Goal: Information Seeking & Learning: Check status

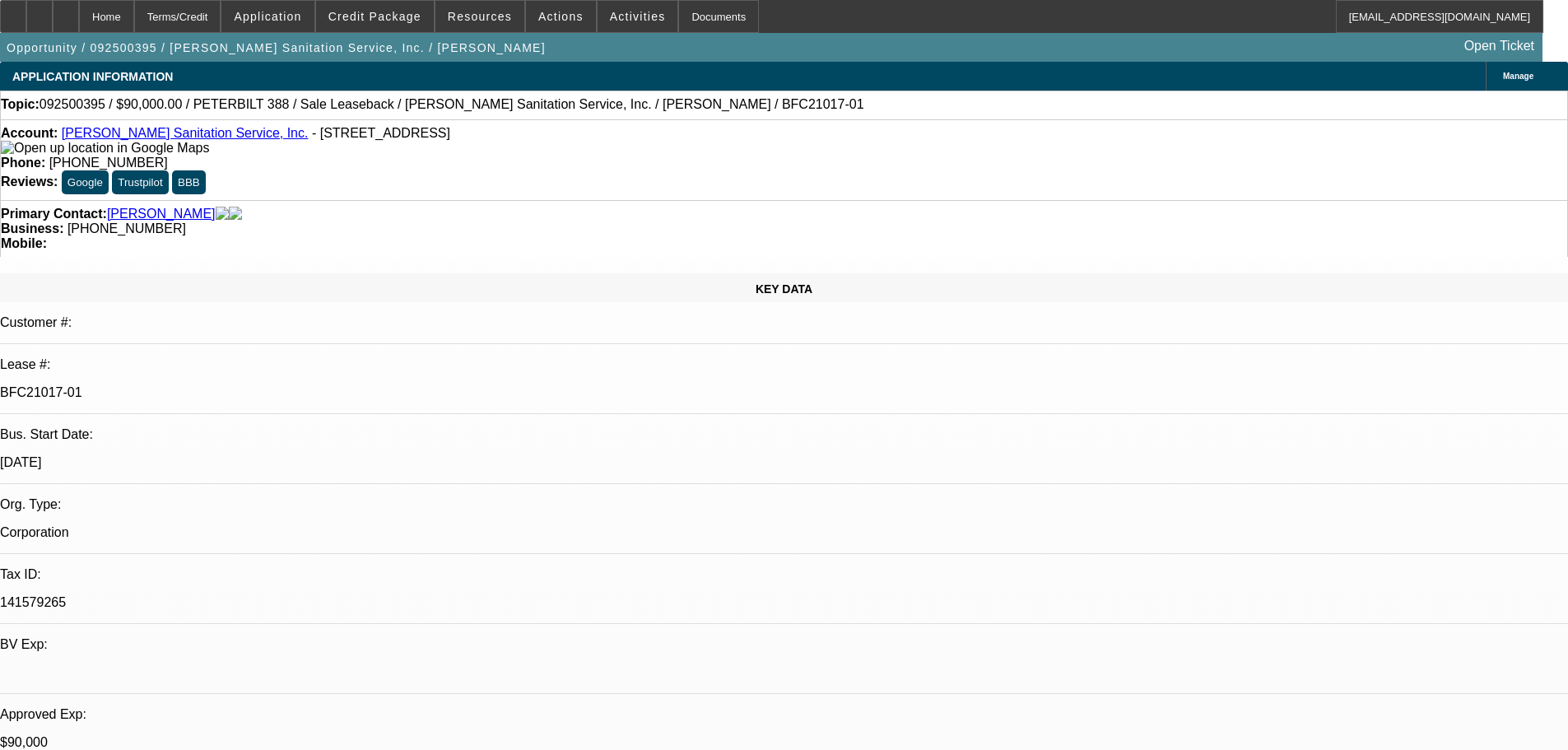
select select "0"
select select "2"
select select "0"
select select "6"
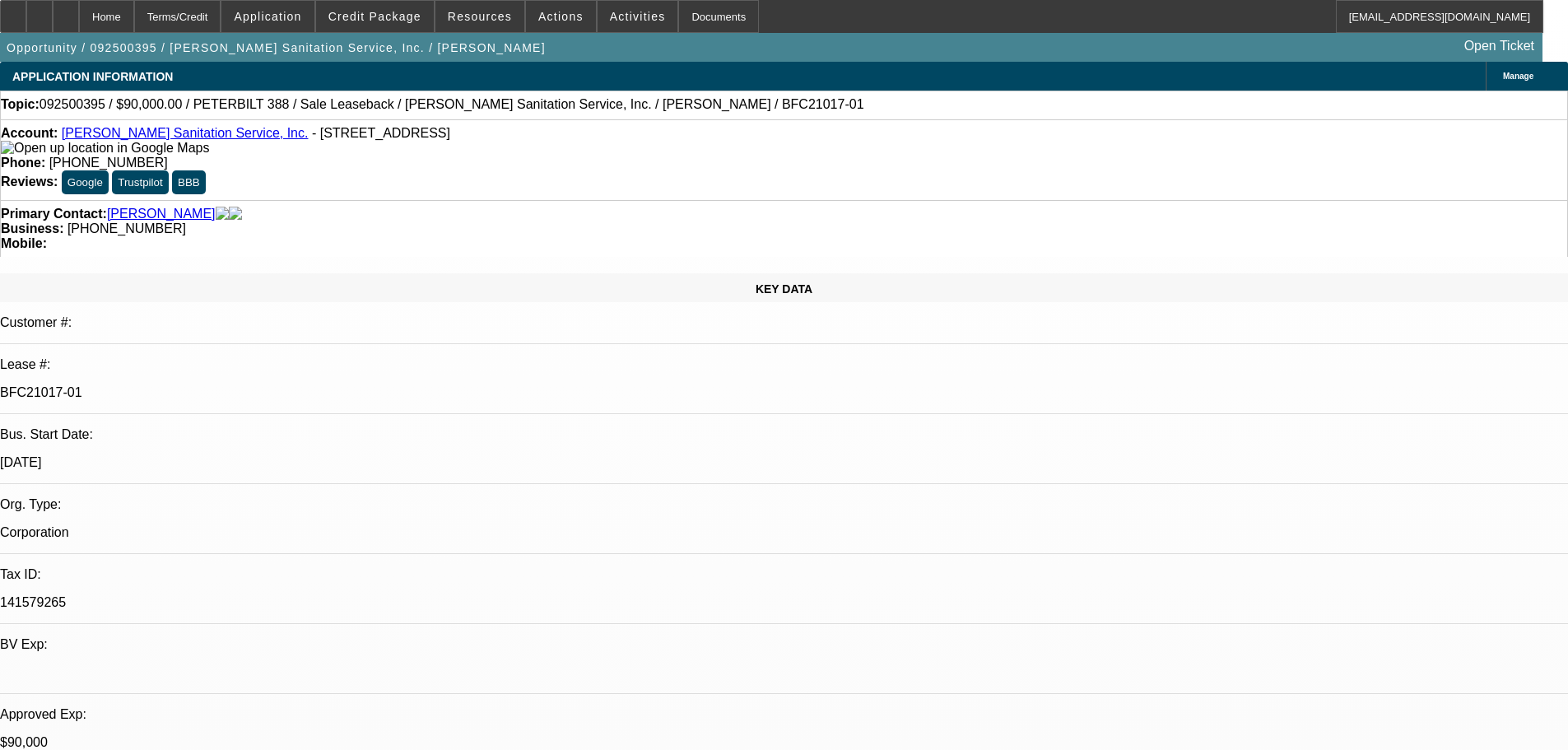
select select "0"
select select "2"
select select "0"
select select "6"
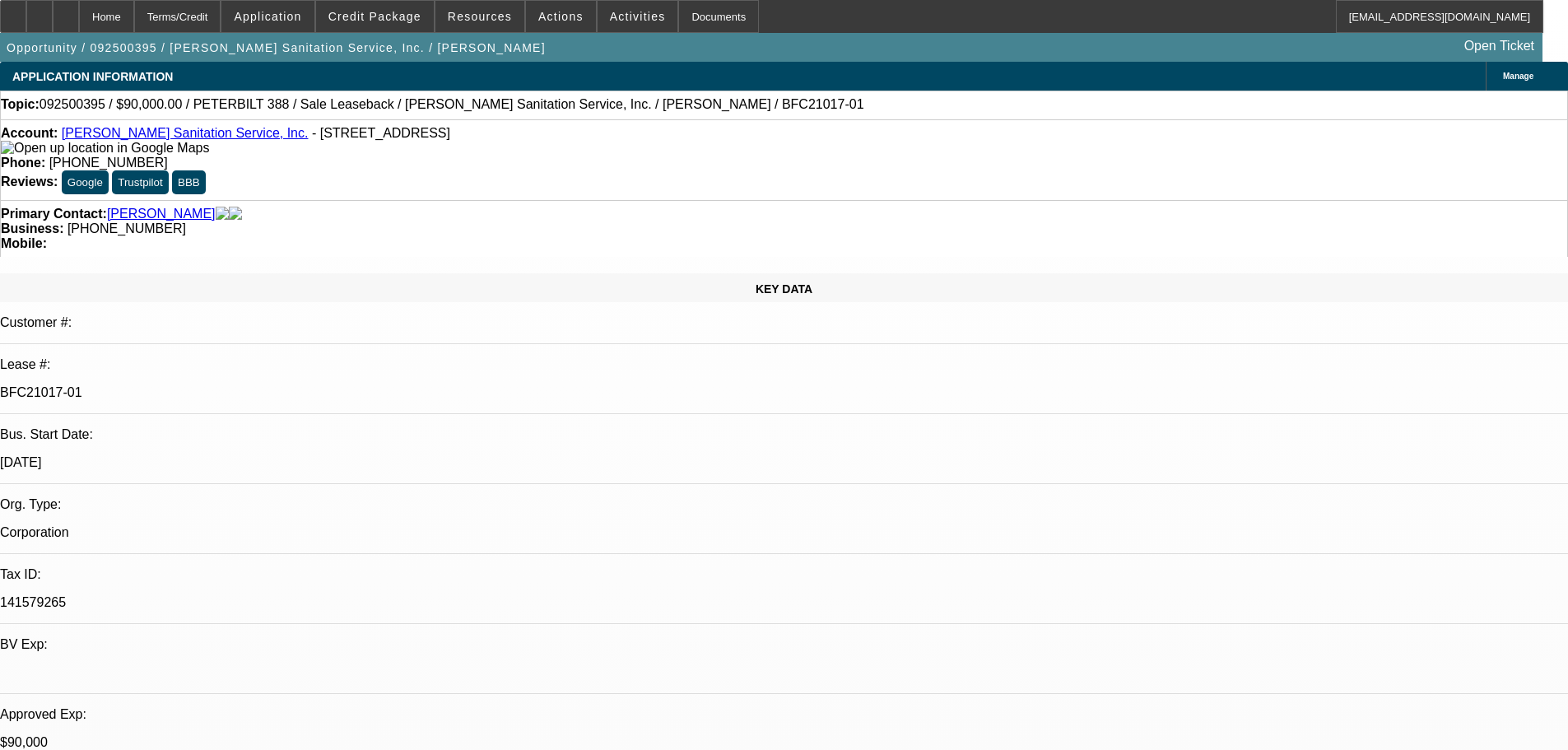
click at [27, 30] on div at bounding box center [13, 16] width 27 height 33
click at [66, 11] on icon at bounding box center [66, 11] width 0 height 0
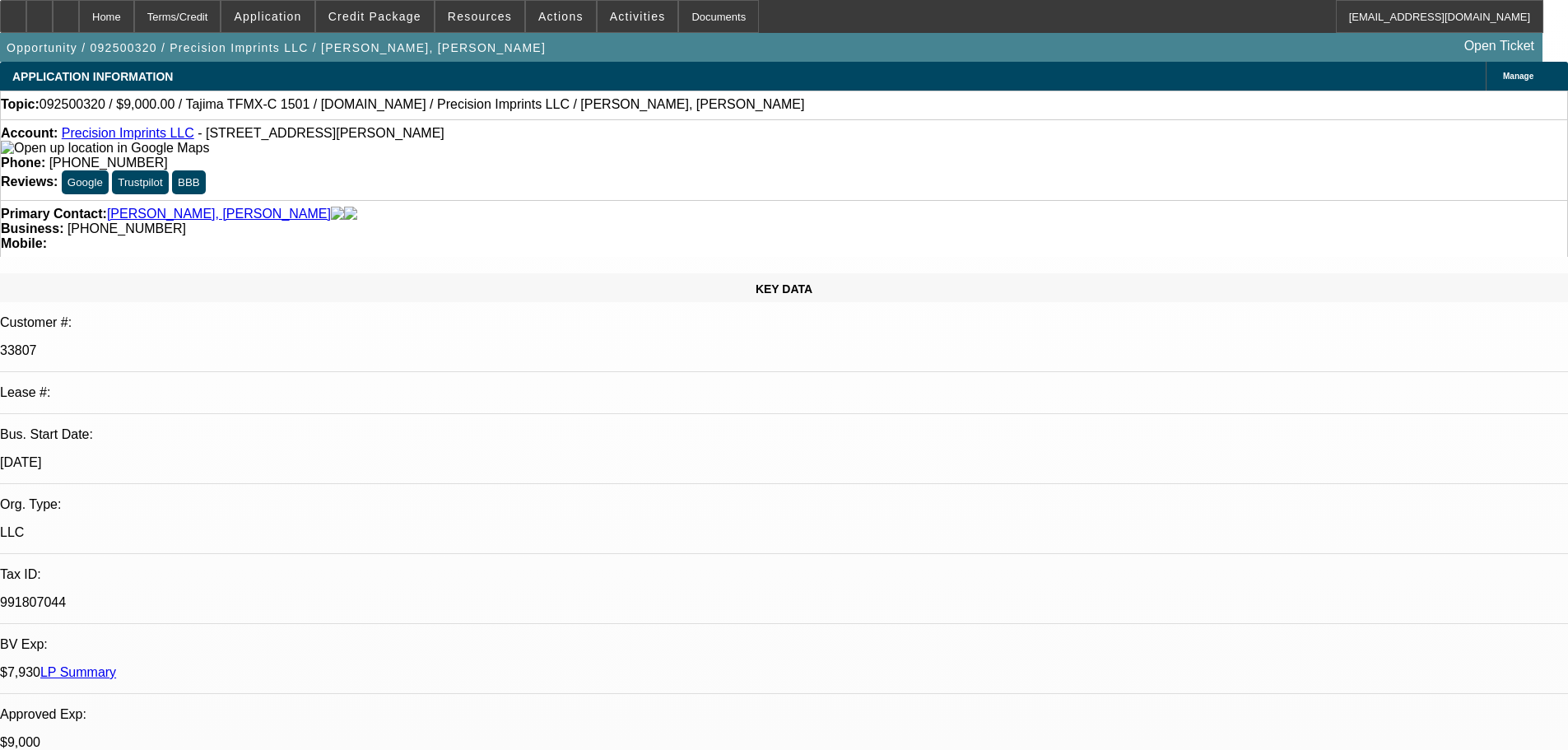
select select "0"
select select "2"
select select "0.1"
select select "4"
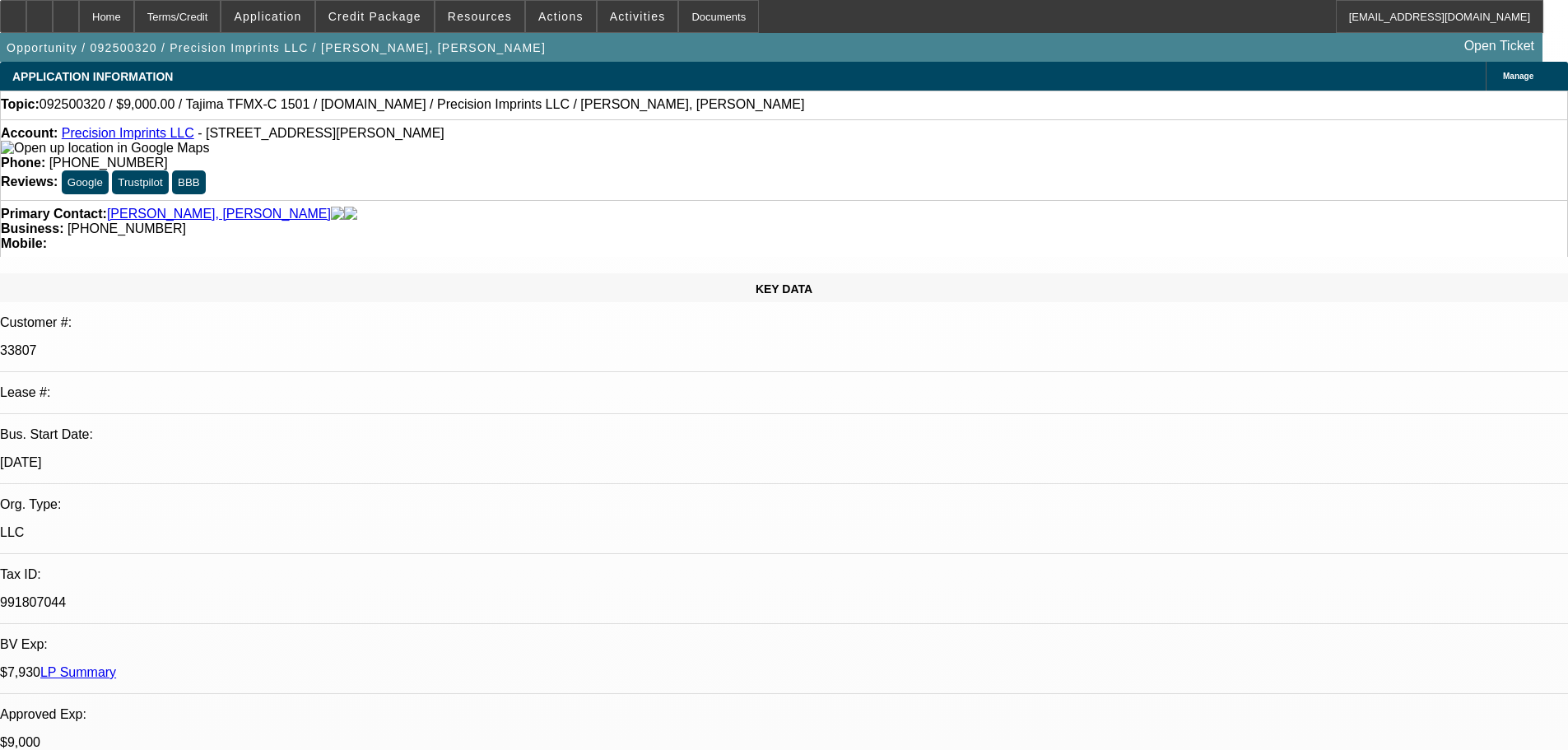
select select "0"
select select "2"
select select "0.1"
select select "4"
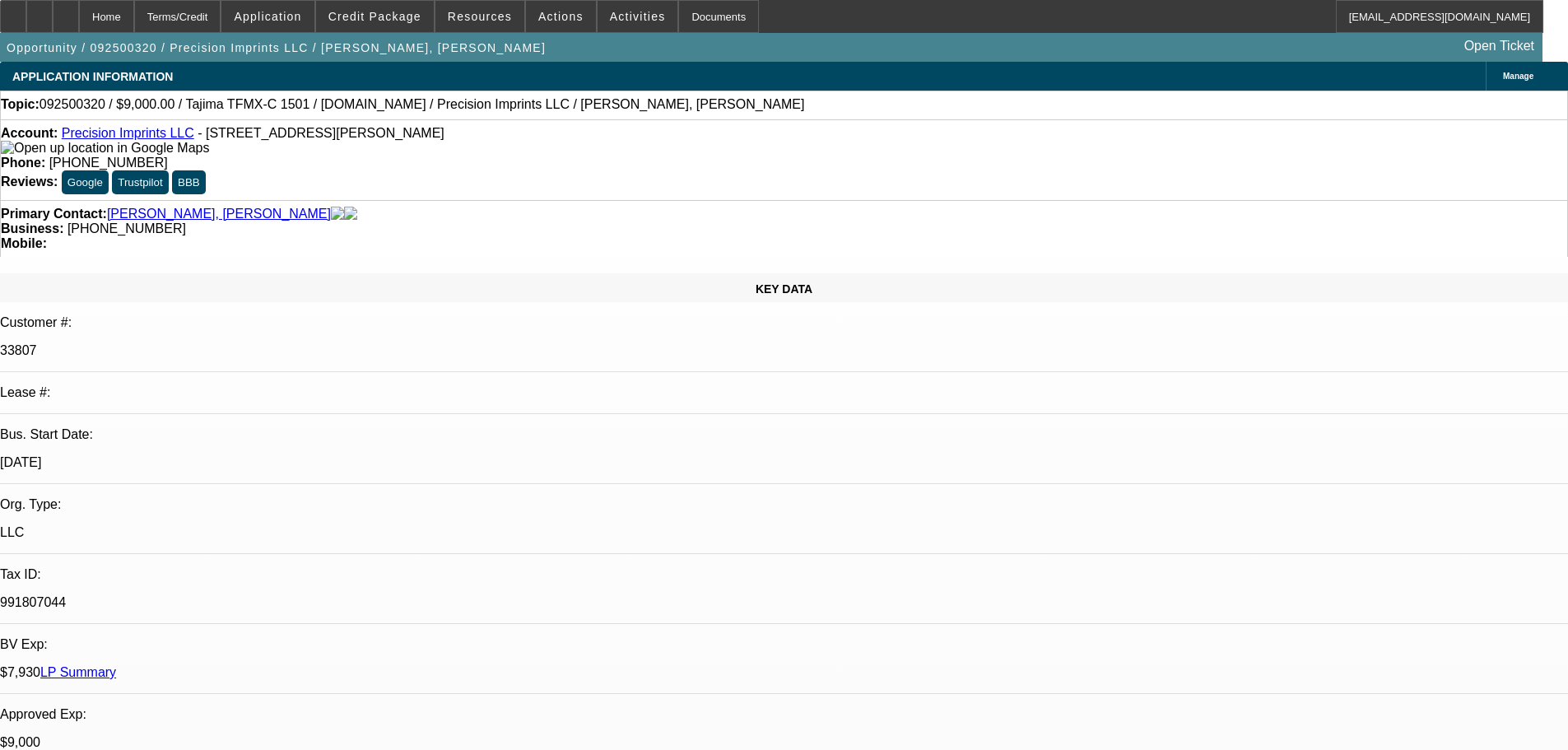
select select "0"
select select "2"
select select "0.1"
select select "4"
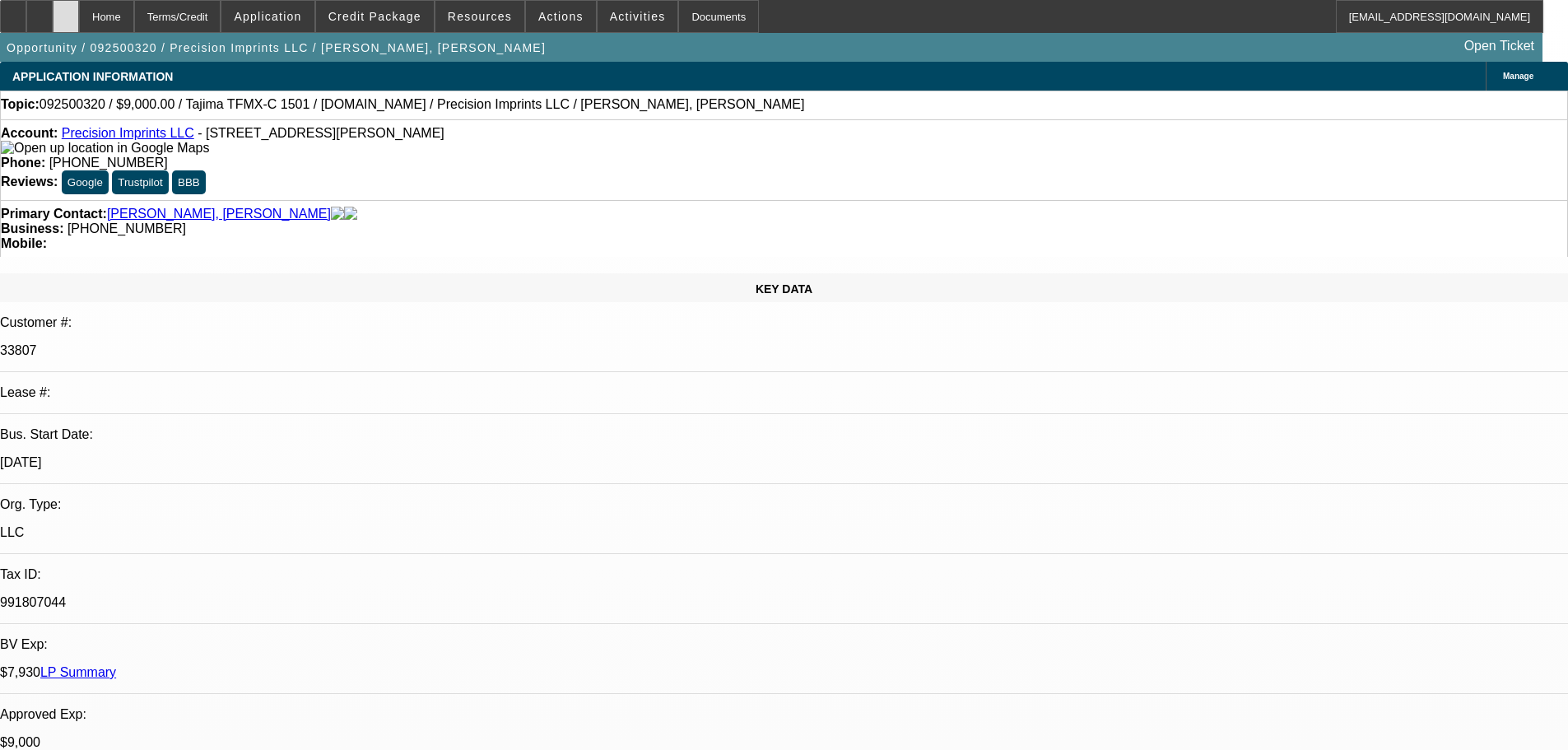
click at [79, 15] on div at bounding box center [66, 16] width 27 height 33
select select "0"
select select "2"
select select "0.1"
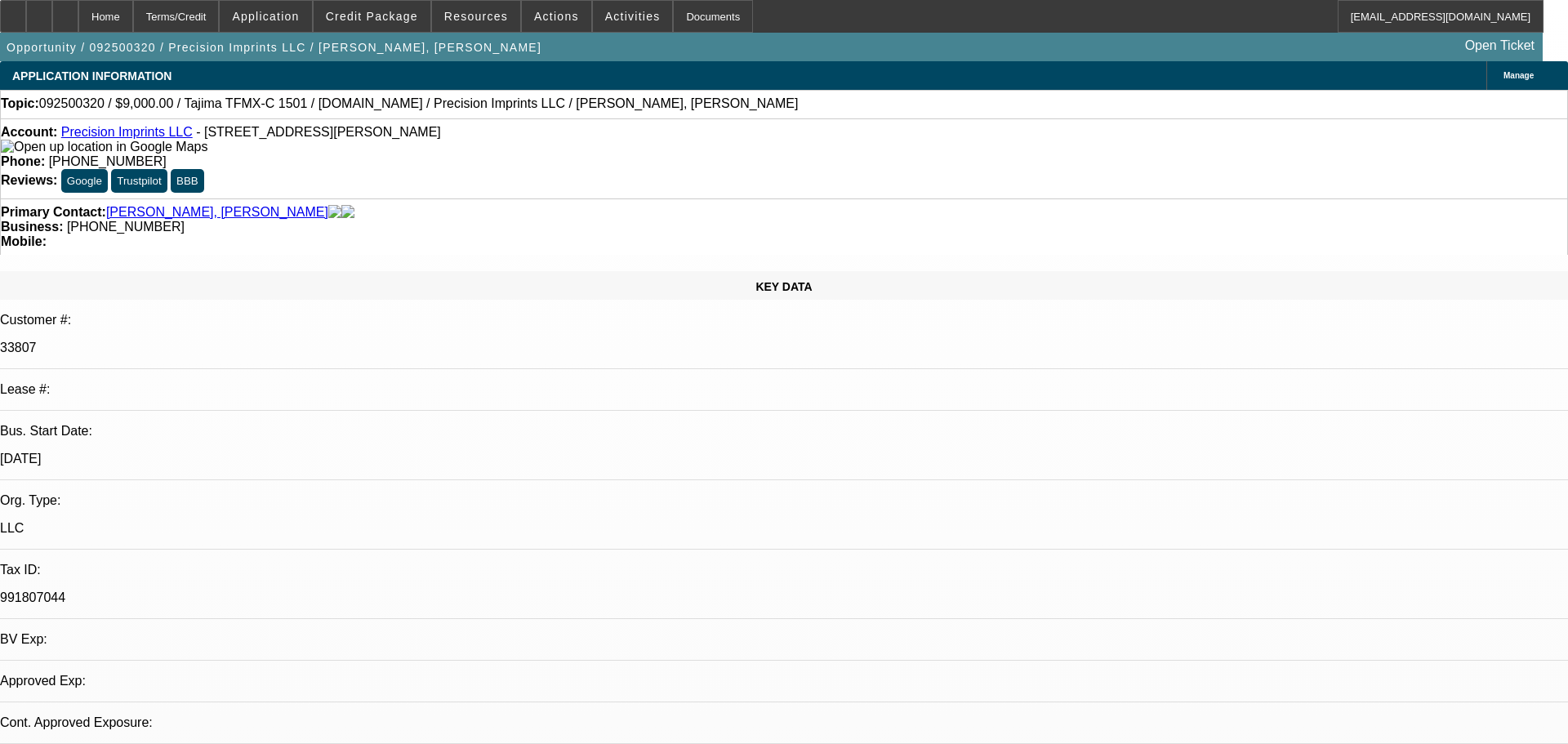
select select "4"
select select "0"
select select "2"
select select "0.1"
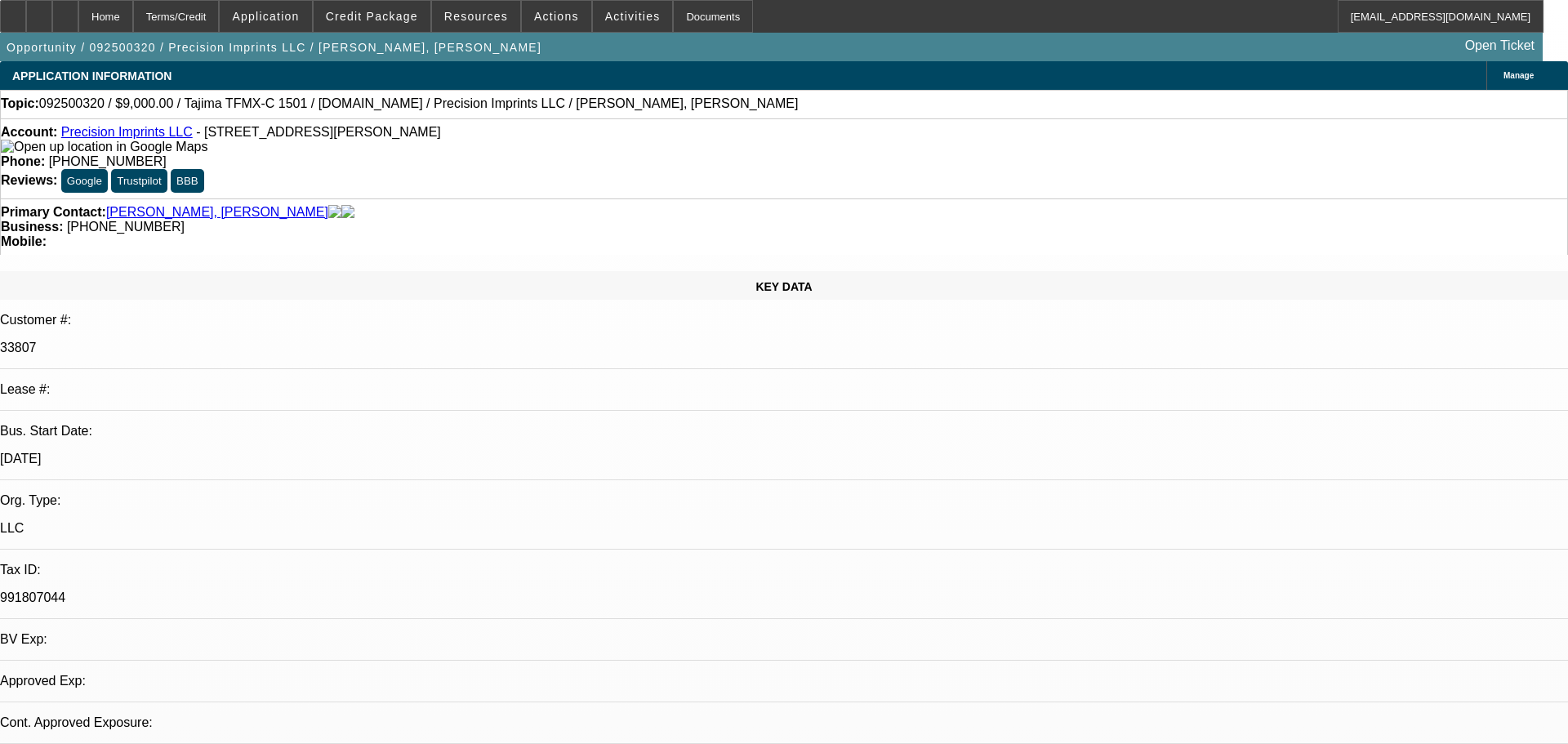
select select "4"
select select "0"
select select "2"
select select "0.1"
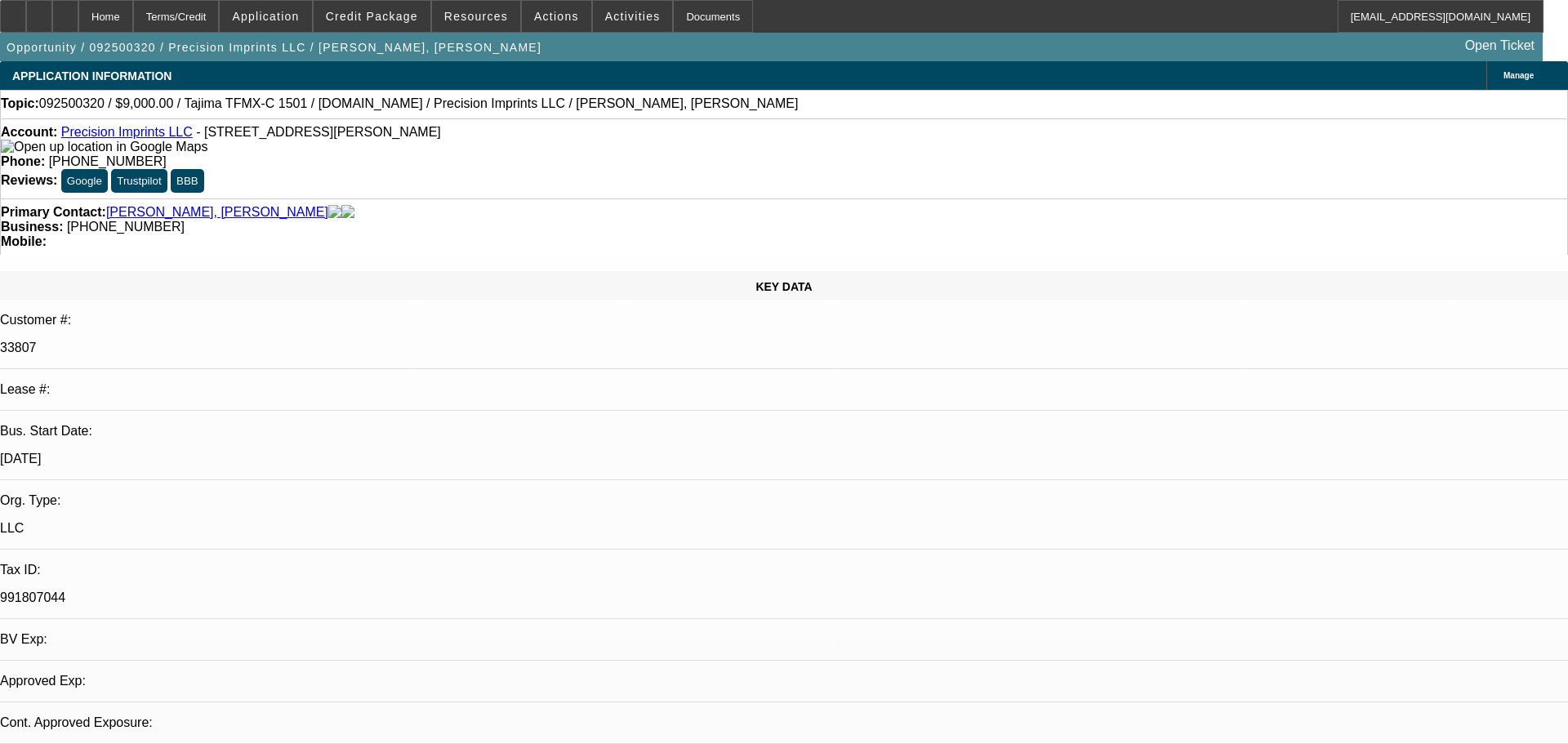
select select "4"
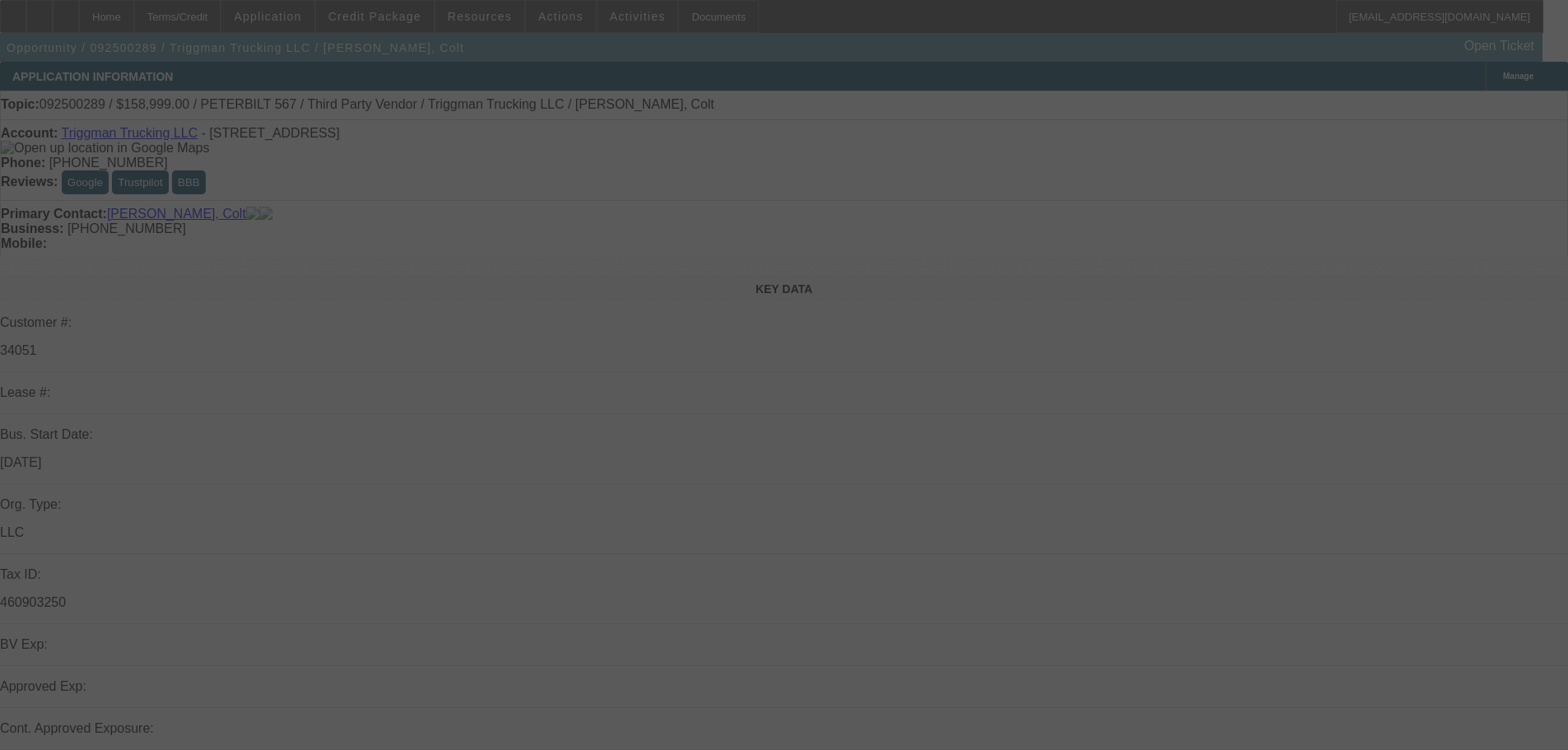
select select "0"
select select "0.1"
select select "4"
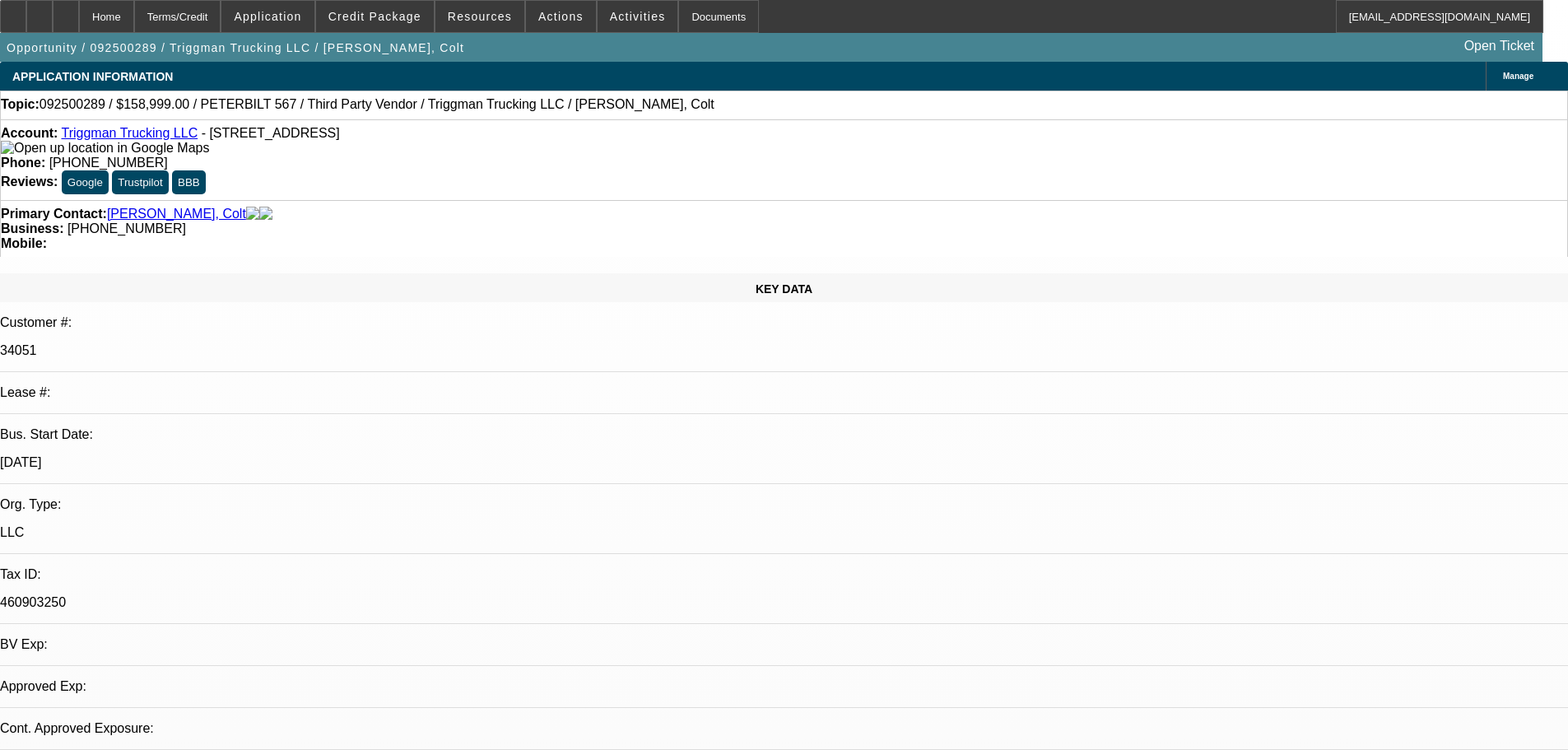
select select "2"
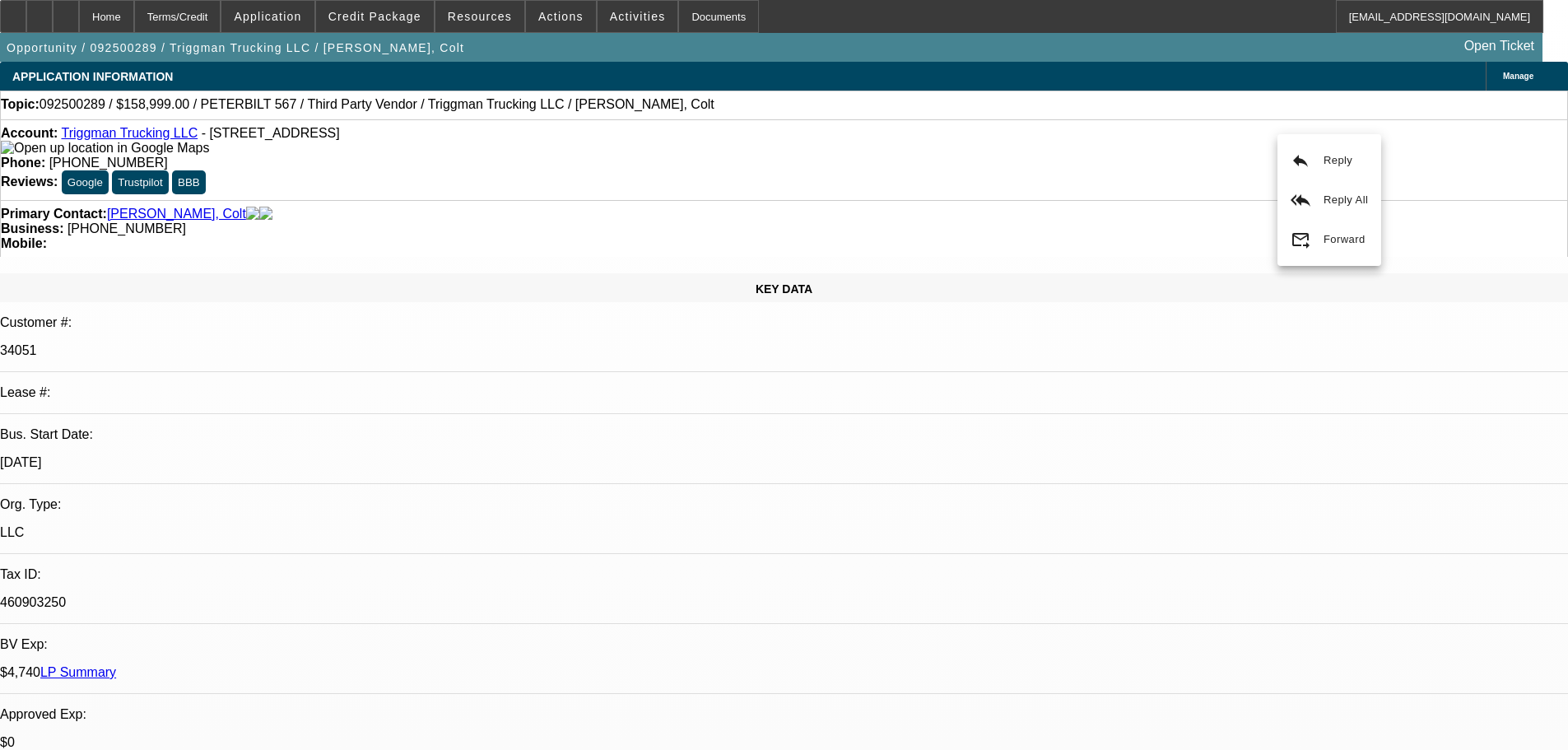
click at [1336, 177] on span "Reply" at bounding box center [1325, 177] width 29 height 12
click at [79, 14] on div at bounding box center [66, 16] width 27 height 33
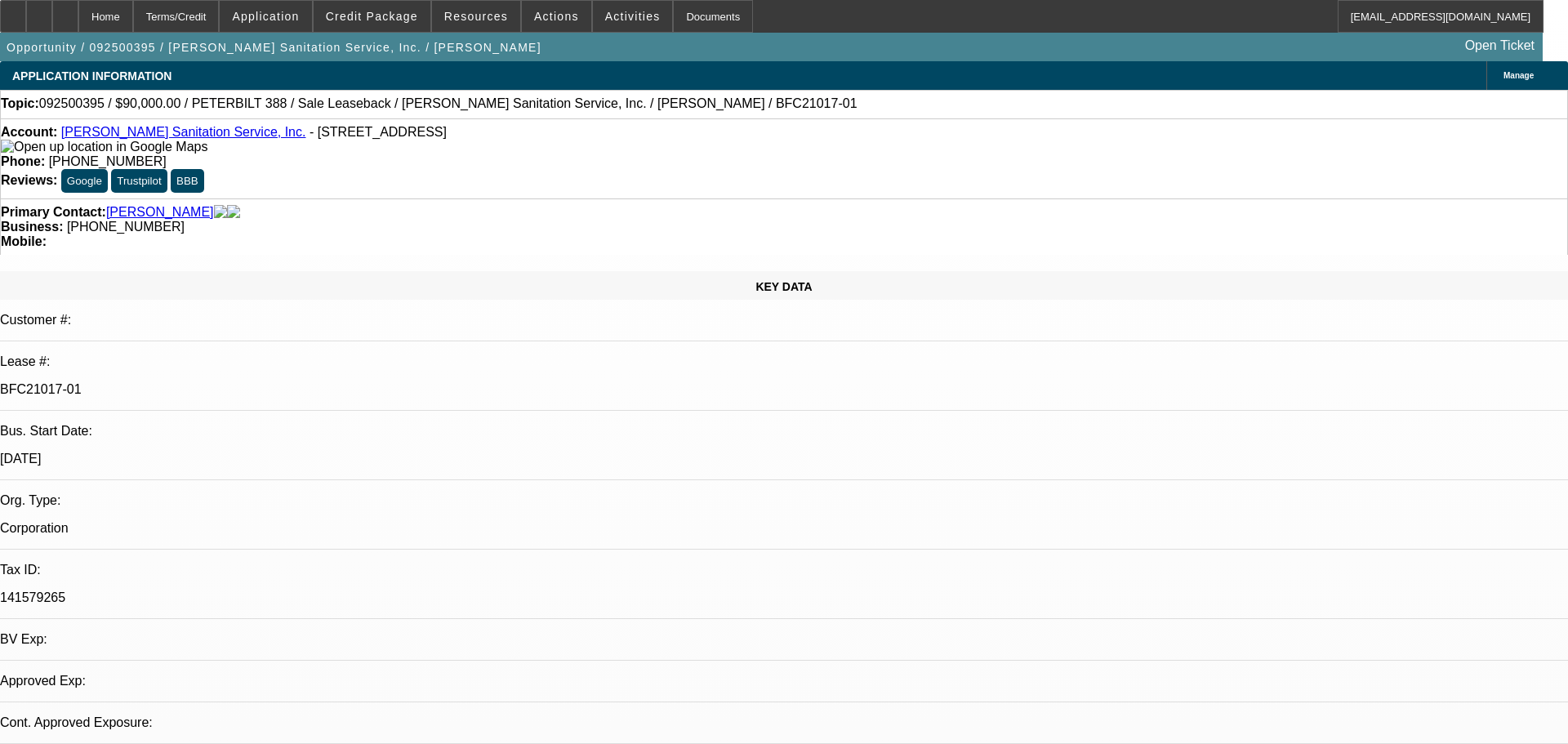
select select "0"
select select "2"
select select "0"
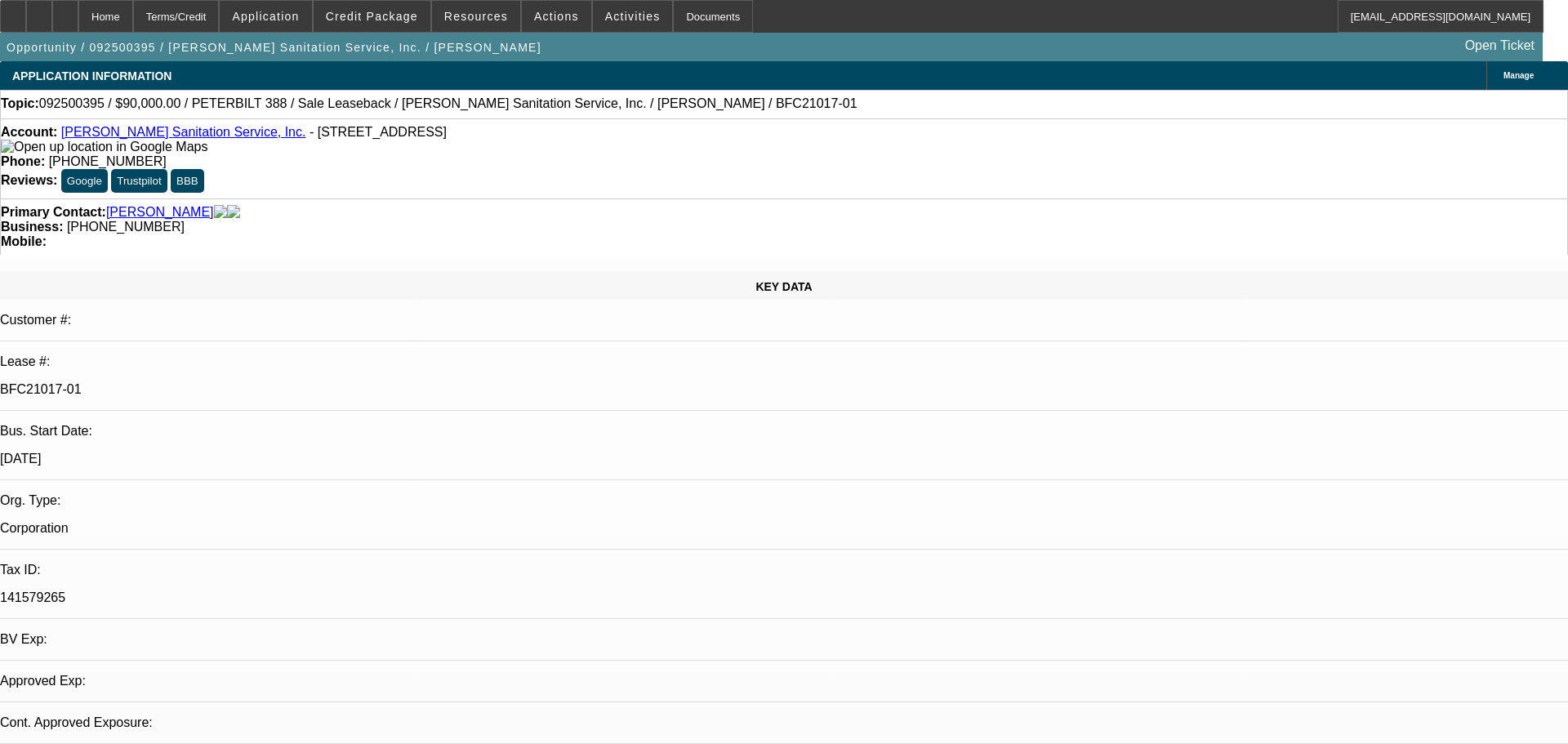
select select "0"
select select "1"
select select "2"
select select "6"
select select "1"
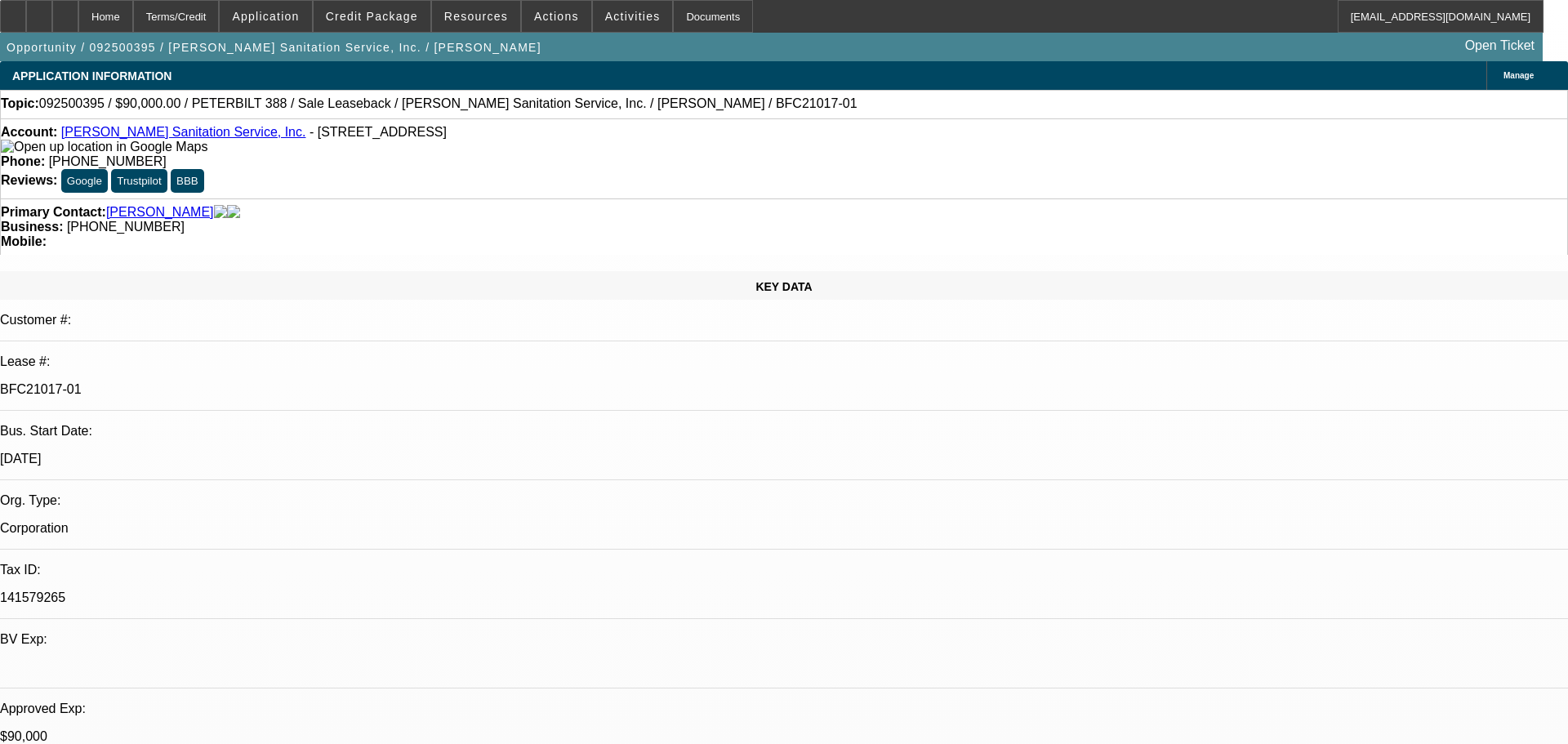
select select "2"
select select "6"
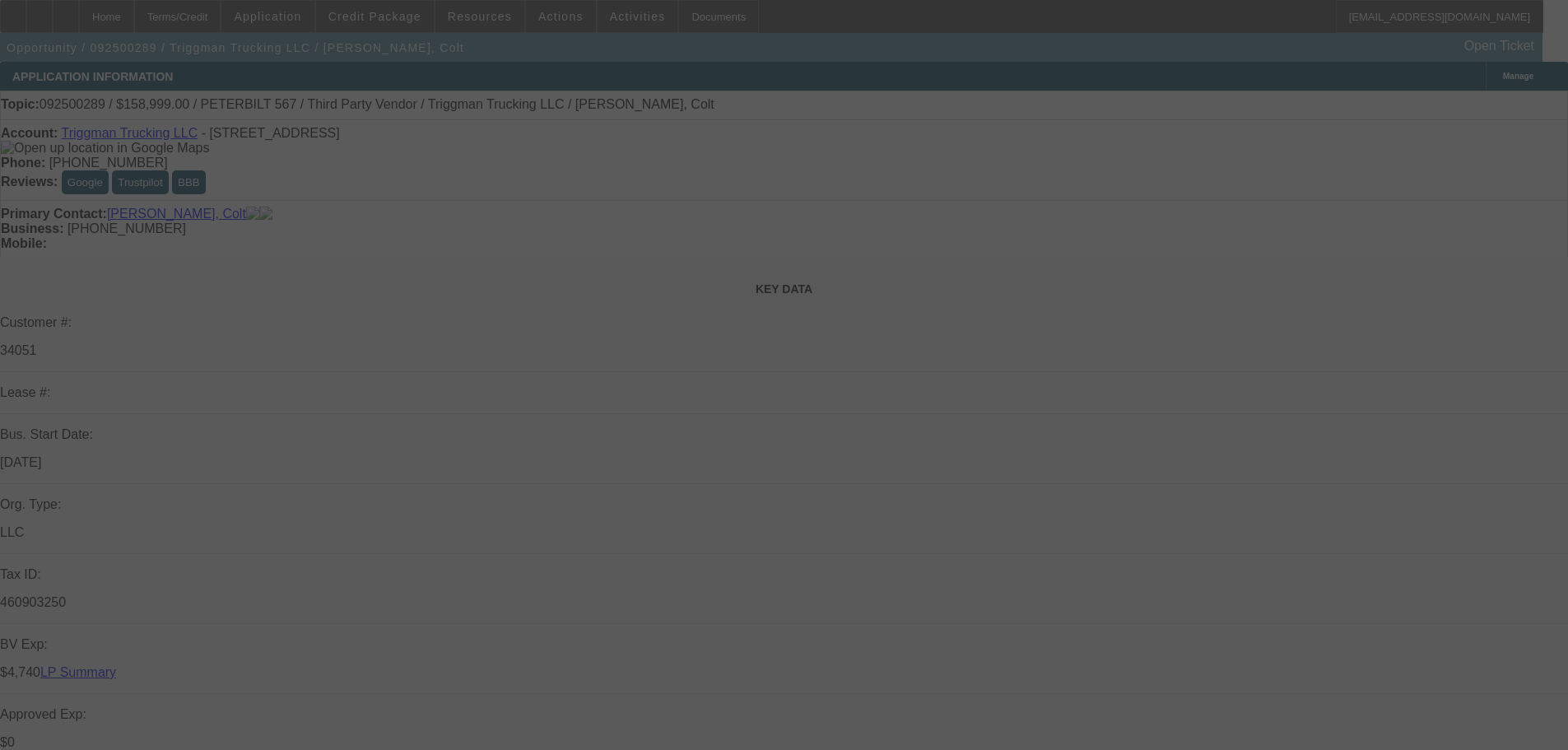
select select "0"
select select "2"
select select "0.1"
select select "4"
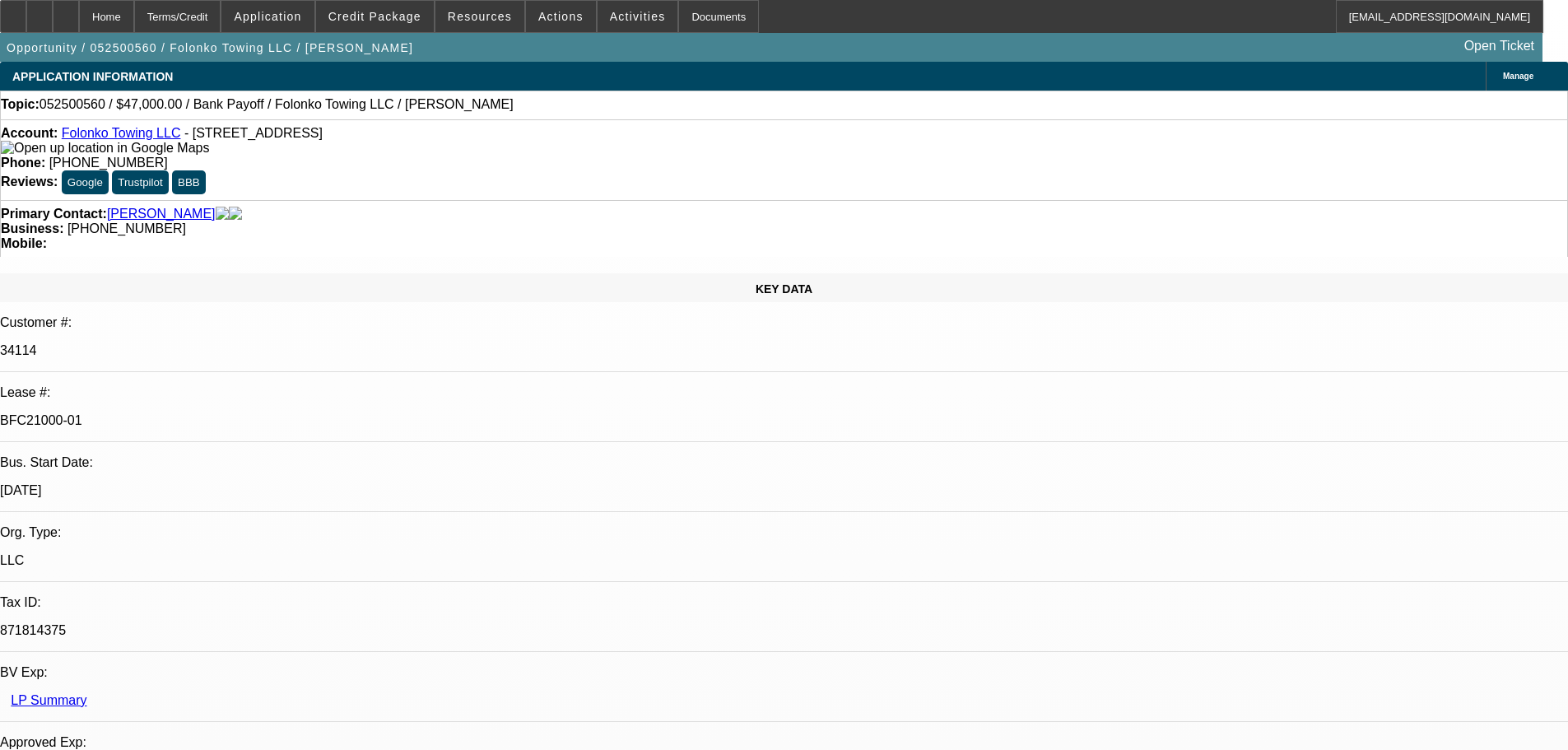
select select "0"
select select "2"
select select "0.1"
select select "4"
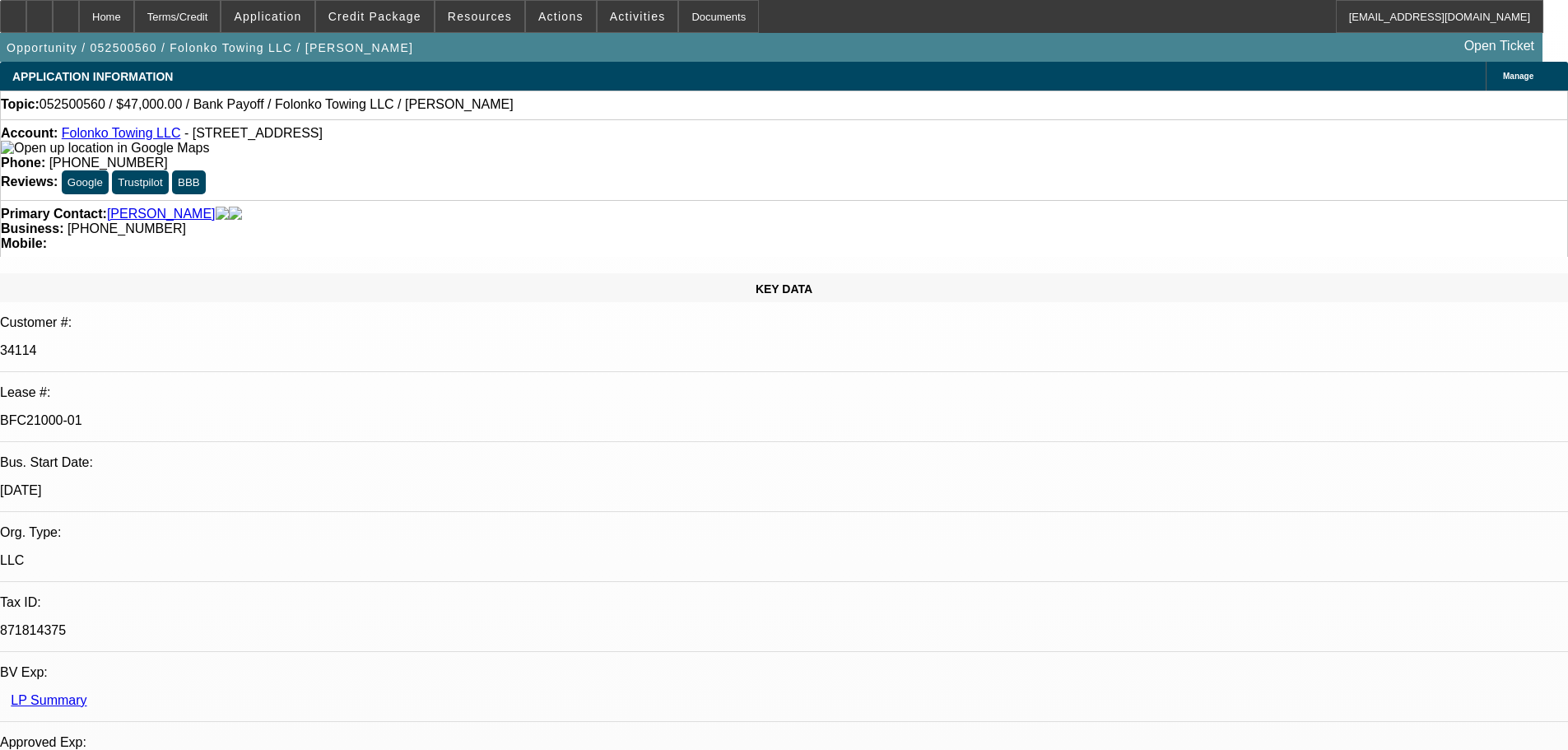
select select "0"
select select "2"
select select "0.1"
select select "4"
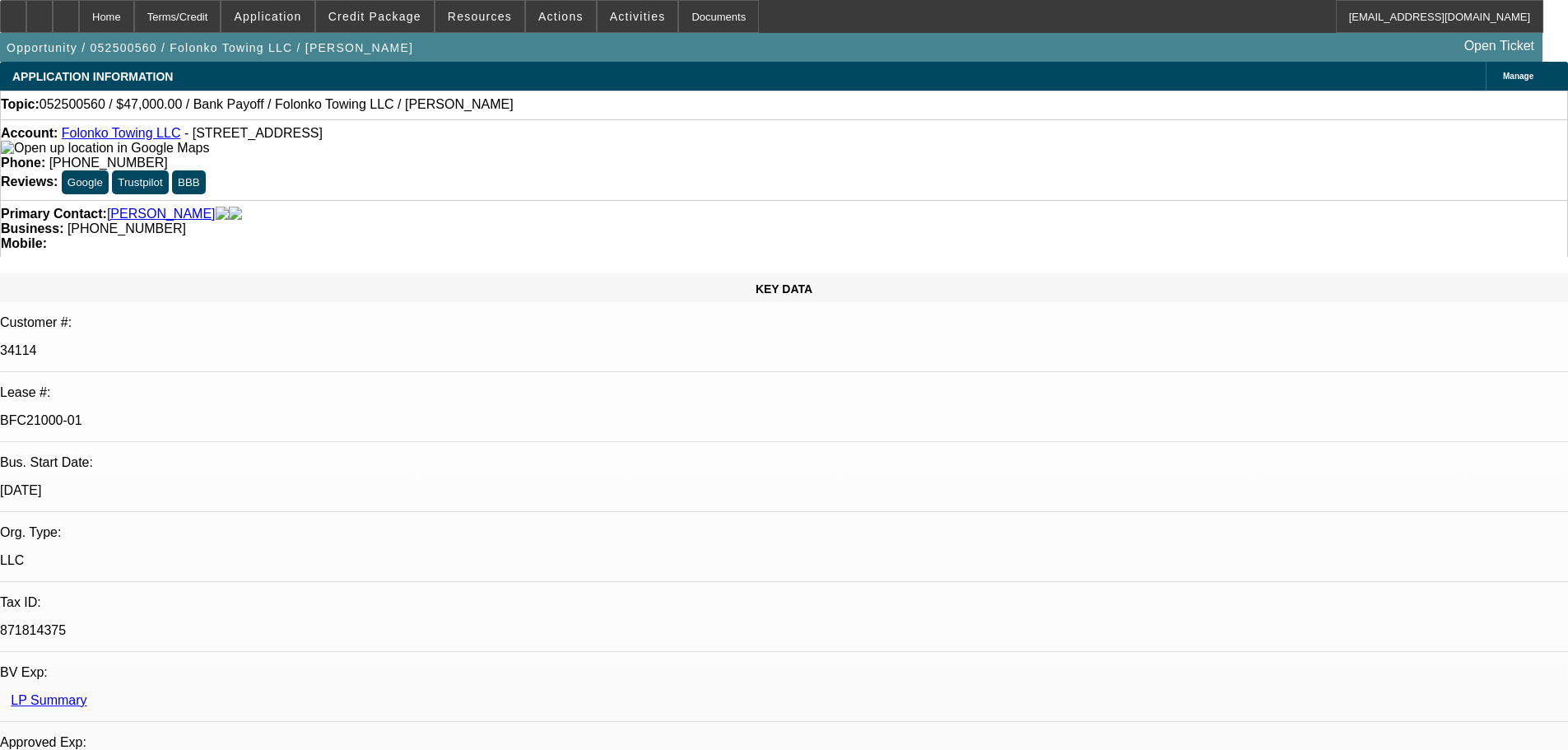
select select "0"
select select "2"
select select "0.1"
select select "4"
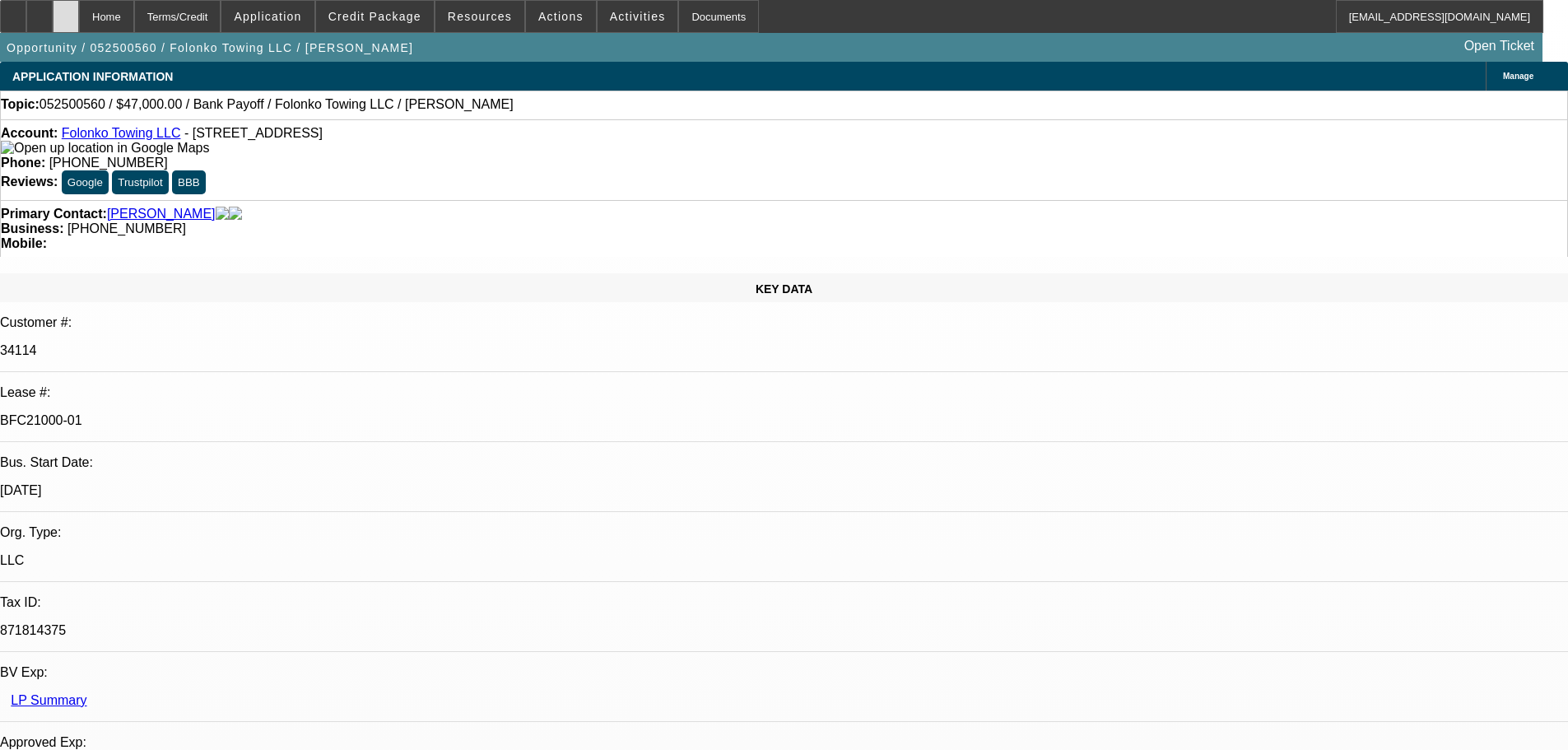
click at [79, 8] on div at bounding box center [66, 16] width 27 height 33
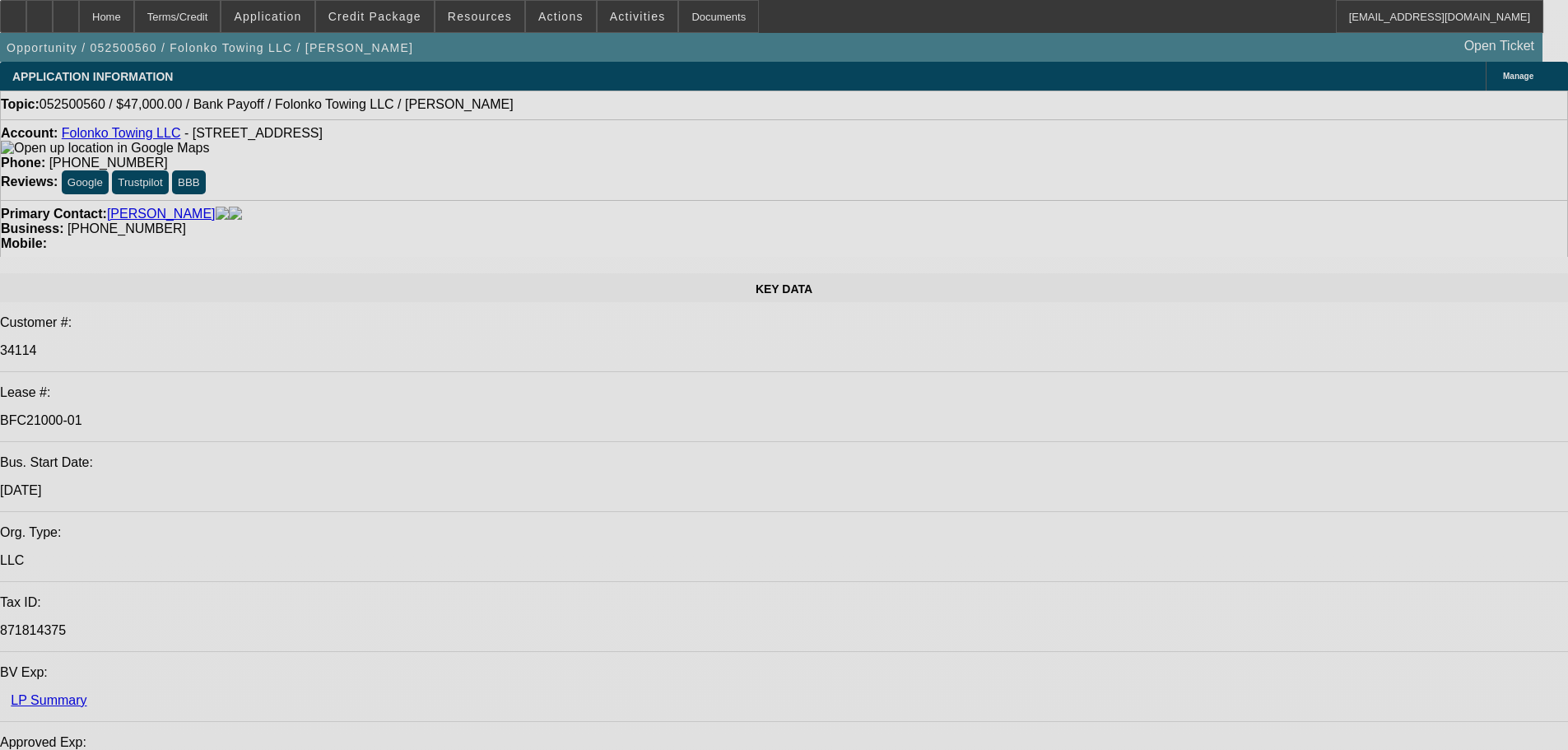
select select "0"
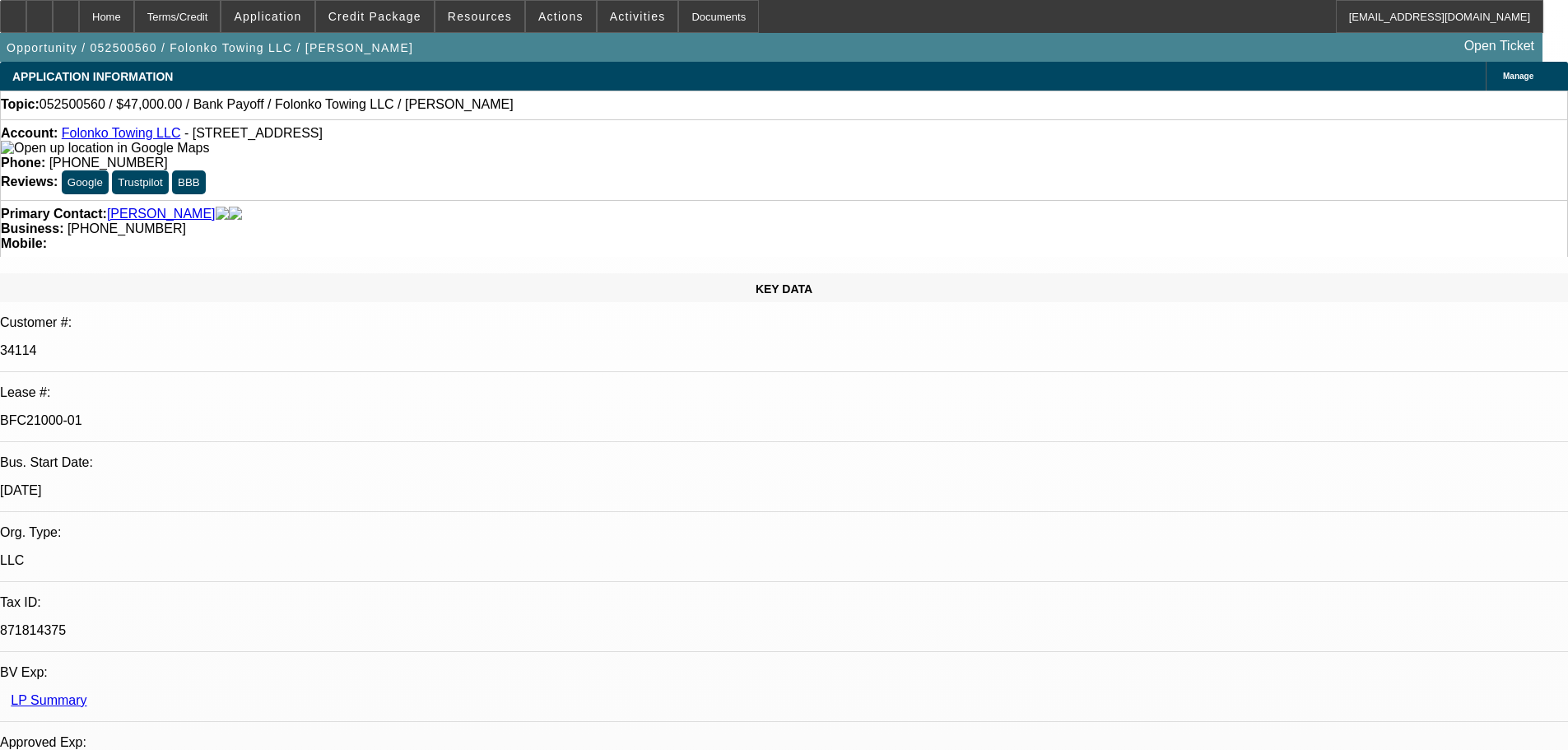
select select "2"
select select "0.1"
select select "4"
select select "0"
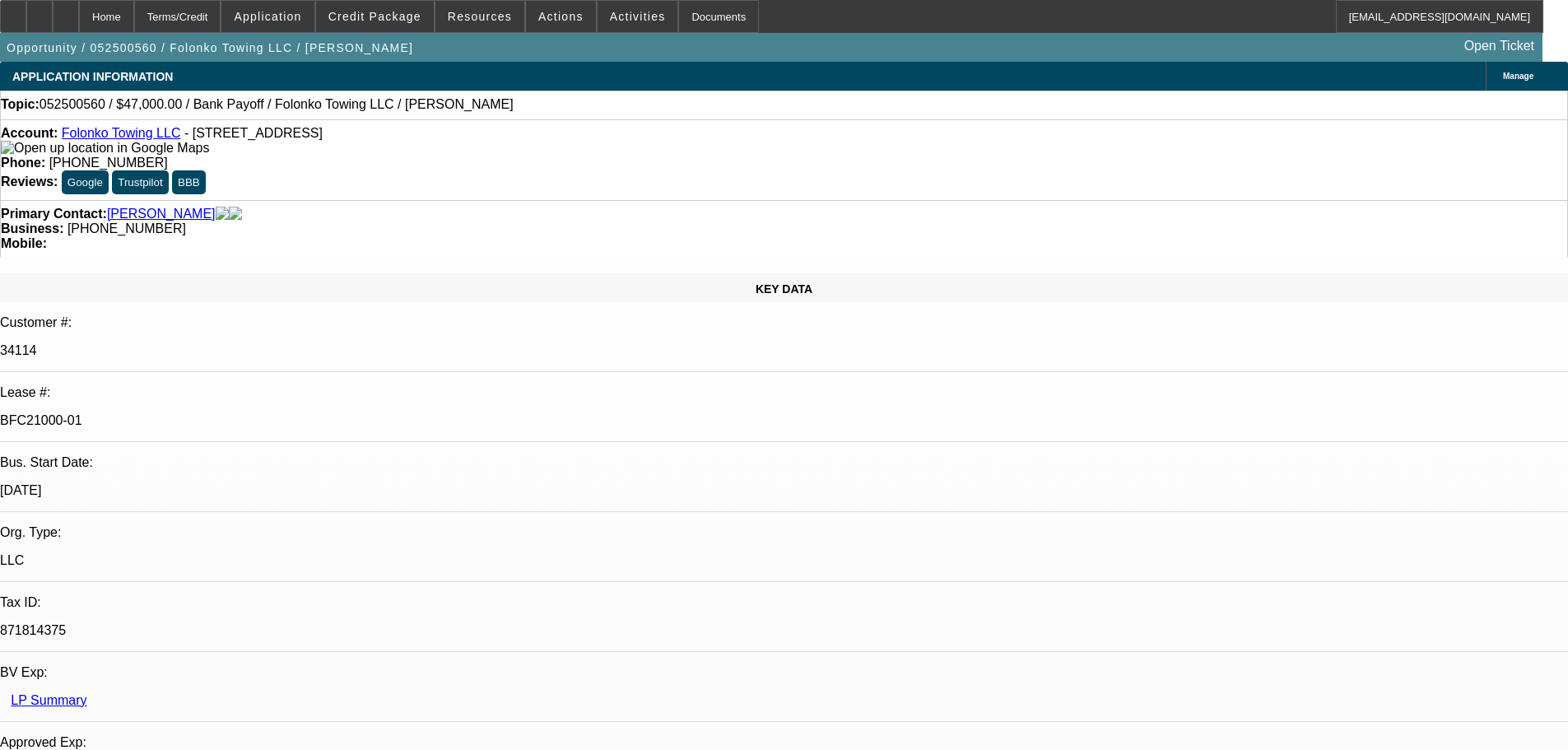
select select "2"
select select "0.1"
select select "4"
select select "0"
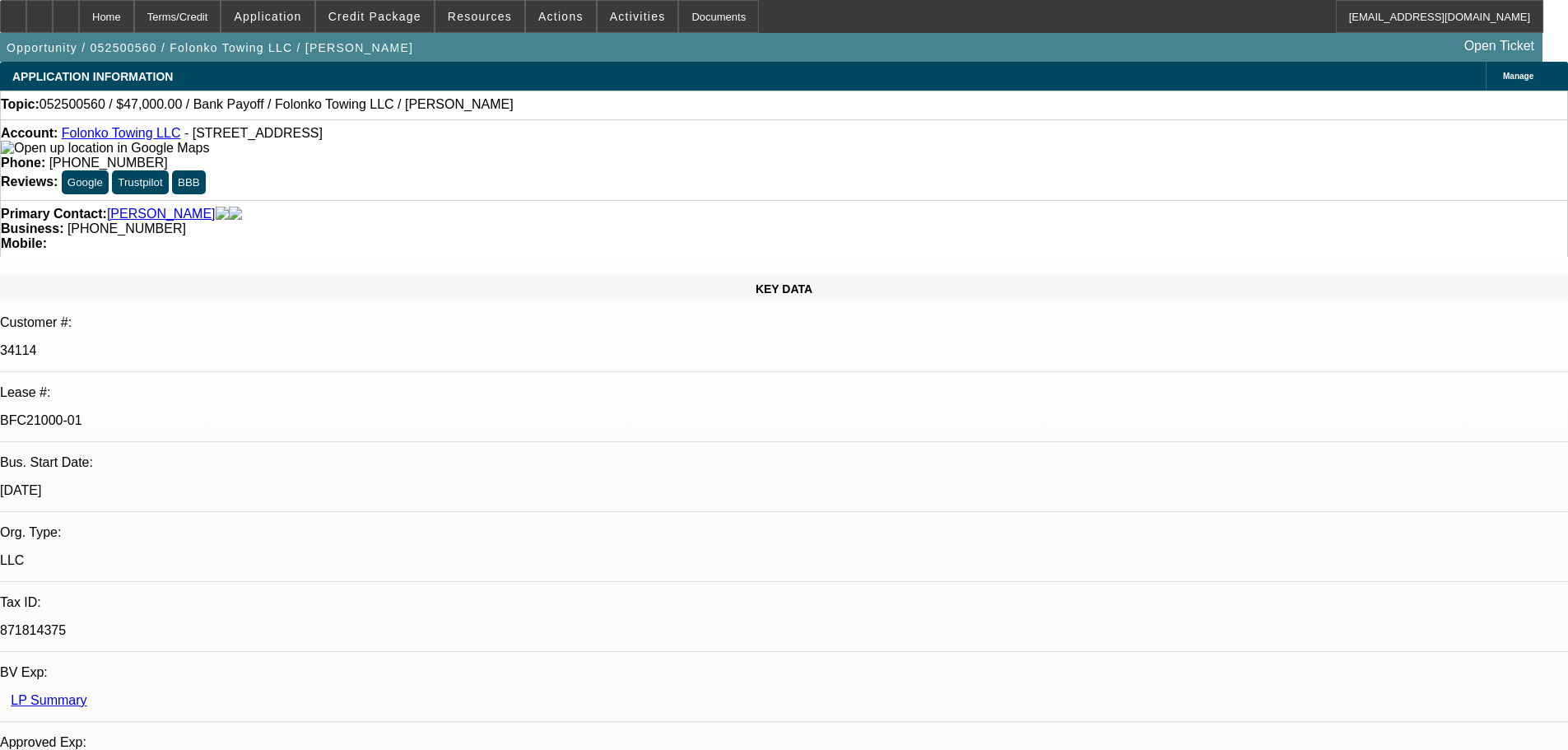
select select "0"
select select "2"
select select "0.1"
select select "4"
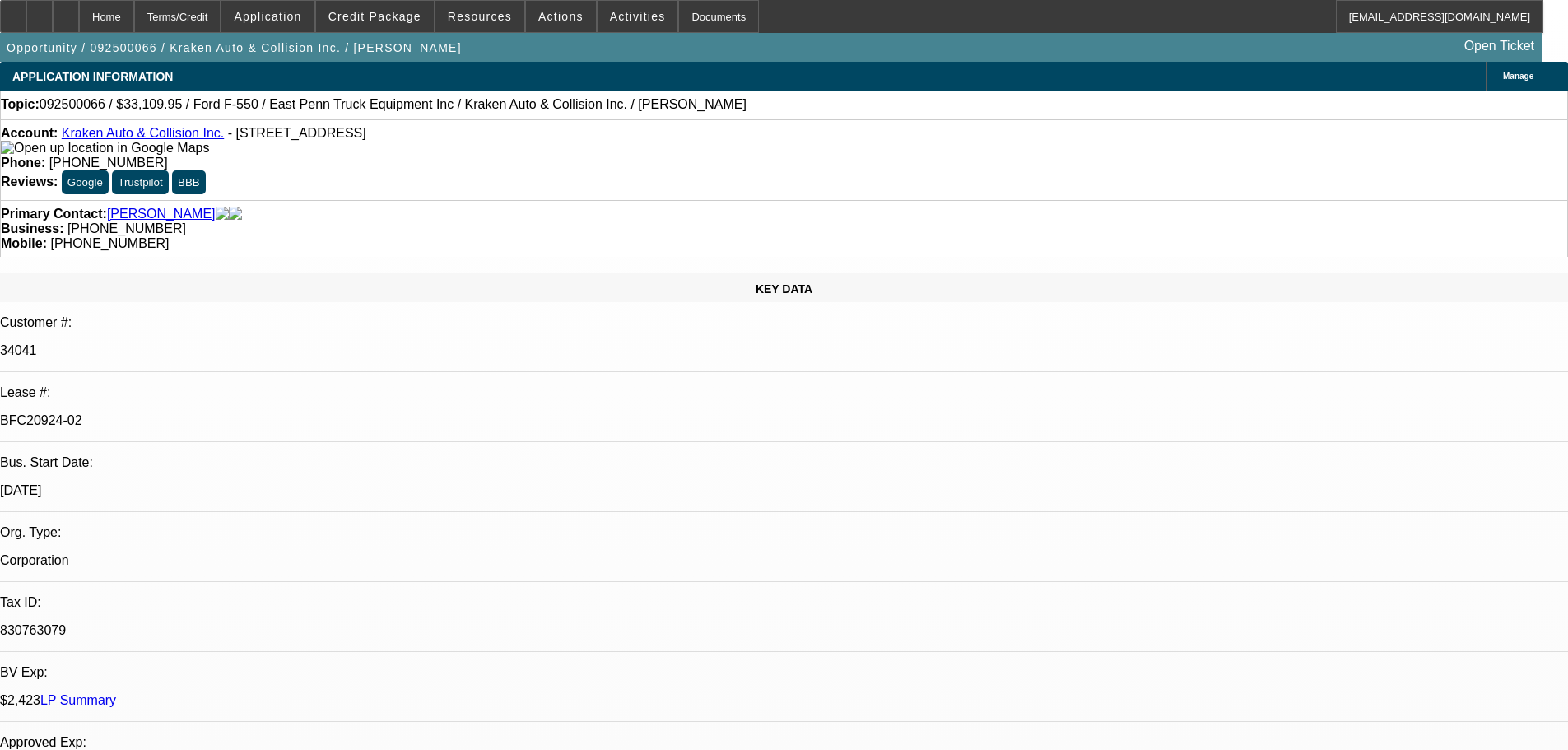
select select "0"
select select "0.1"
select select "4"
select select "0"
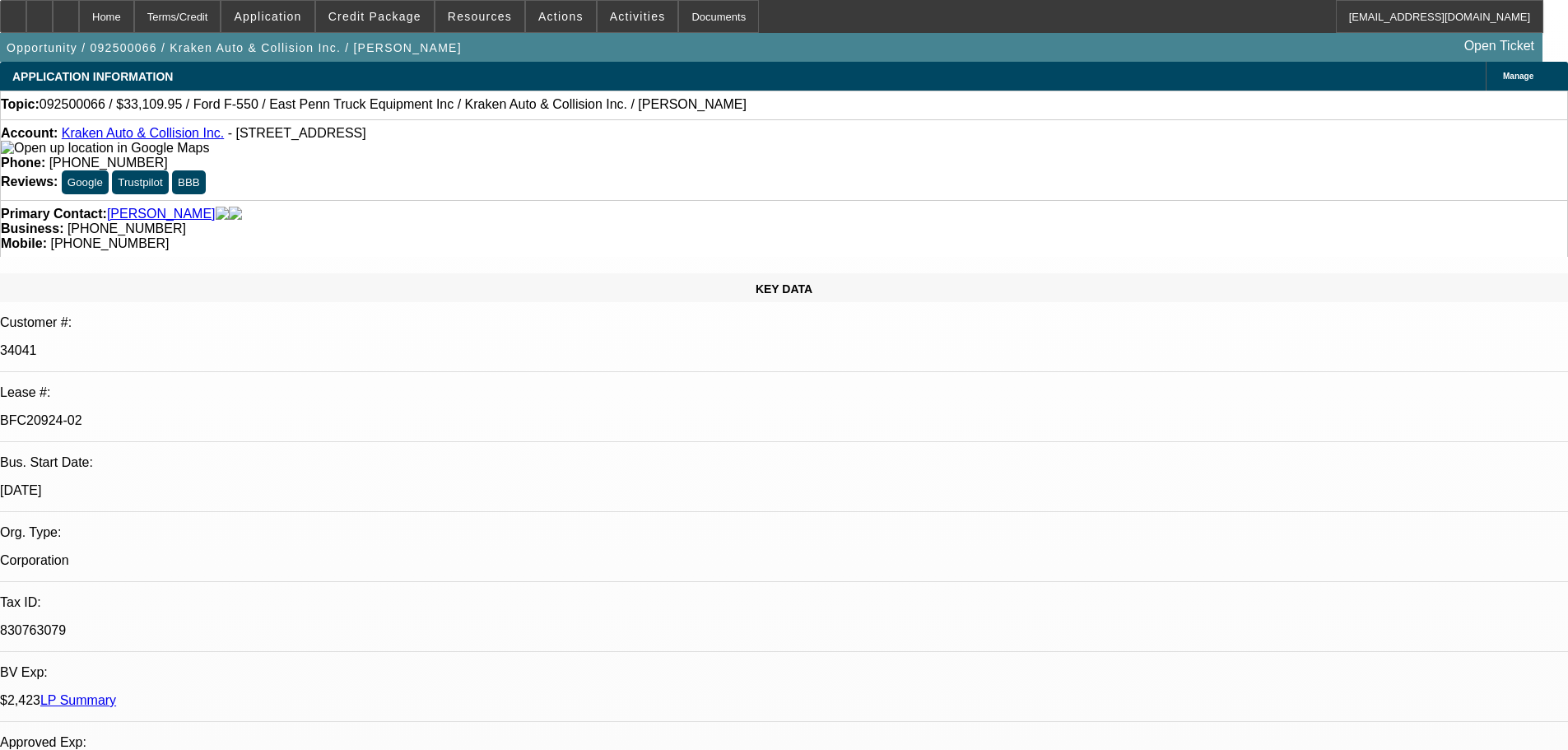
select select "0"
select select "0.1"
select select "4"
select select "0"
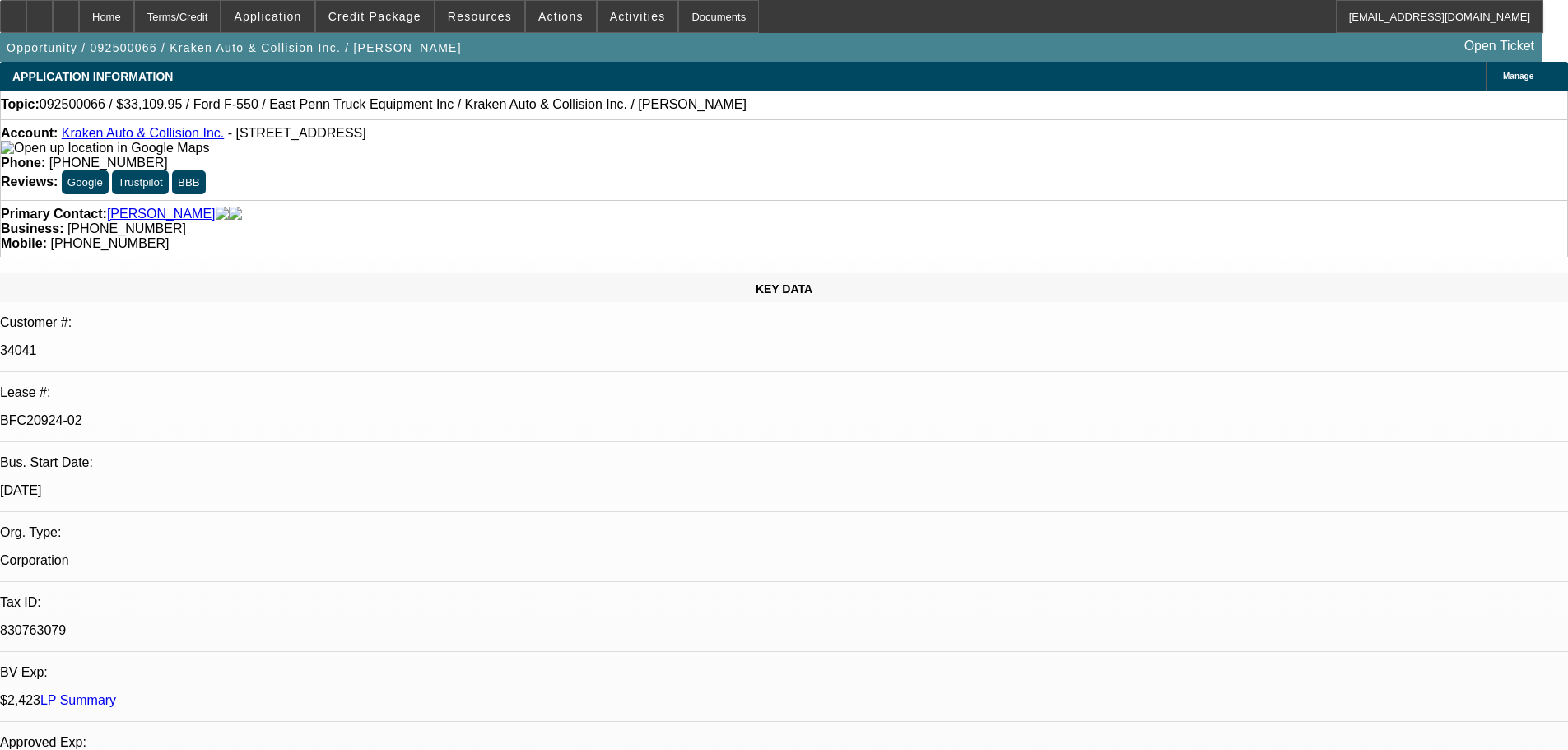
select select "0.1"
select select "4"
select select "0"
select select "0.1"
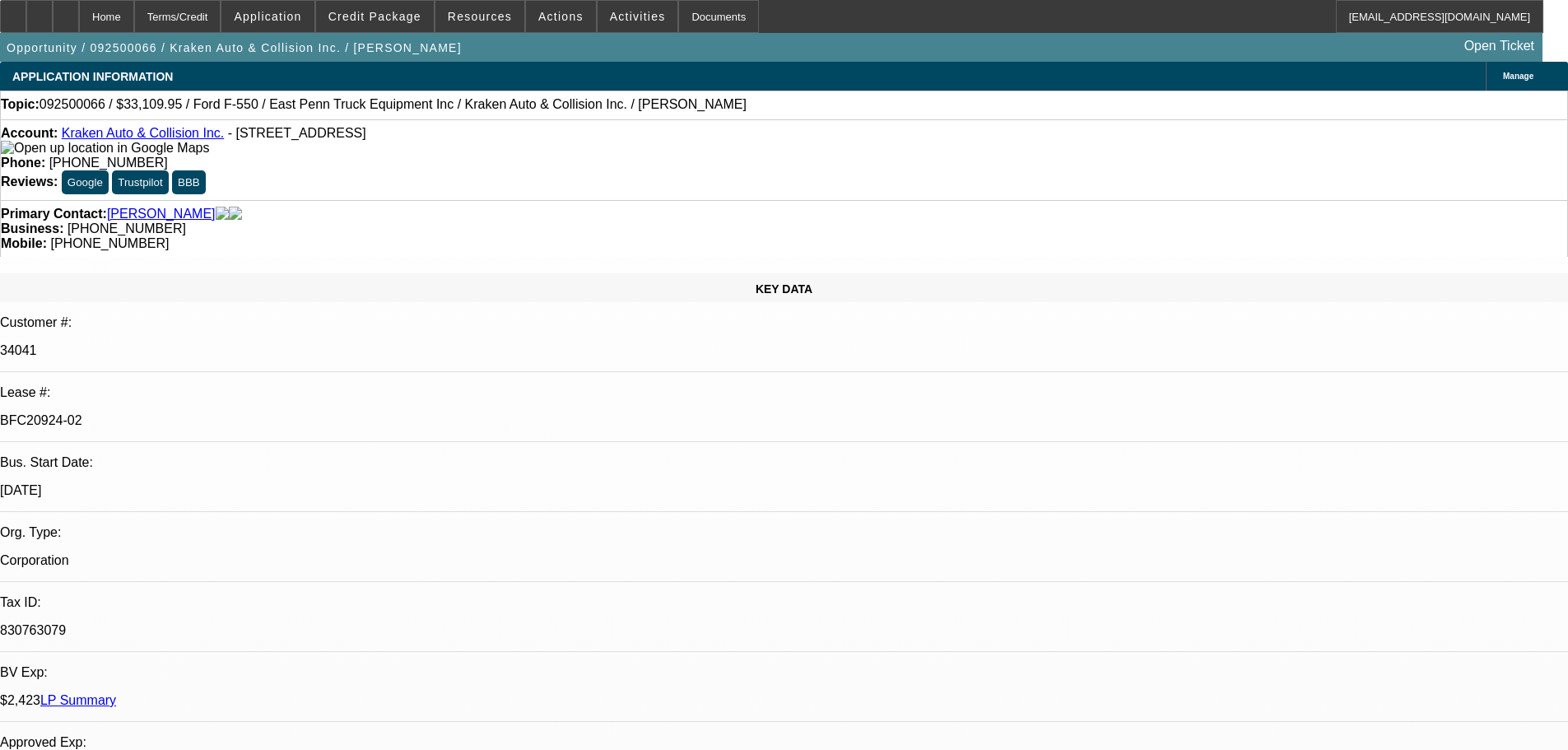
select select "4"
click at [79, 23] on div at bounding box center [66, 16] width 27 height 33
select select "0"
select select "0.1"
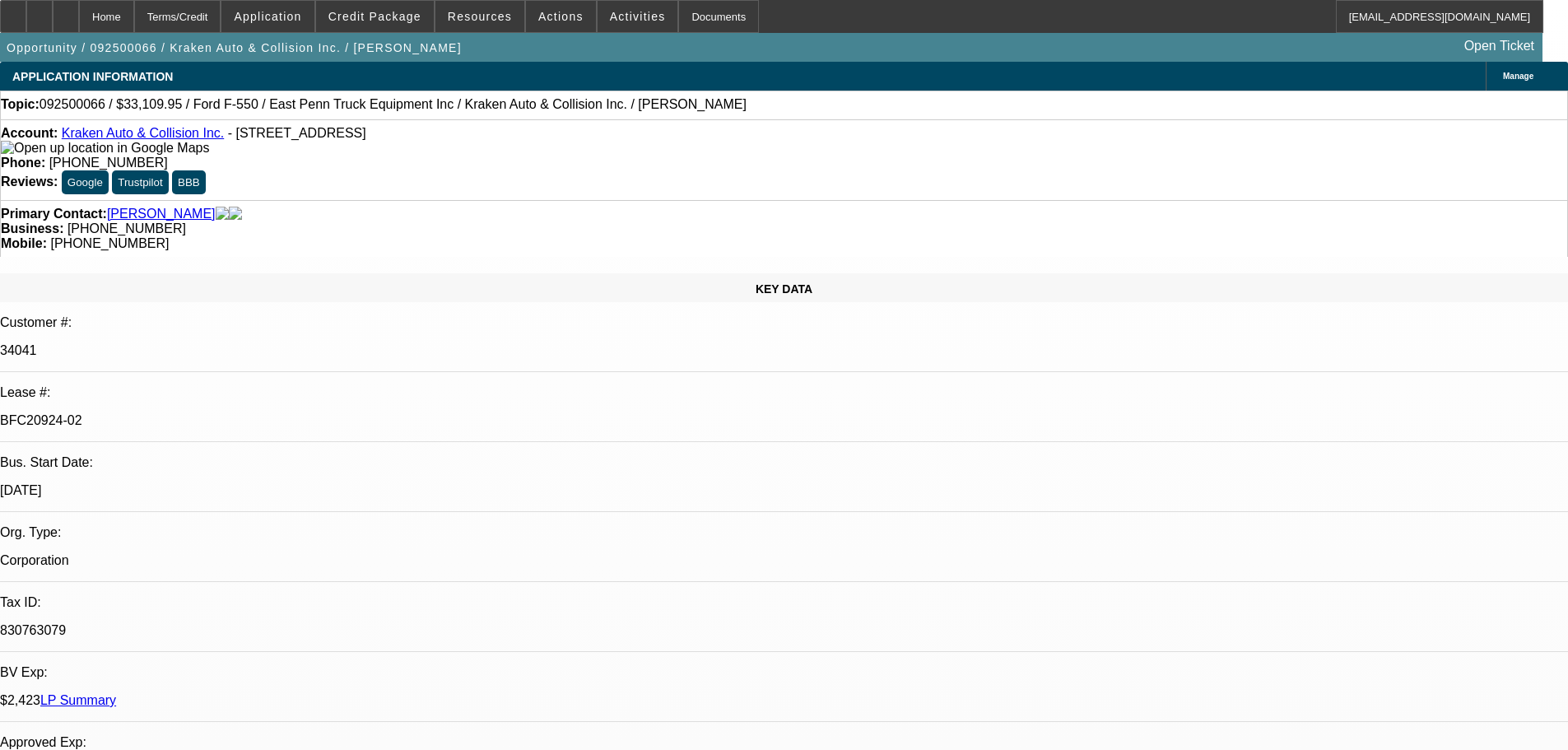
select select "4"
select select "0"
select select "0.1"
select select "4"
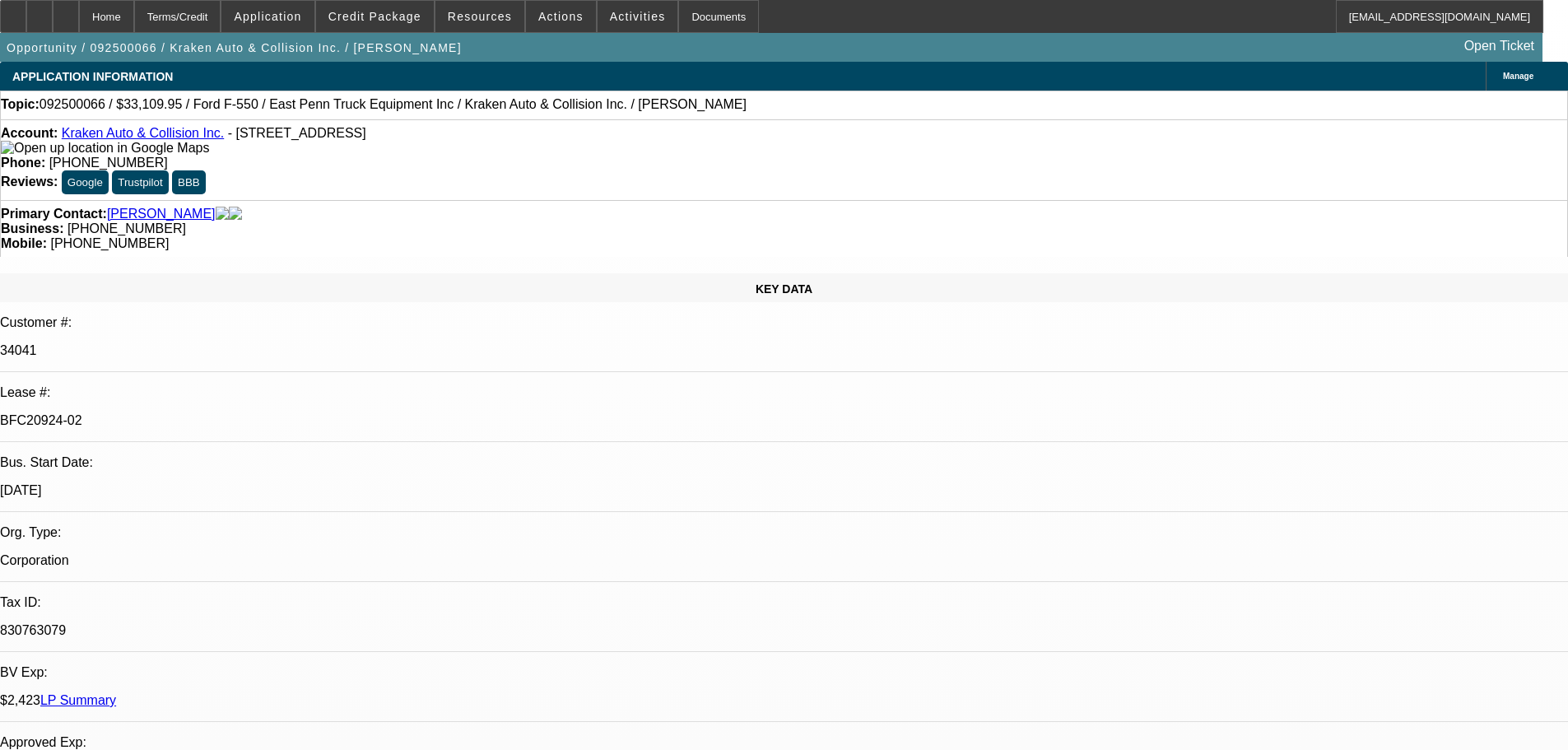
select select "0"
select select "0.1"
select select "4"
select select "0"
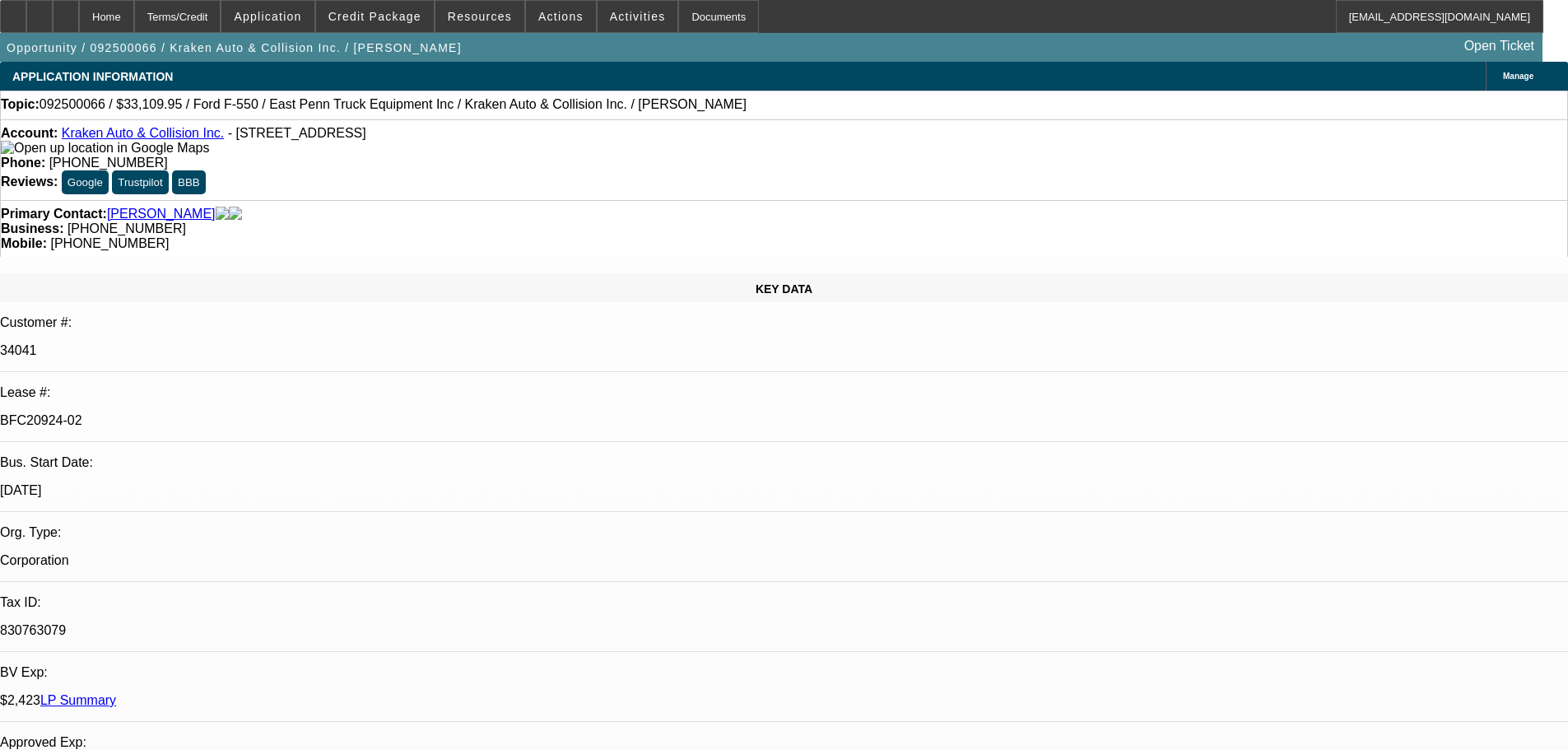
select select "0"
select select "0.1"
select select "4"
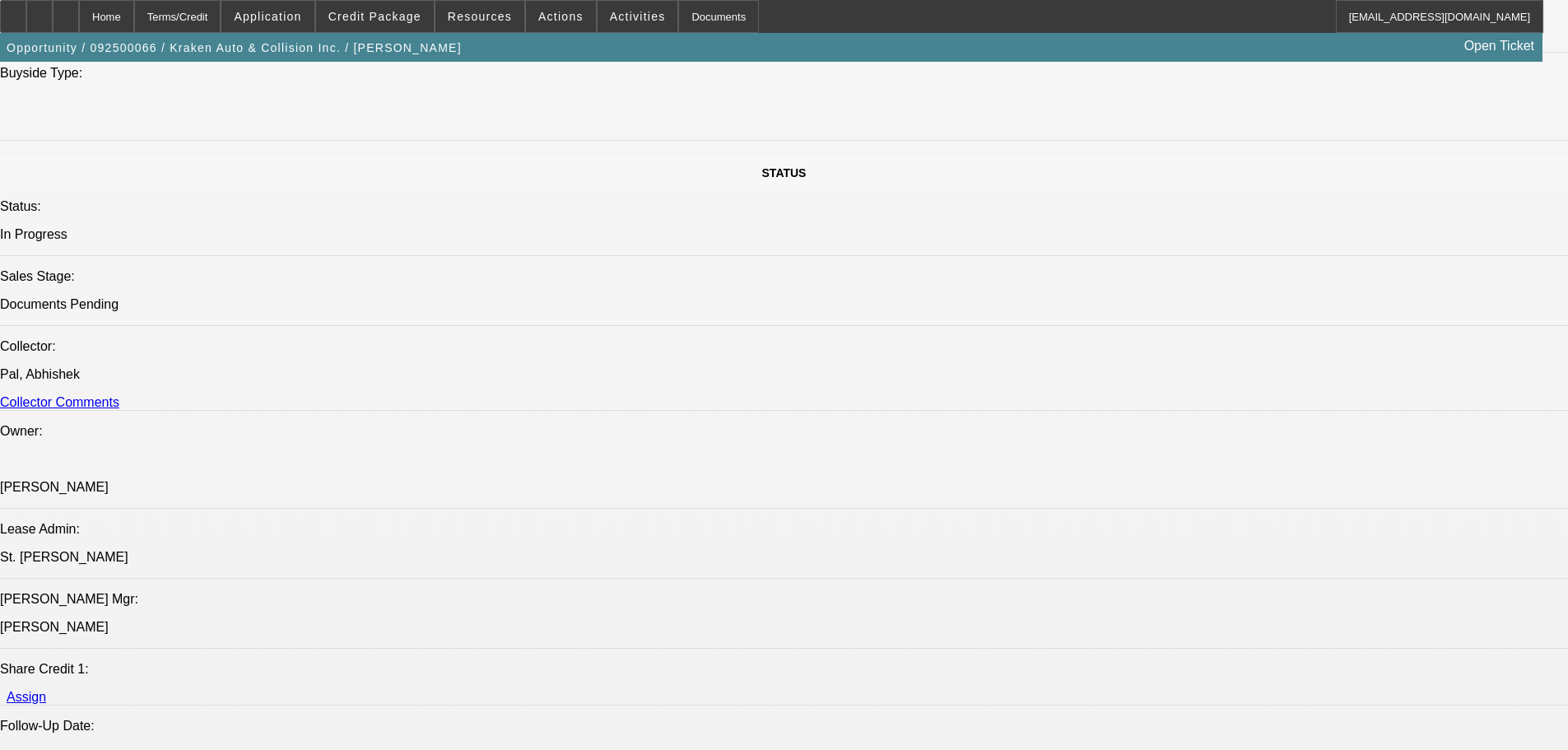
scroll to position [1730, 0]
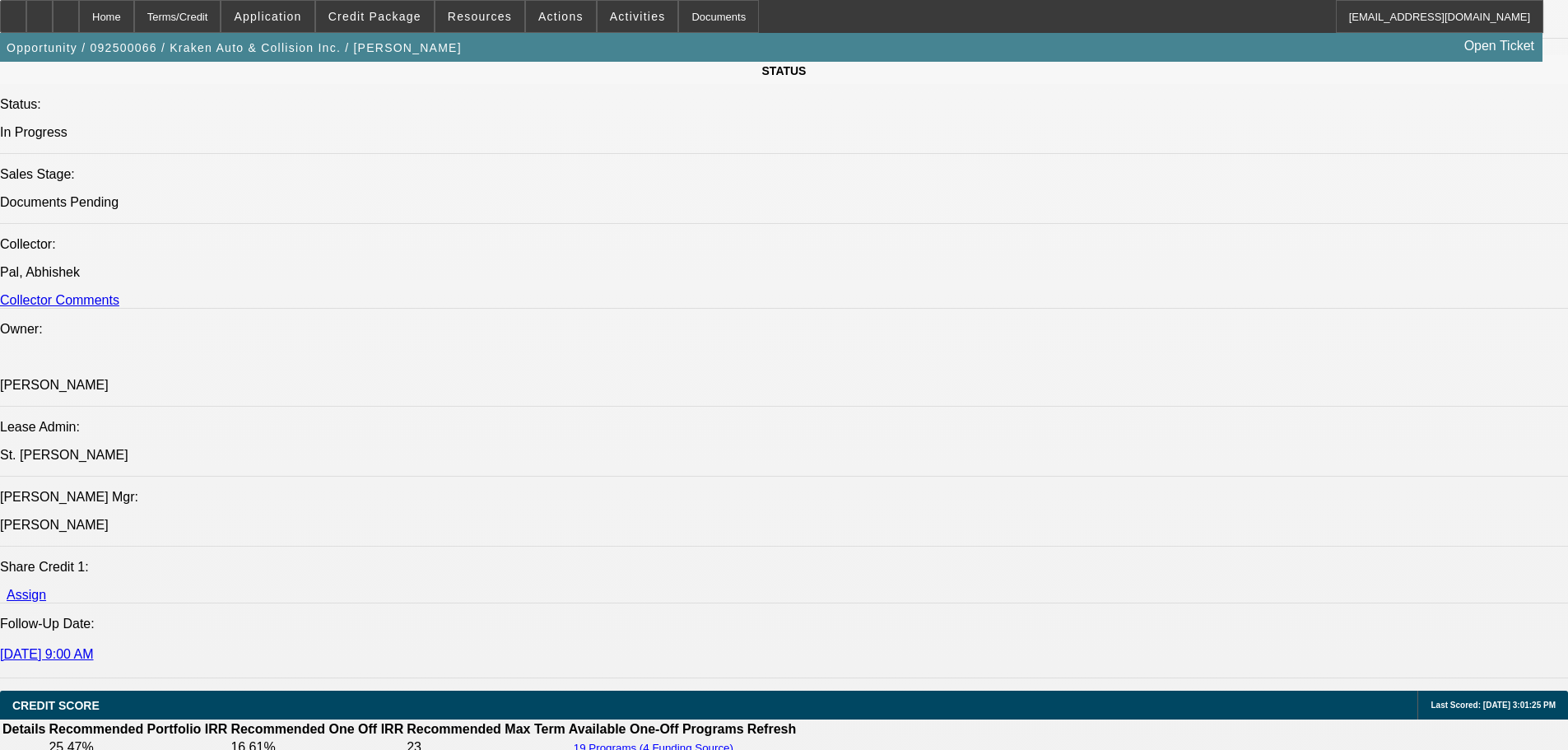
scroll to position [1812, 0]
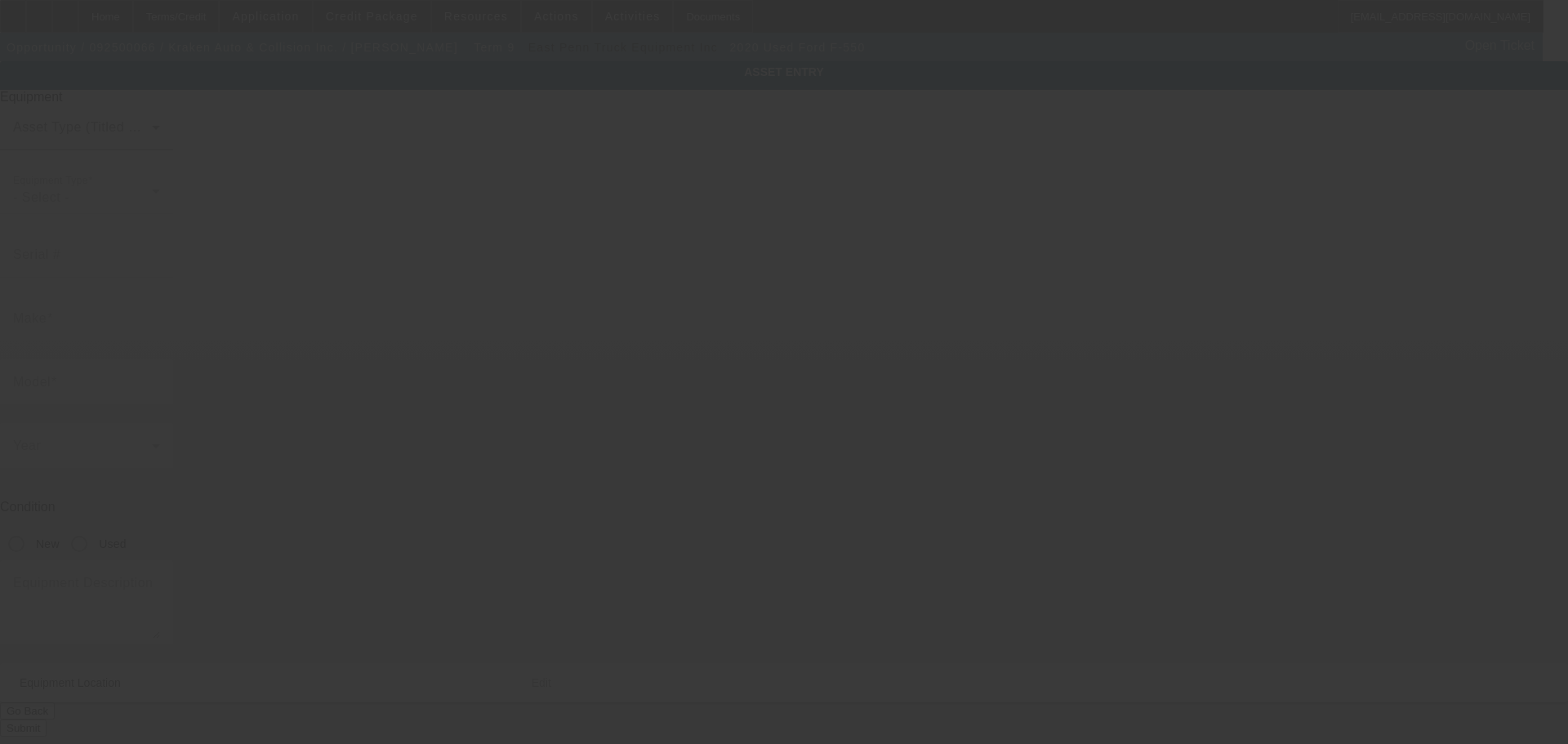
type input "1FD0X5HN9LEC13217"
type input "Ford"
type input "F-550"
radio input "true"
type textarea "with:"
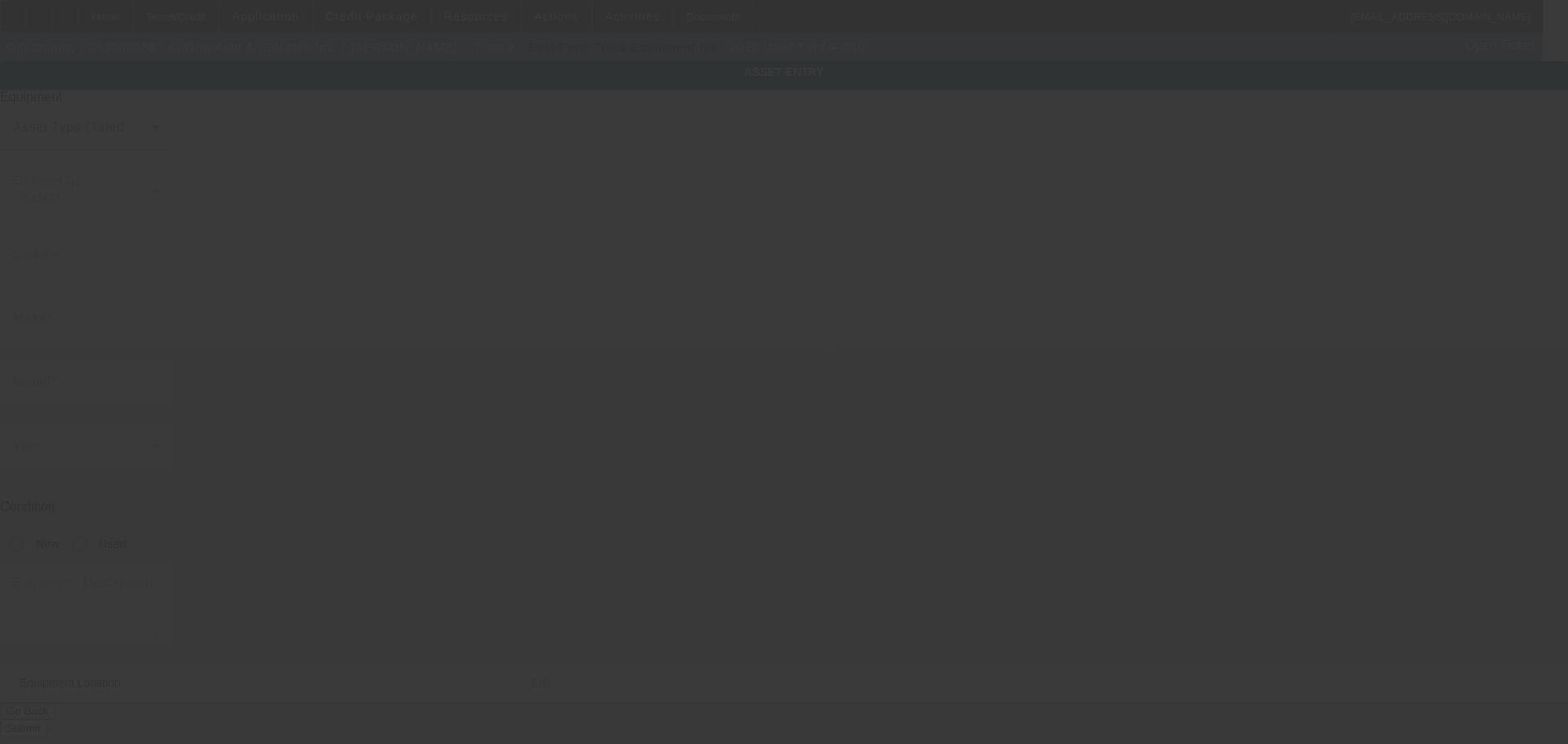
type input "2451 Pond Rd"
type input "Ronkonkoma"
type input "11779"
type input "Suffolk"
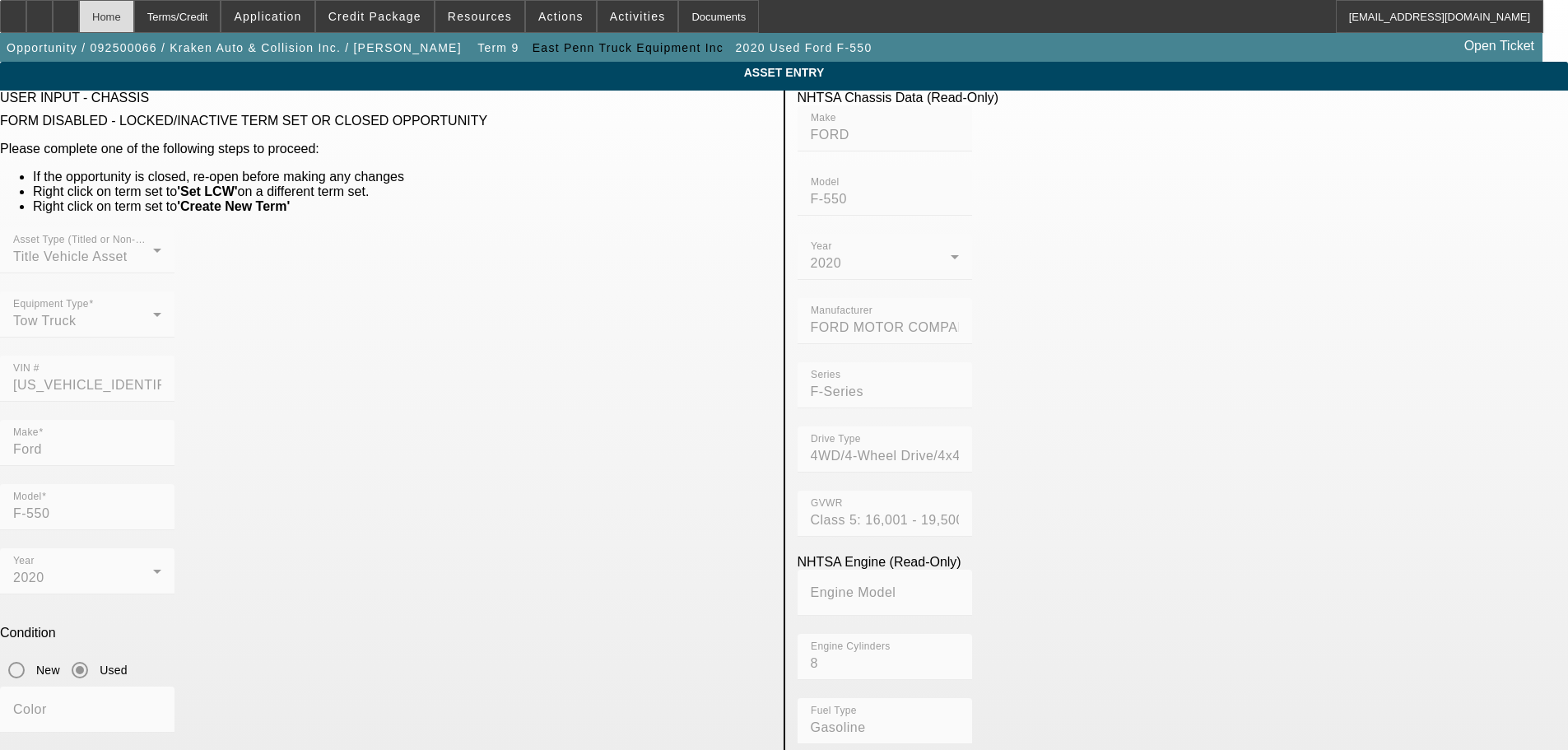
click at [134, 13] on div "Home" at bounding box center [106, 16] width 55 height 33
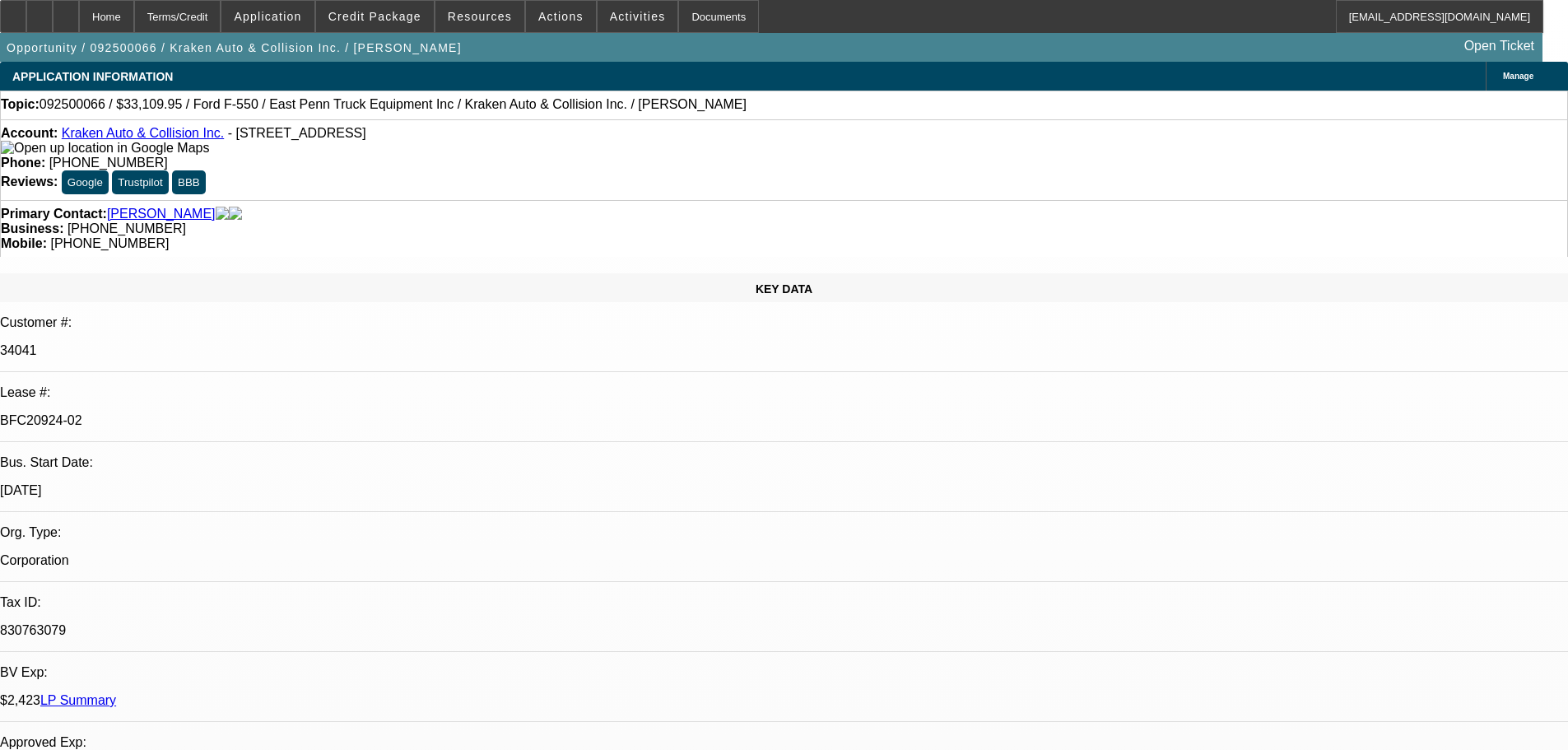
select select "0"
select select "0.1"
select select "4"
select select "0"
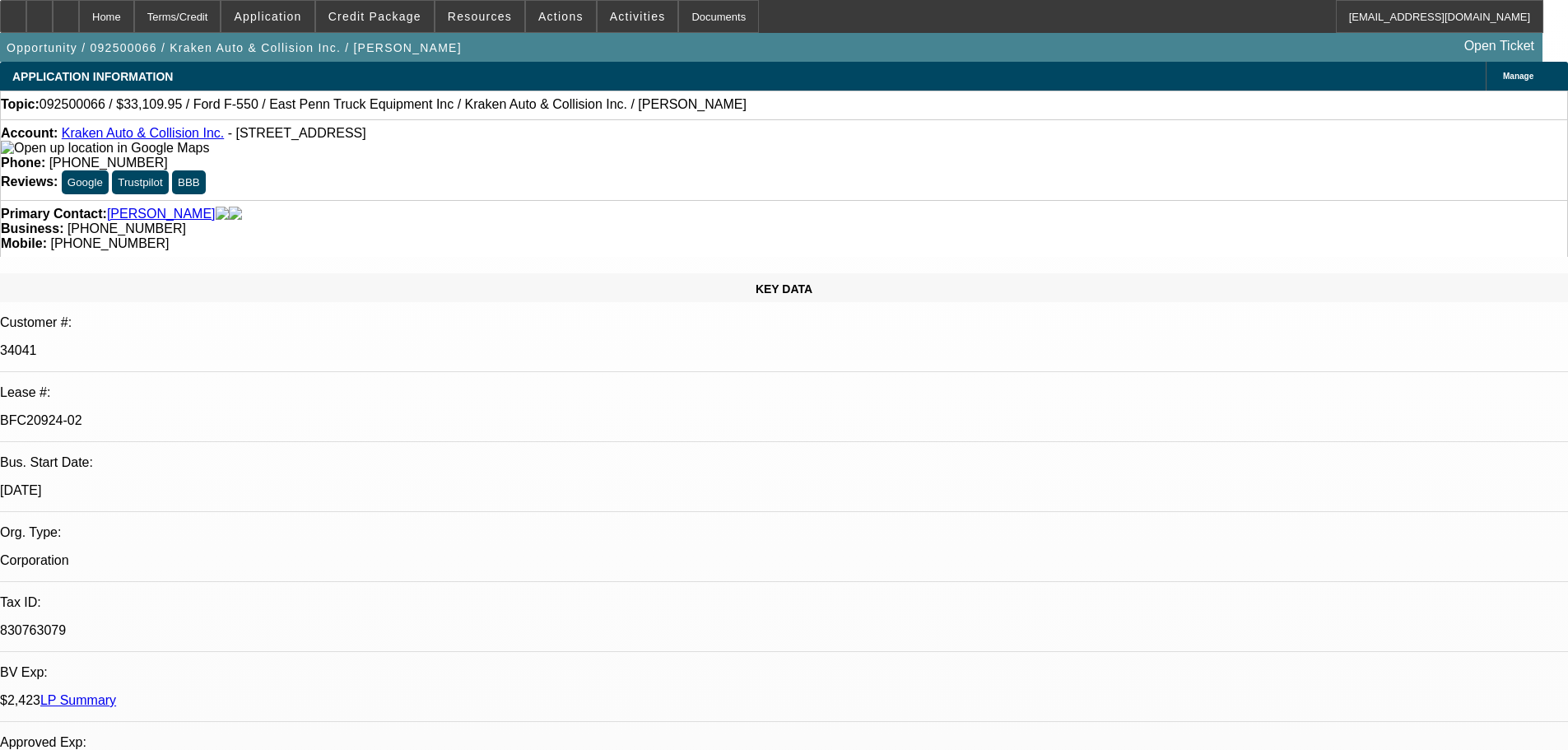
select select "0"
select select "0.1"
select select "4"
select select "0"
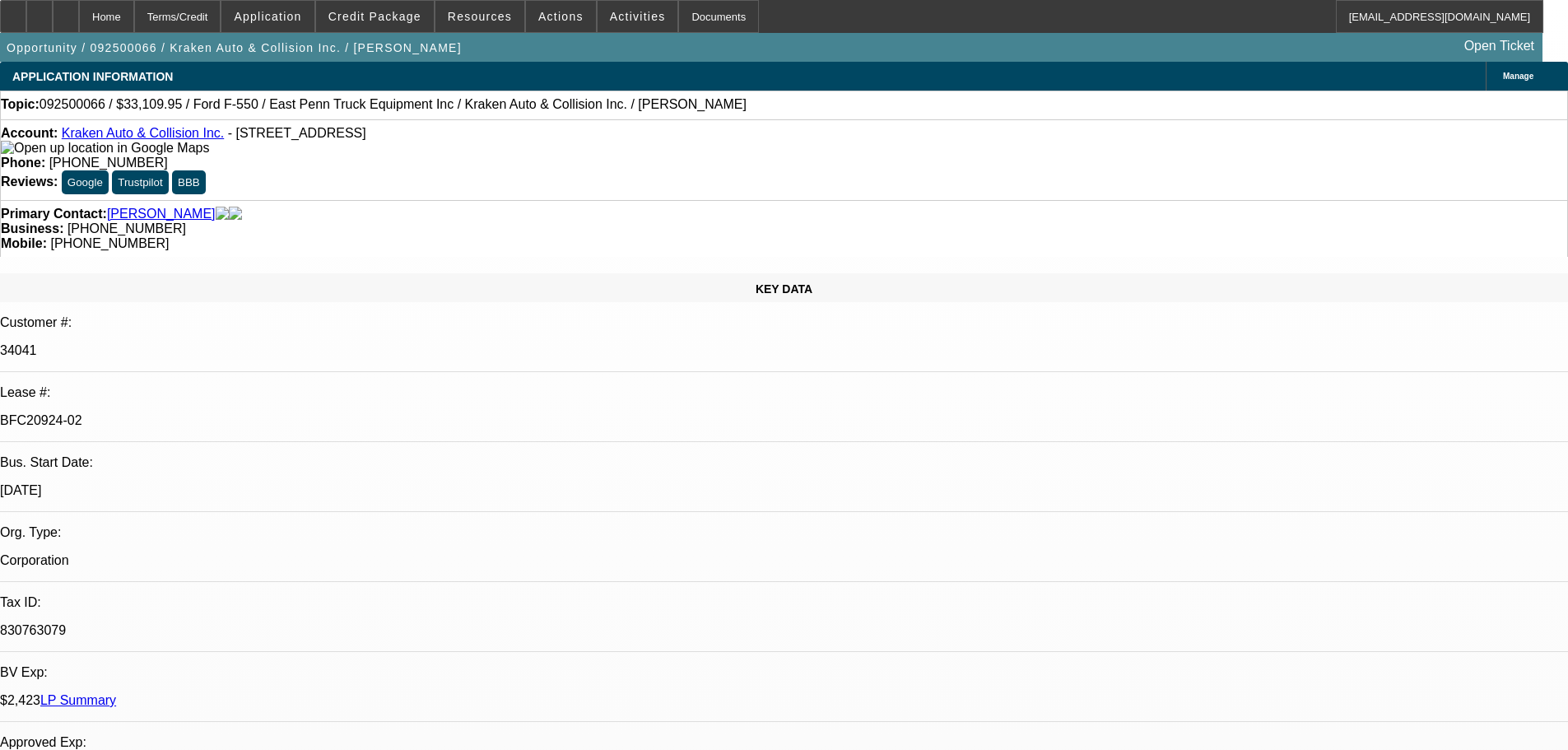
select select "0.1"
select select "4"
select select "0"
select select "0.1"
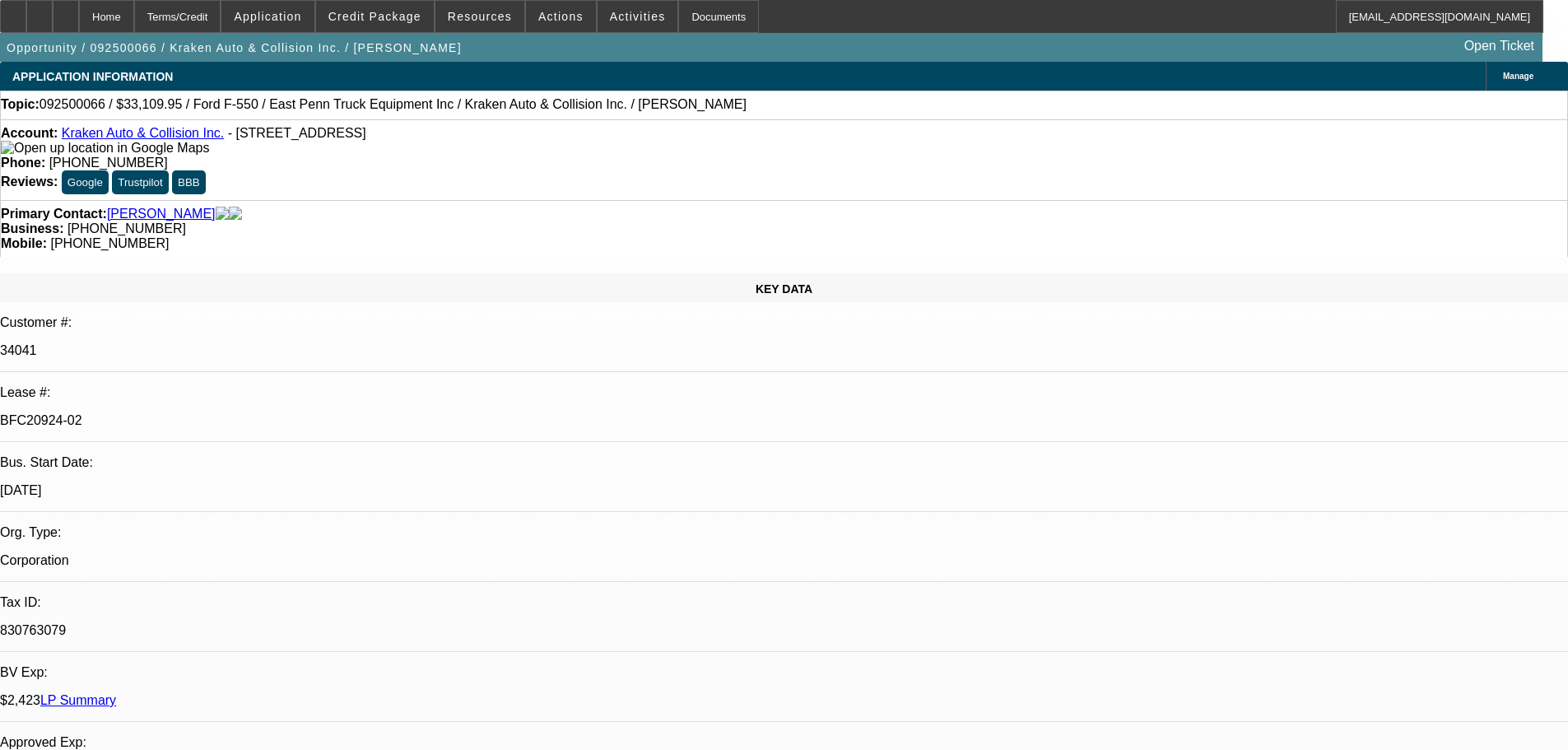
select select "4"
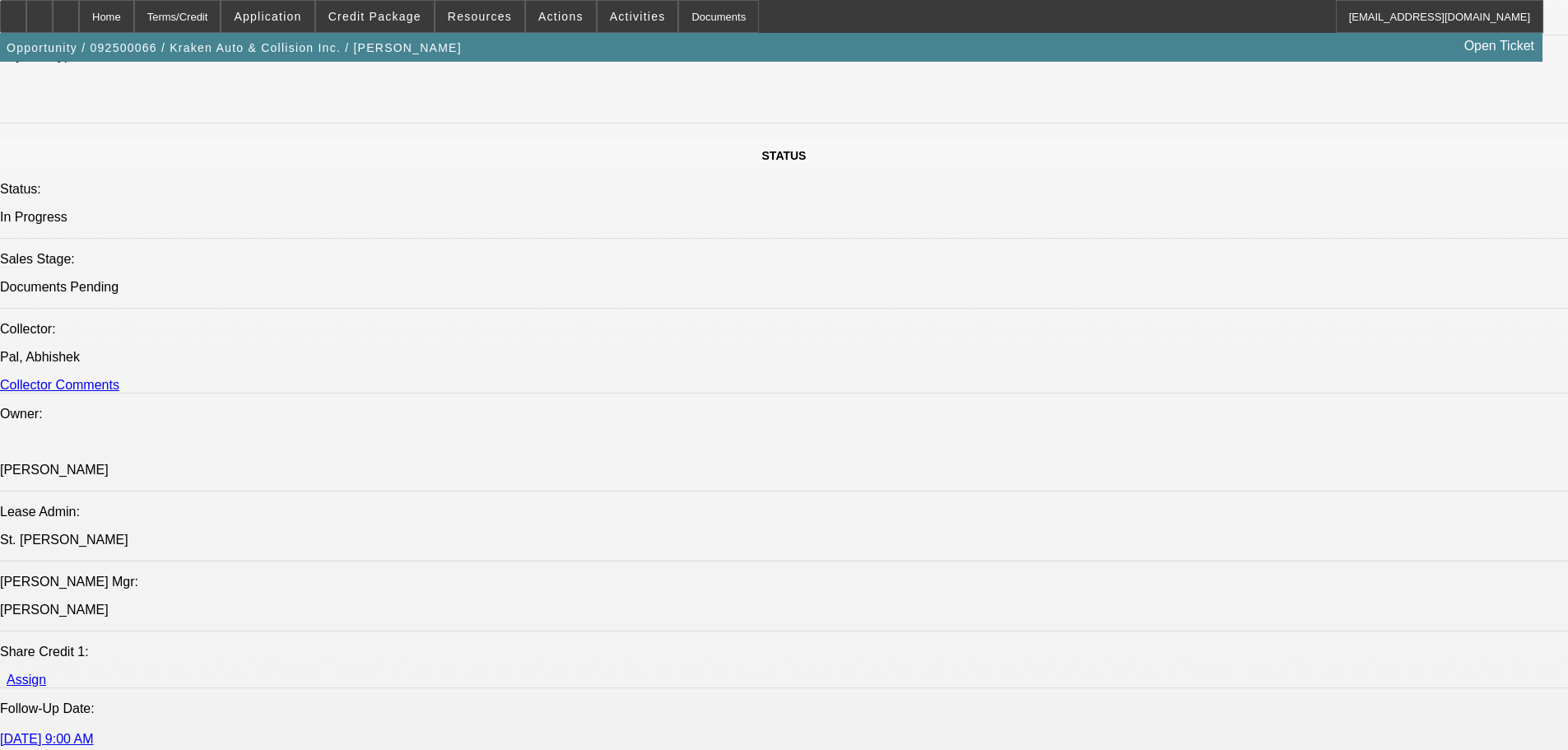
scroll to position [1977, 0]
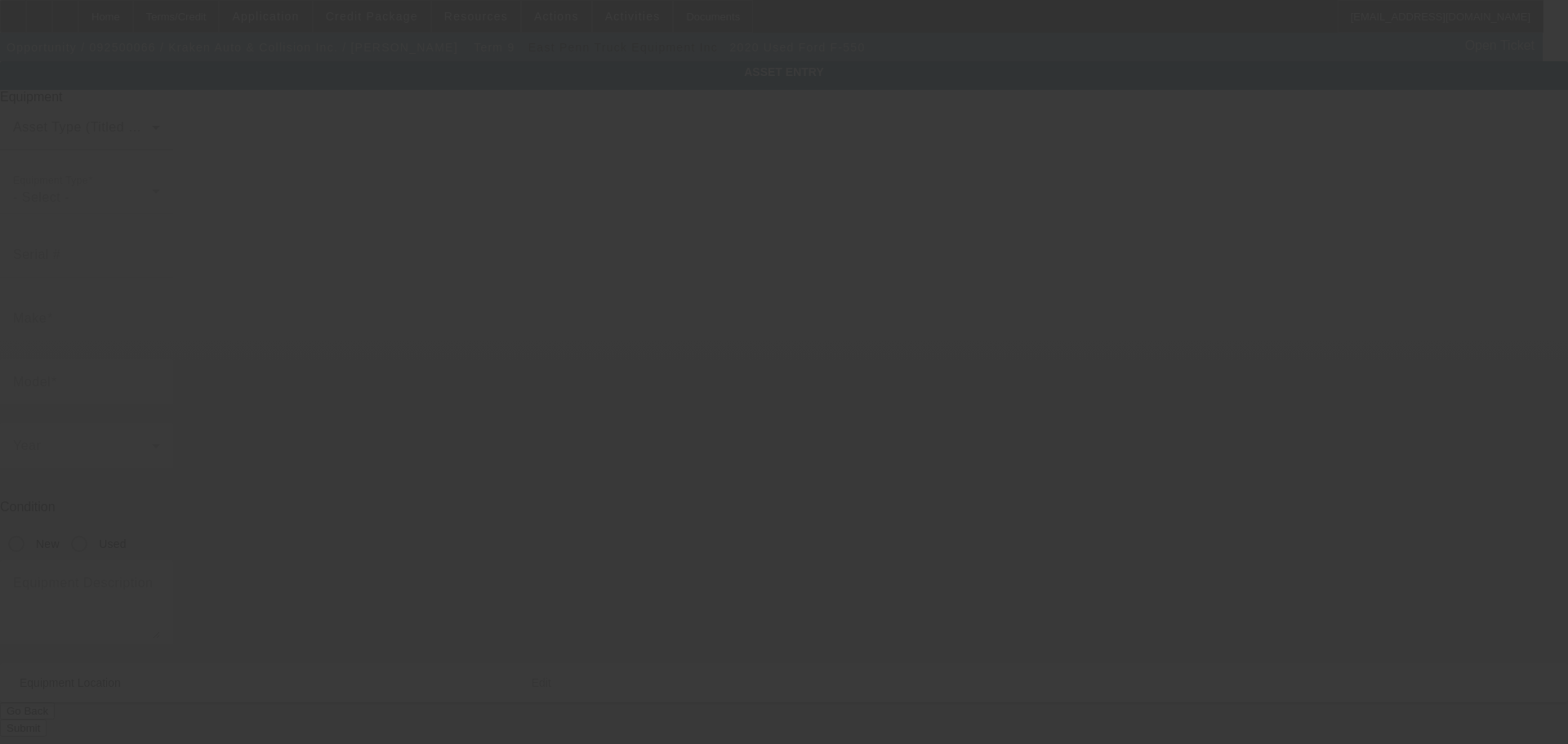
type input "1FD0X5HN9LEC13217"
type input "Ford"
type input "F-550"
radio input "true"
type textarea "with:"
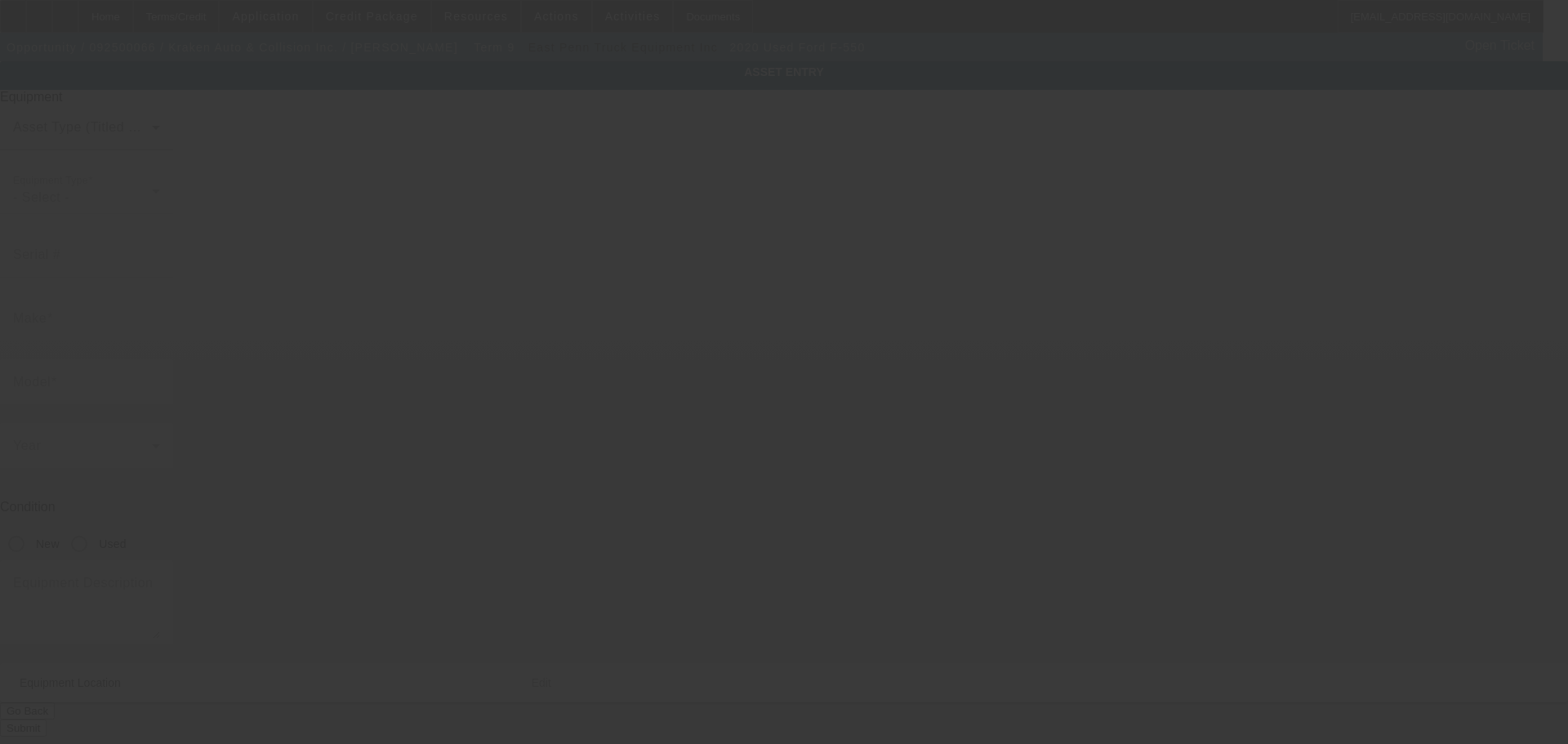
type input "2451 Pond Rd"
type input "Ronkonkoma"
type input "11779"
type input "Suffolk"
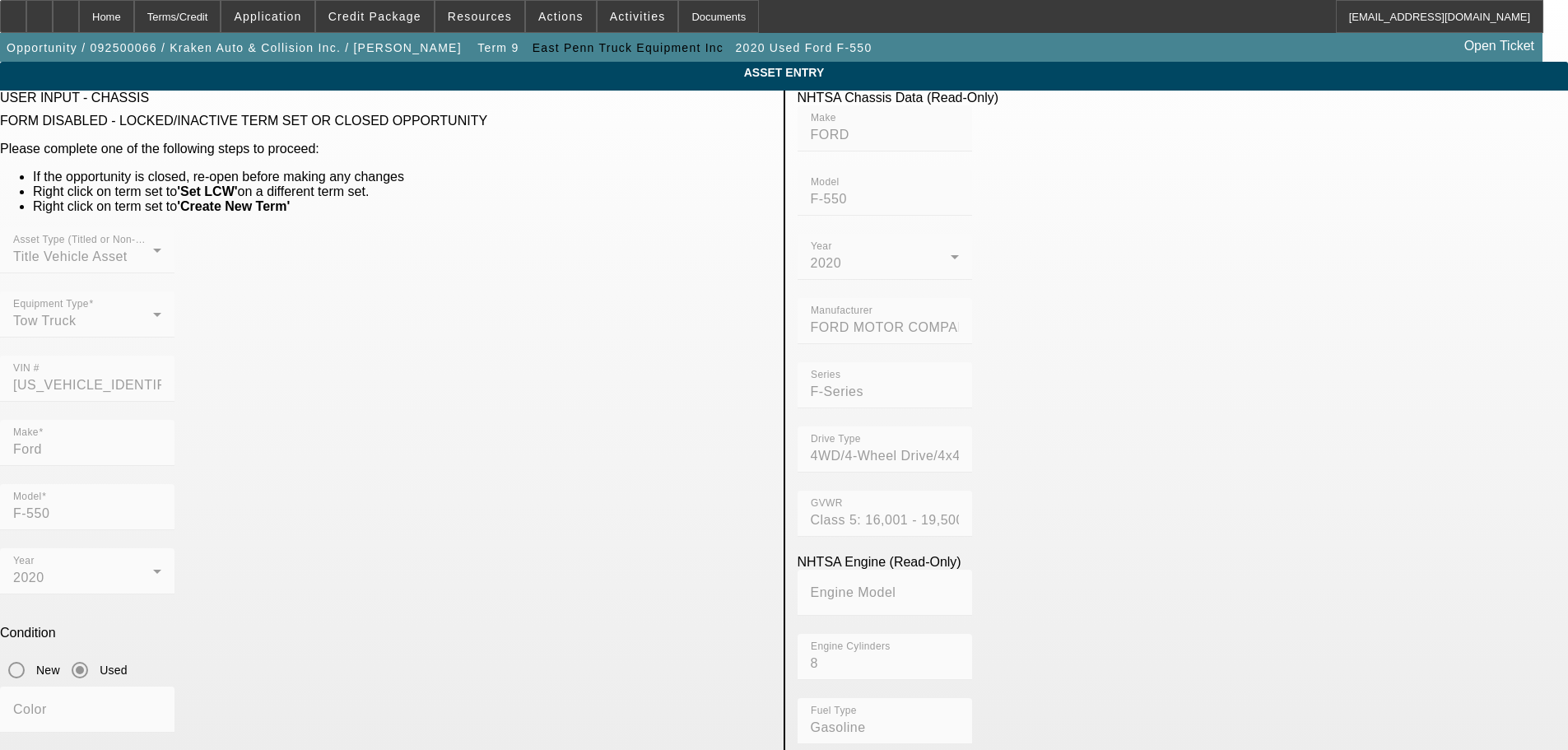
click at [174, 356] on mat-form-field "VIN # 1FD0X5HN9LEC13217" at bounding box center [87, 387] width 174 height 65
click at [18, 320] on app-asset-collateral-manage "ASSET ENTRY USER INPUT - CHASSIS FORM DISABLED - LOCKED/INACTIVE TERM SET OR CL…" at bounding box center [784, 763] width 1568 height 1404
click at [131, 24] on div "Home" at bounding box center [106, 16] width 55 height 33
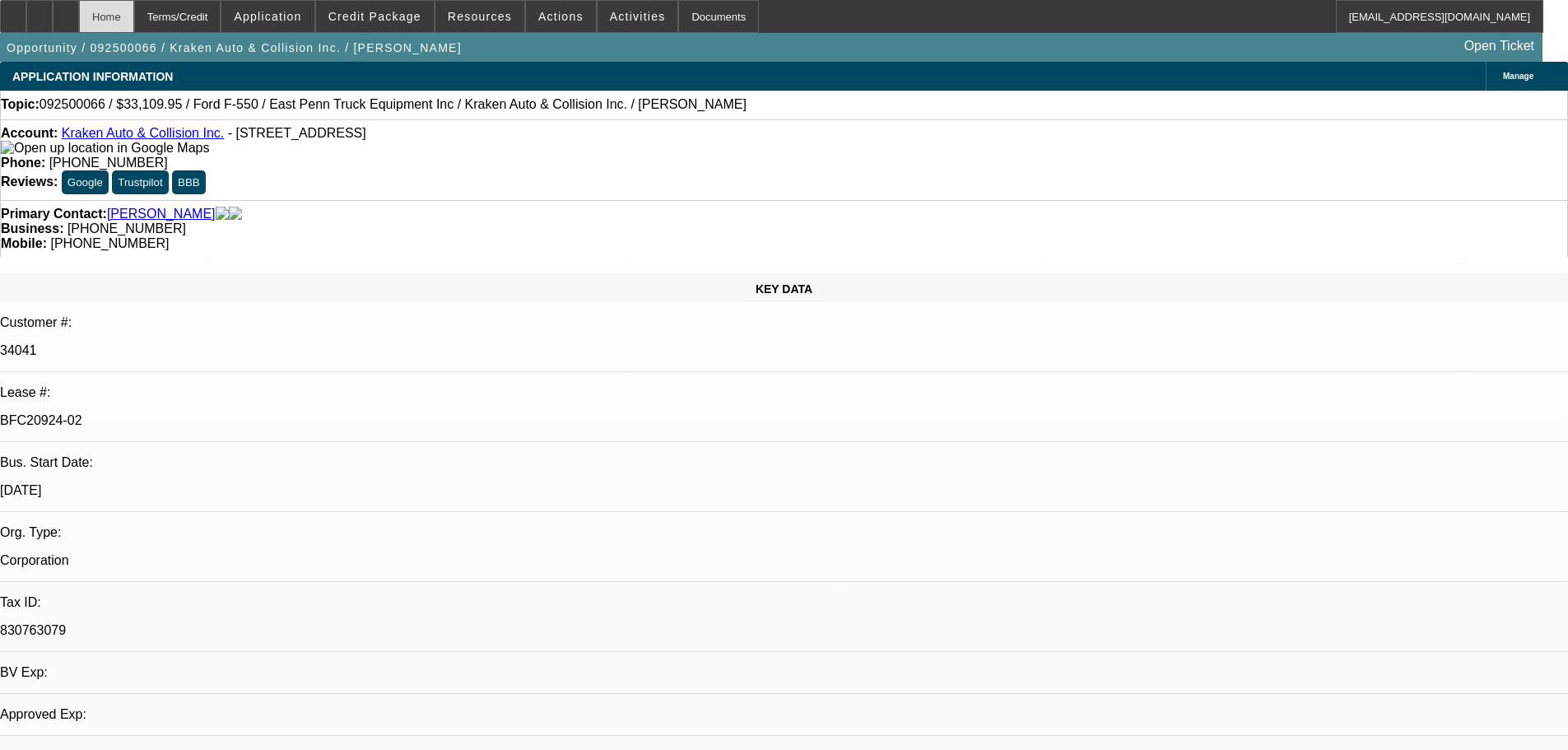
select select "0"
select select "0.1"
select select "4"
select select "0"
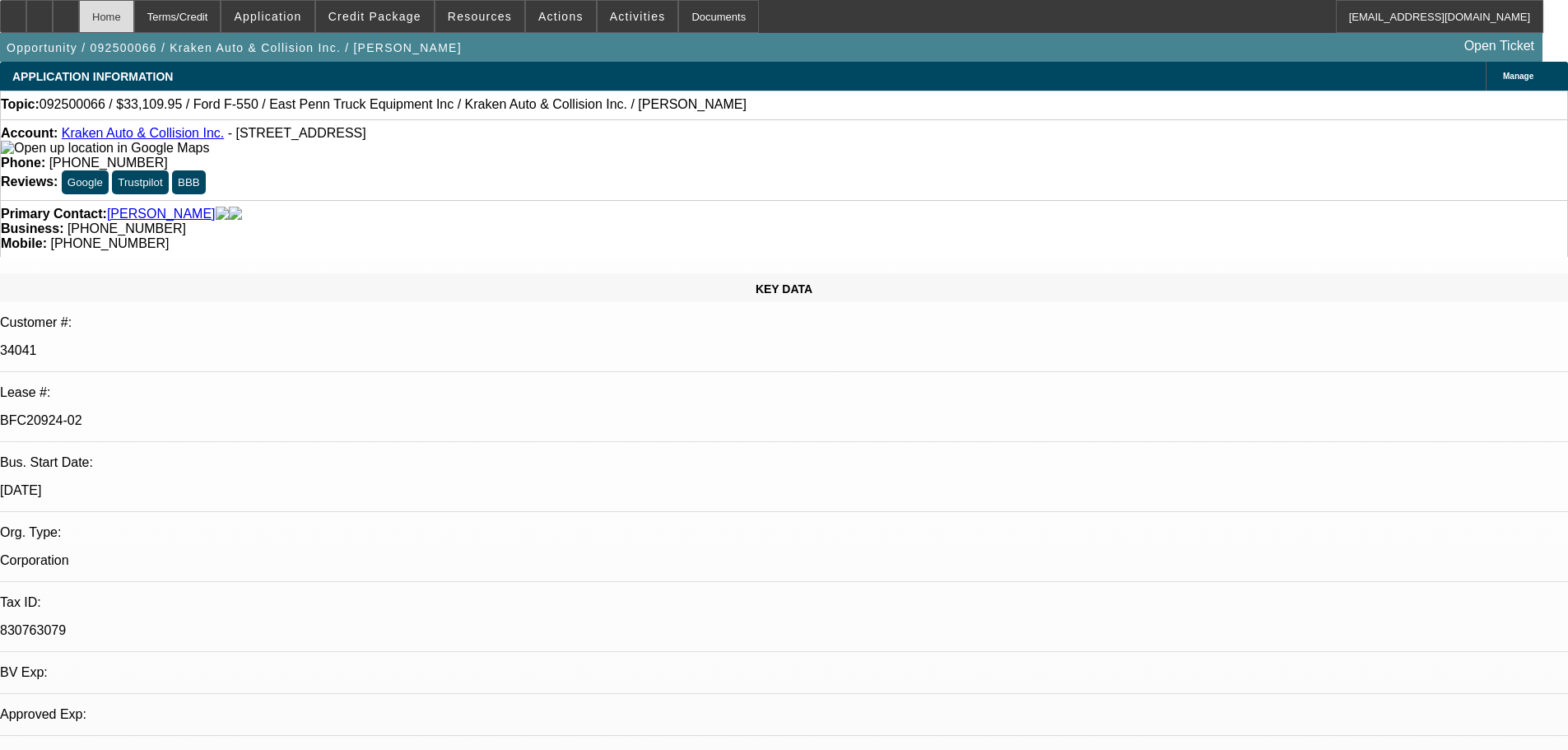
select select "0"
select select "0.1"
select select "4"
select select "0"
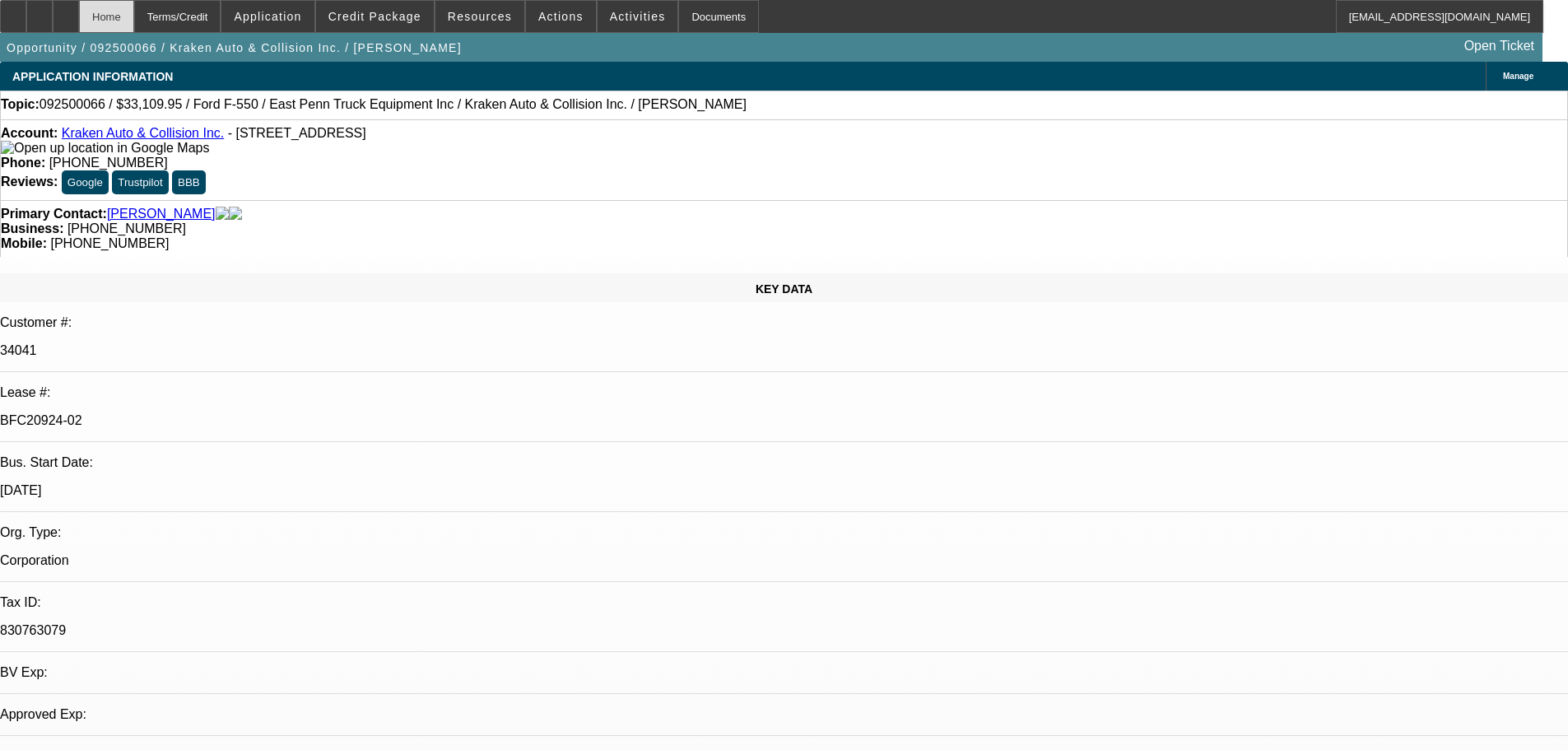
select select "0.1"
select select "4"
select select "0"
select select "0.1"
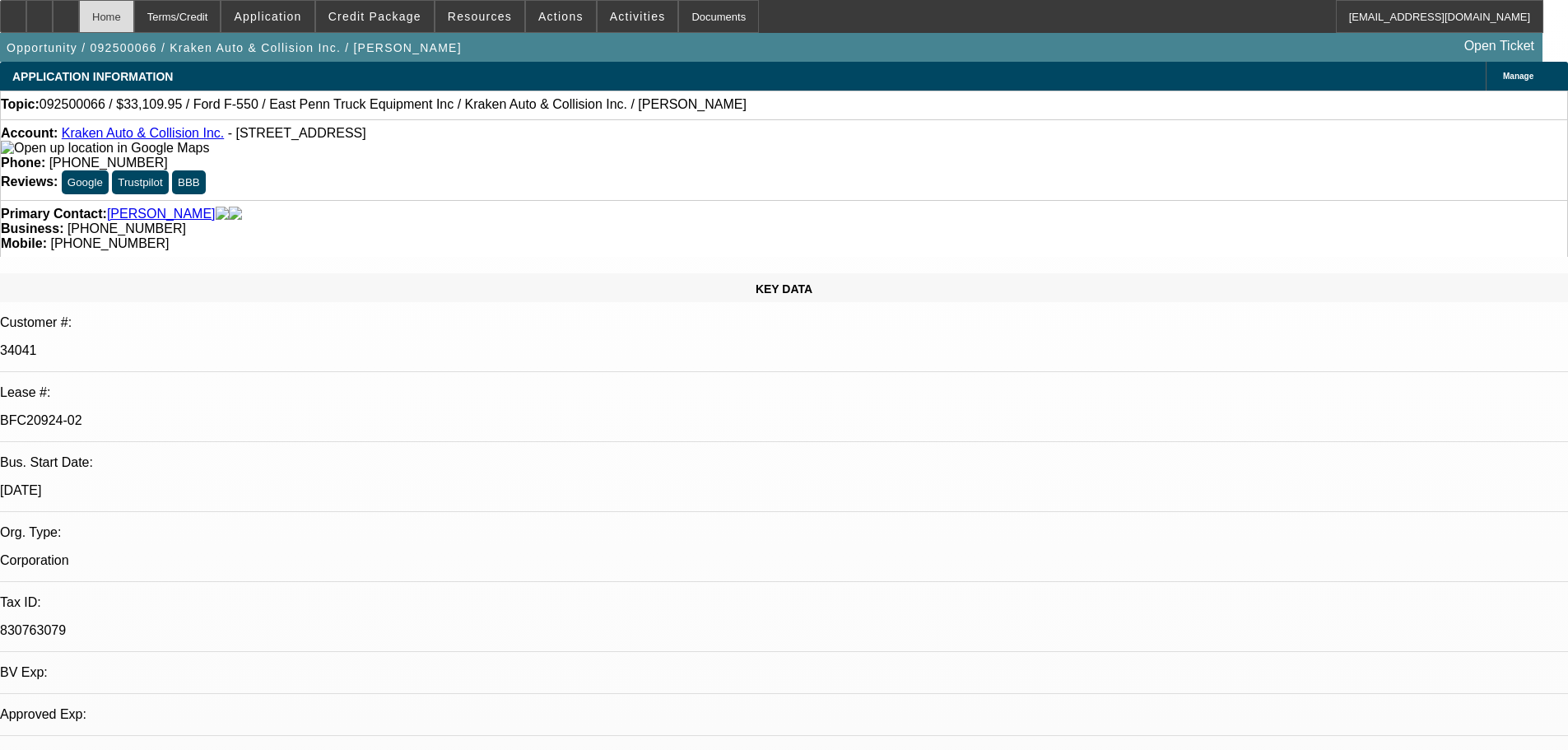
select select "4"
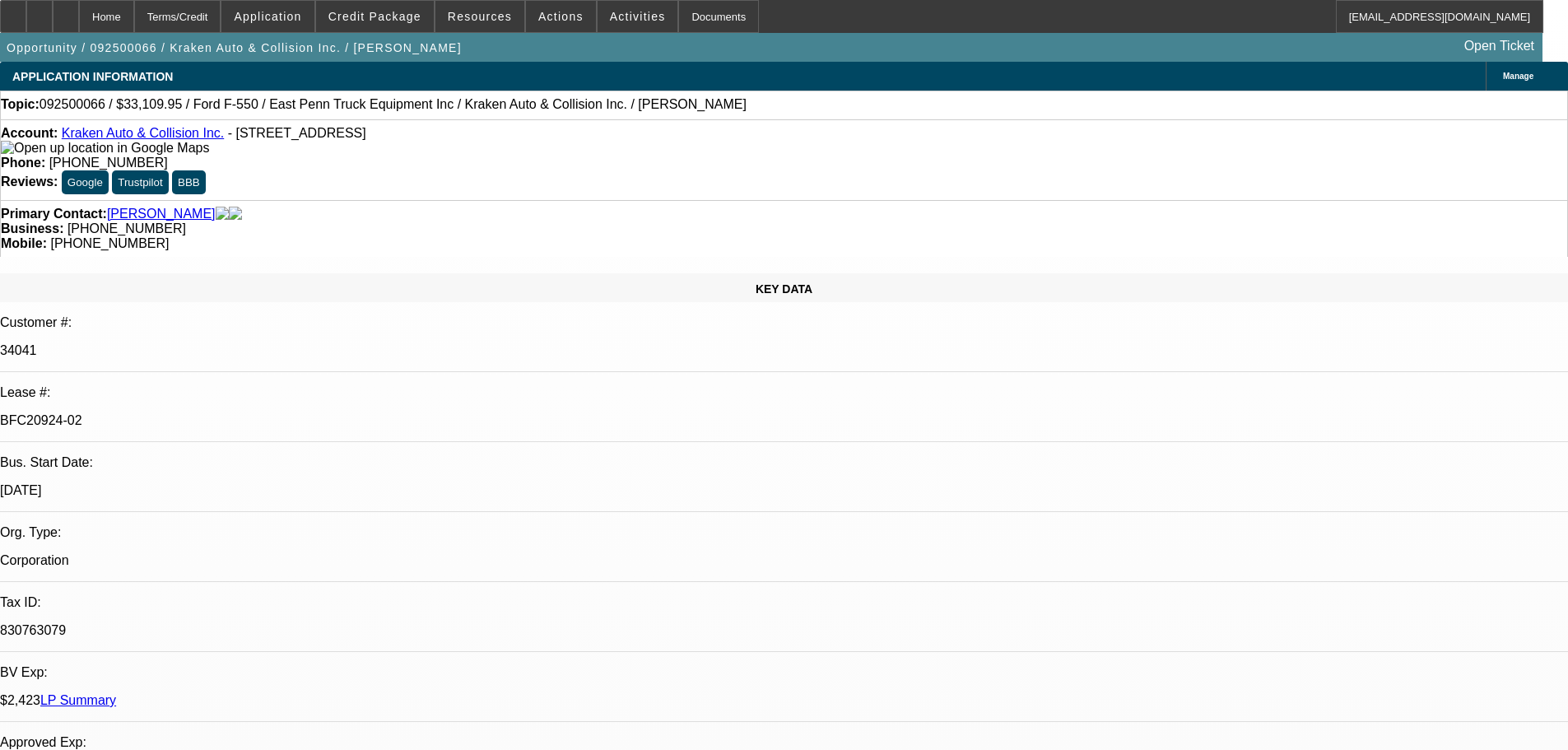
scroll to position [165, 0]
click at [27, 19] on div at bounding box center [13, 16] width 27 height 33
drag, startPoint x: 1288, startPoint y: 210, endPoint x: 1297, endPoint y: 218, distance: 12.0
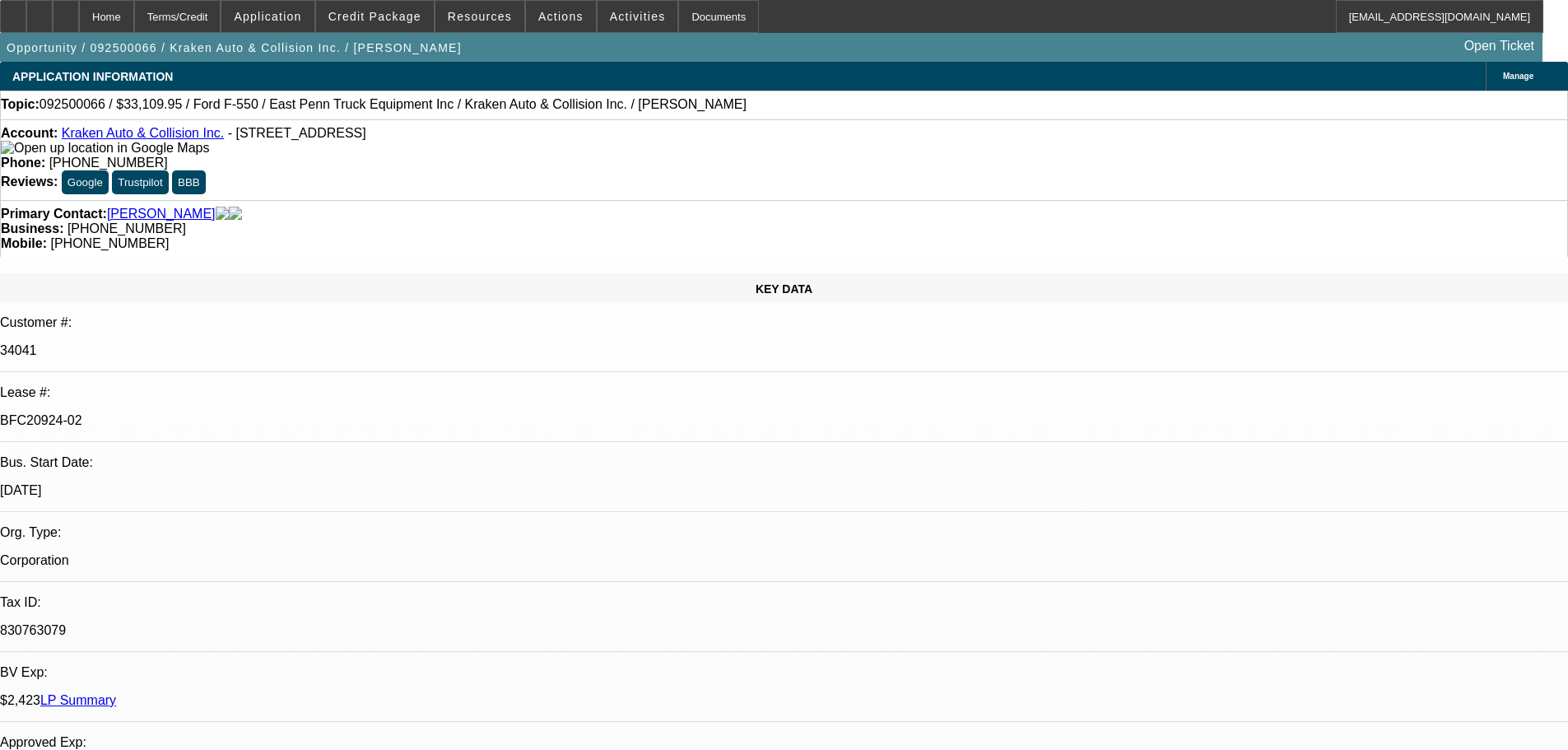
drag, startPoint x: 1325, startPoint y: 541, endPoint x: 1049, endPoint y: 547, distance: 276.1
drag, startPoint x: 1328, startPoint y: 545, endPoint x: 1101, endPoint y: 557, distance: 227.3
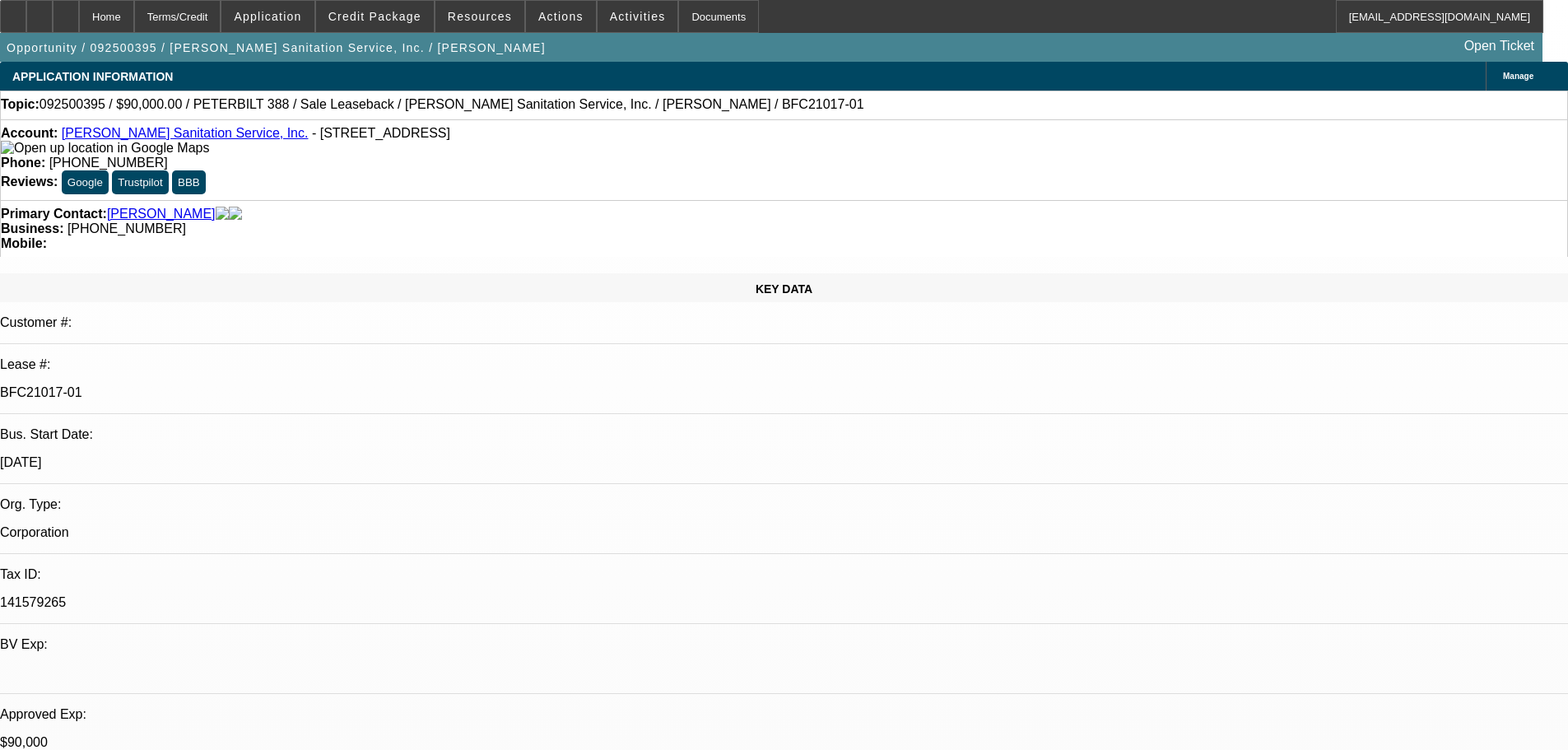
select select "0"
select select "2"
select select "0"
select select "6"
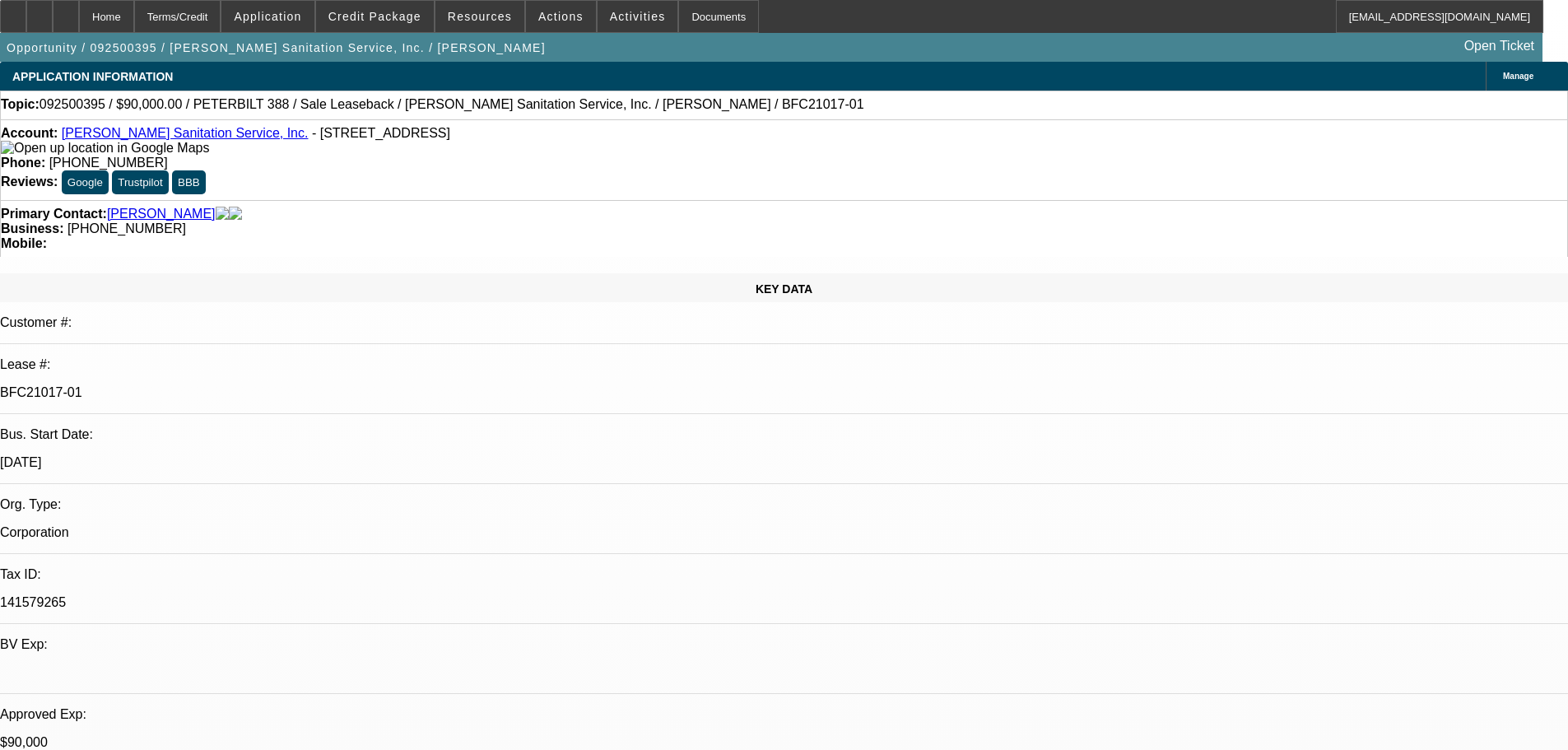
select select "0"
select select "2"
select select "0"
select select "6"
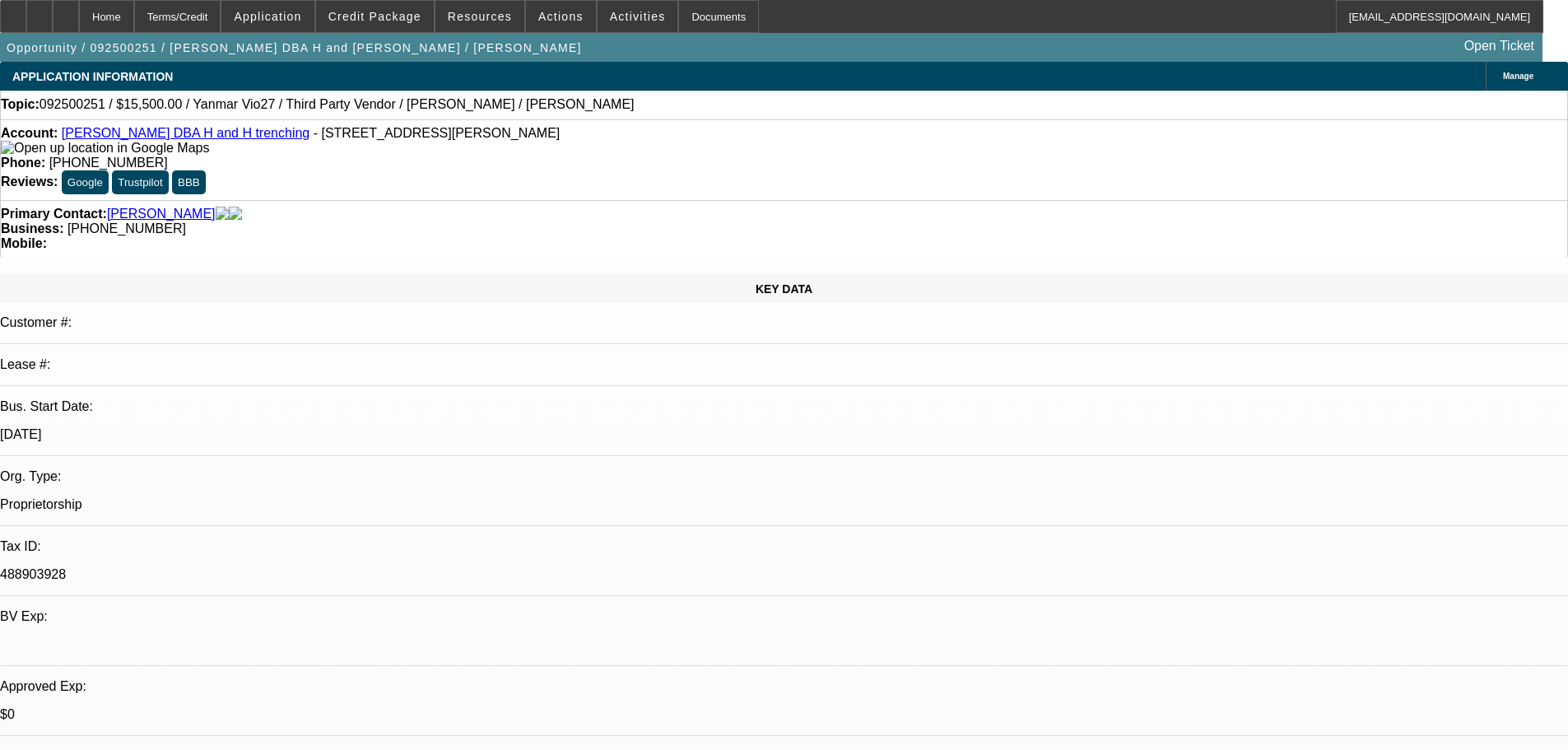
select select "0"
select select "6"
select select "0"
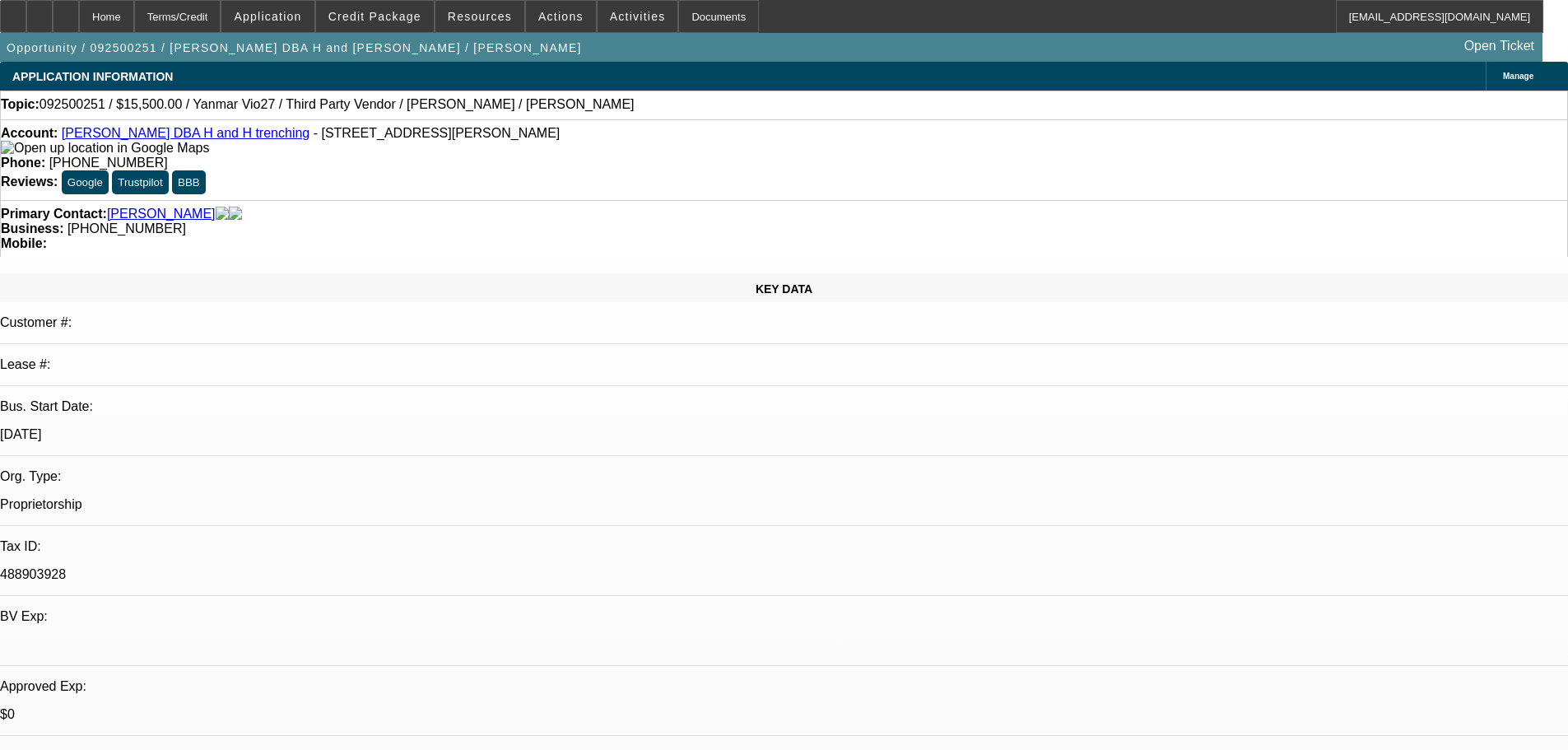
select select "0"
select select "0.1"
select select "4"
select select "0"
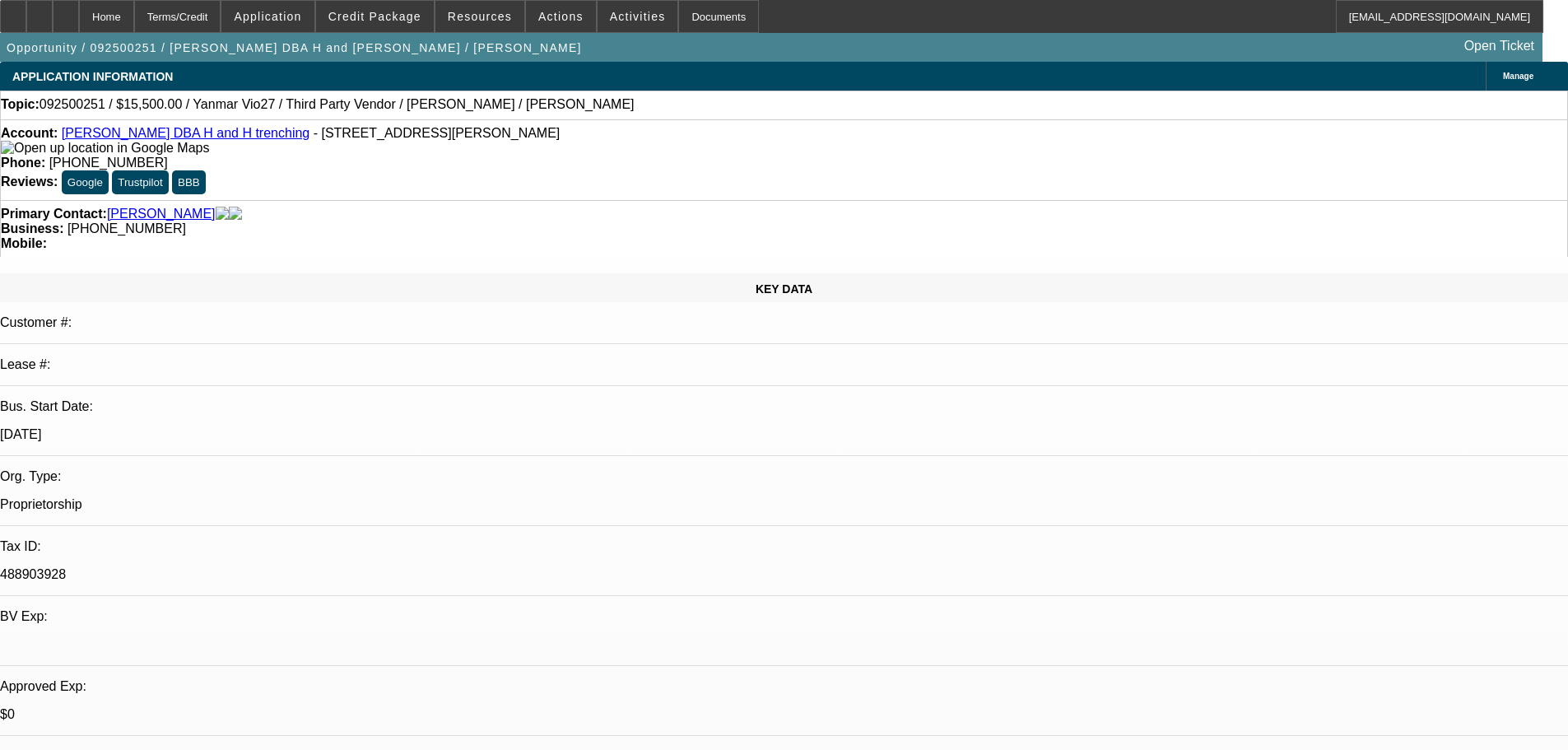
select select "0.1"
select select "4"
select select "0"
select select "0.1"
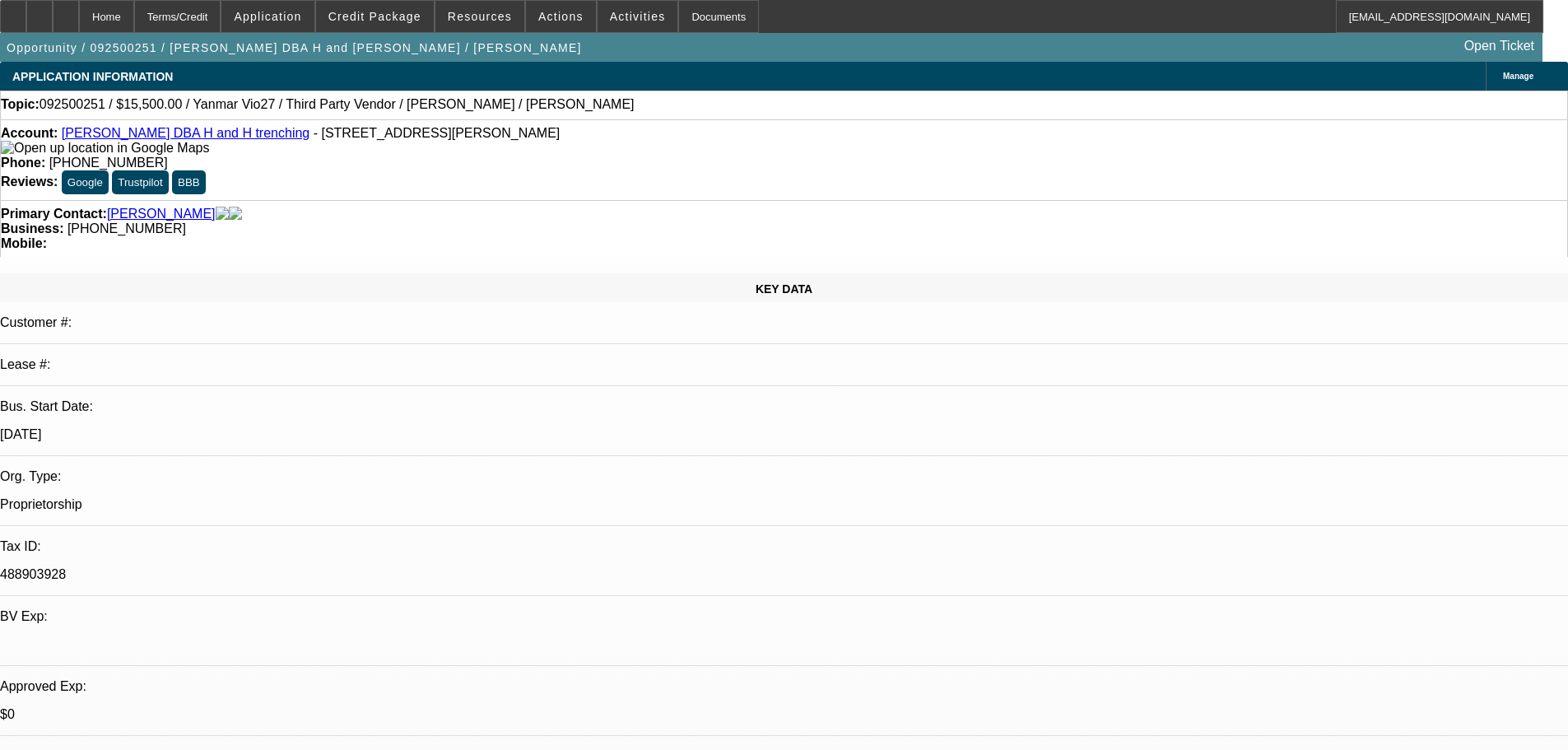
select select "4"
click at [459, 200] on div "Primary Contact: Hansen, Gary Business: (417) 669-7226 Mobile:" at bounding box center [784, 228] width 1568 height 57
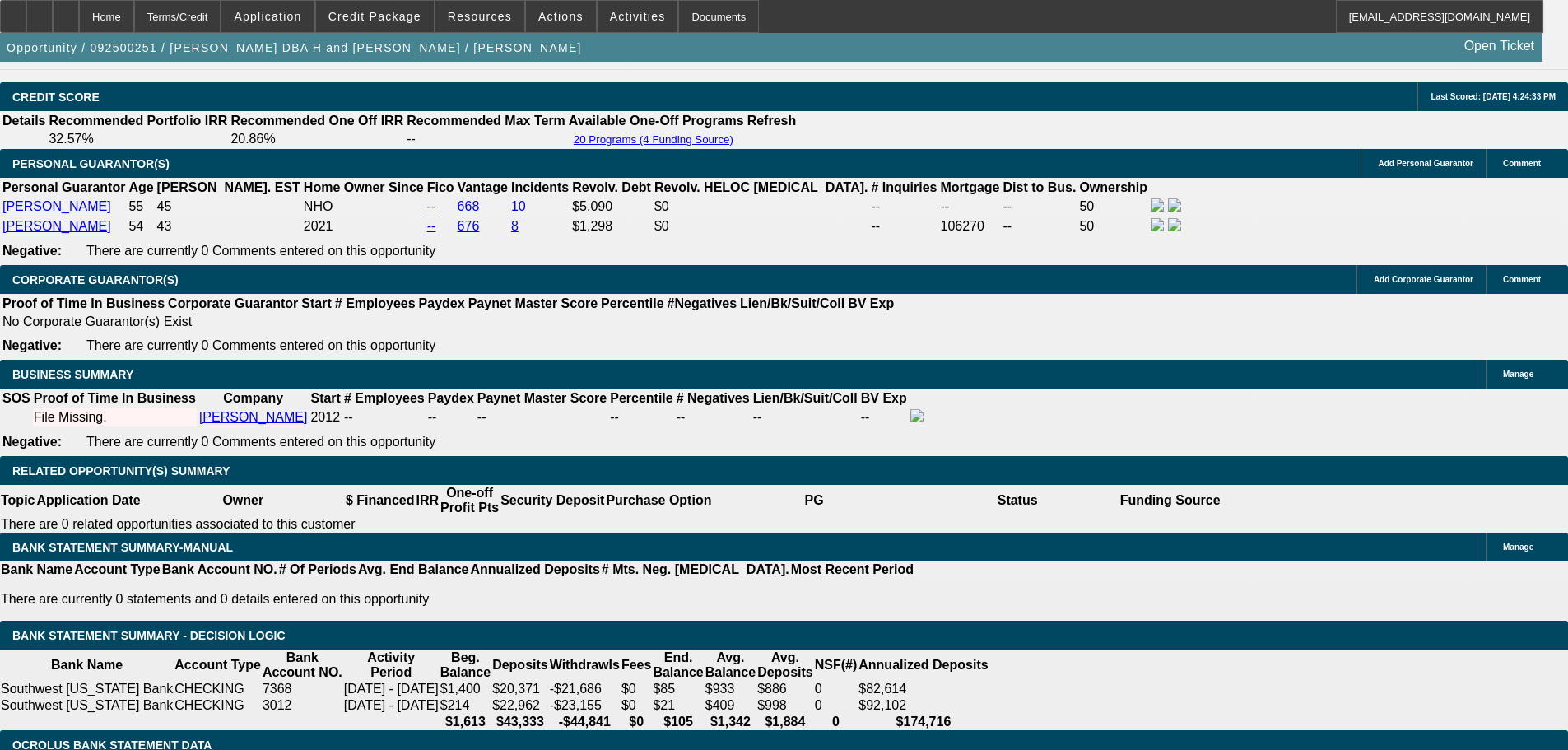
scroll to position [2307, 0]
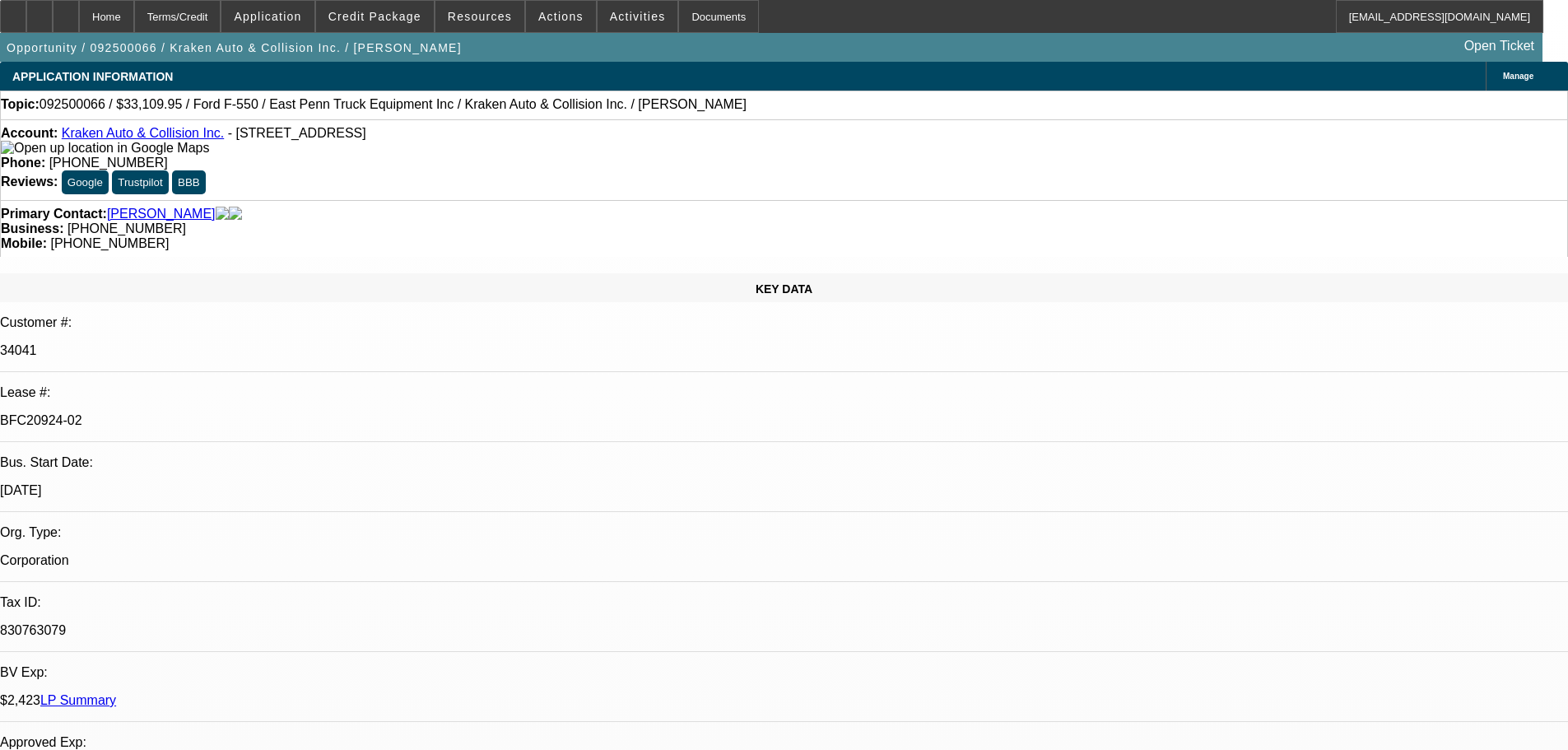
select select "0"
select select "0.1"
select select "4"
select select "0"
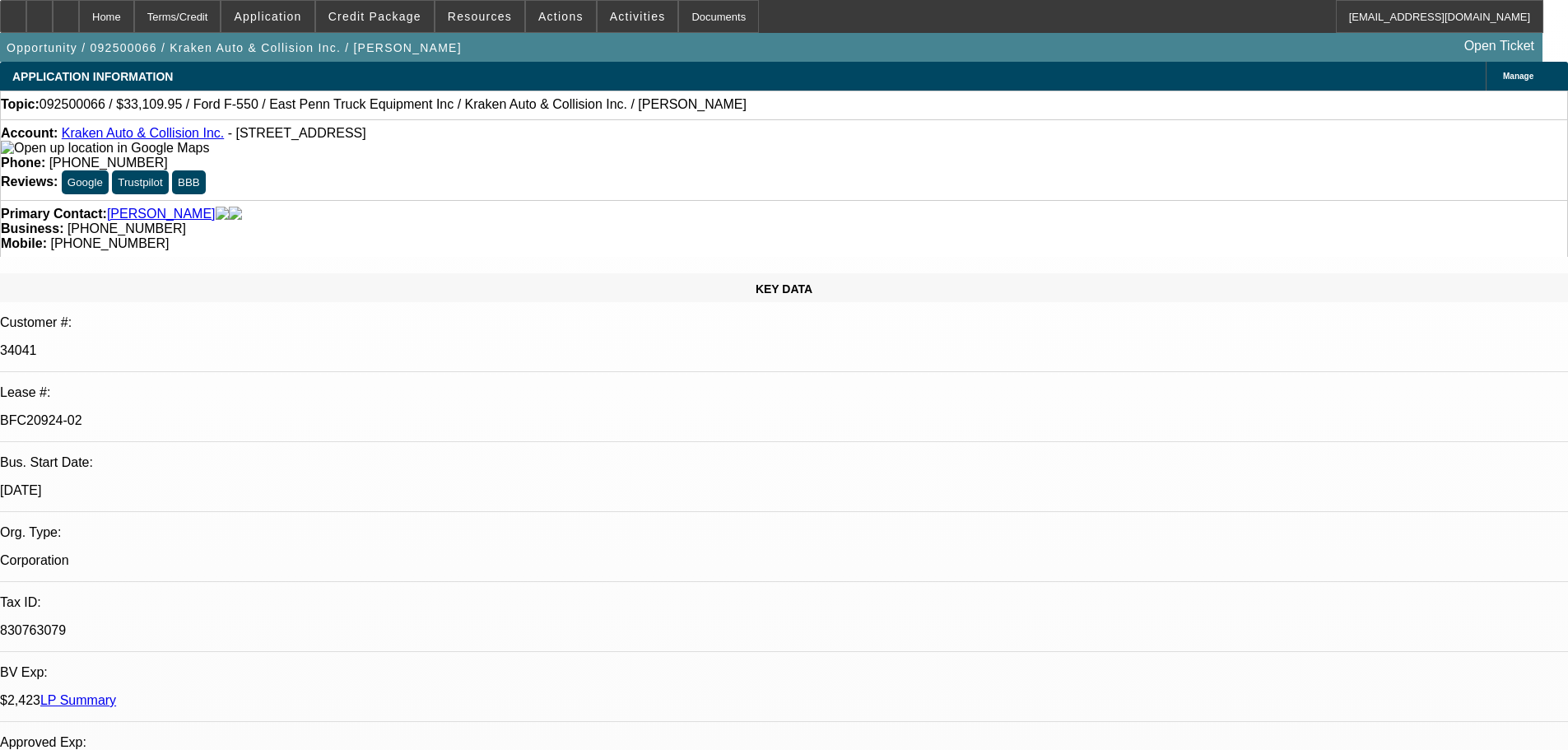
select select "0"
select select "0.1"
select select "4"
select select "0"
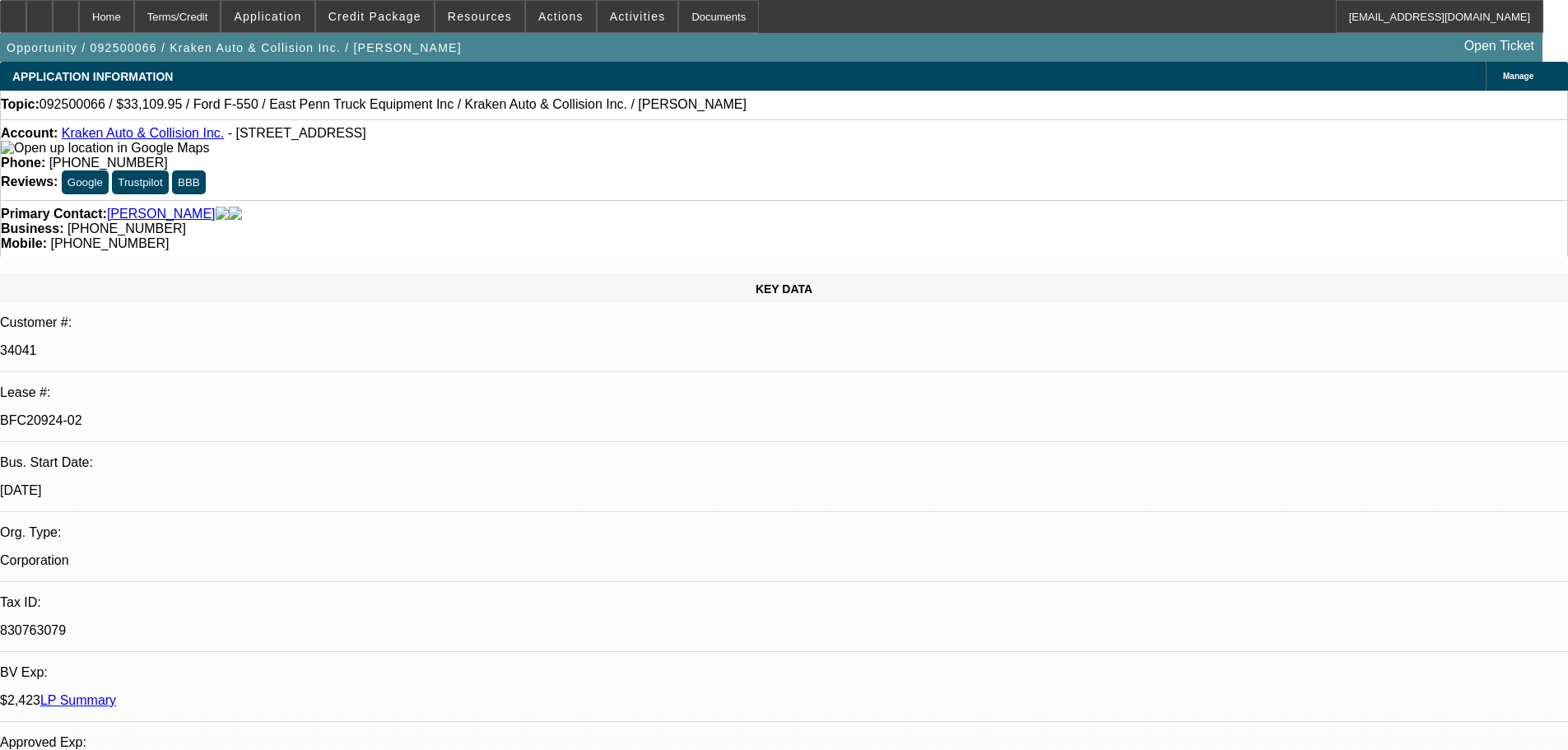
select select "0.1"
select select "4"
select select "0"
select select "0.1"
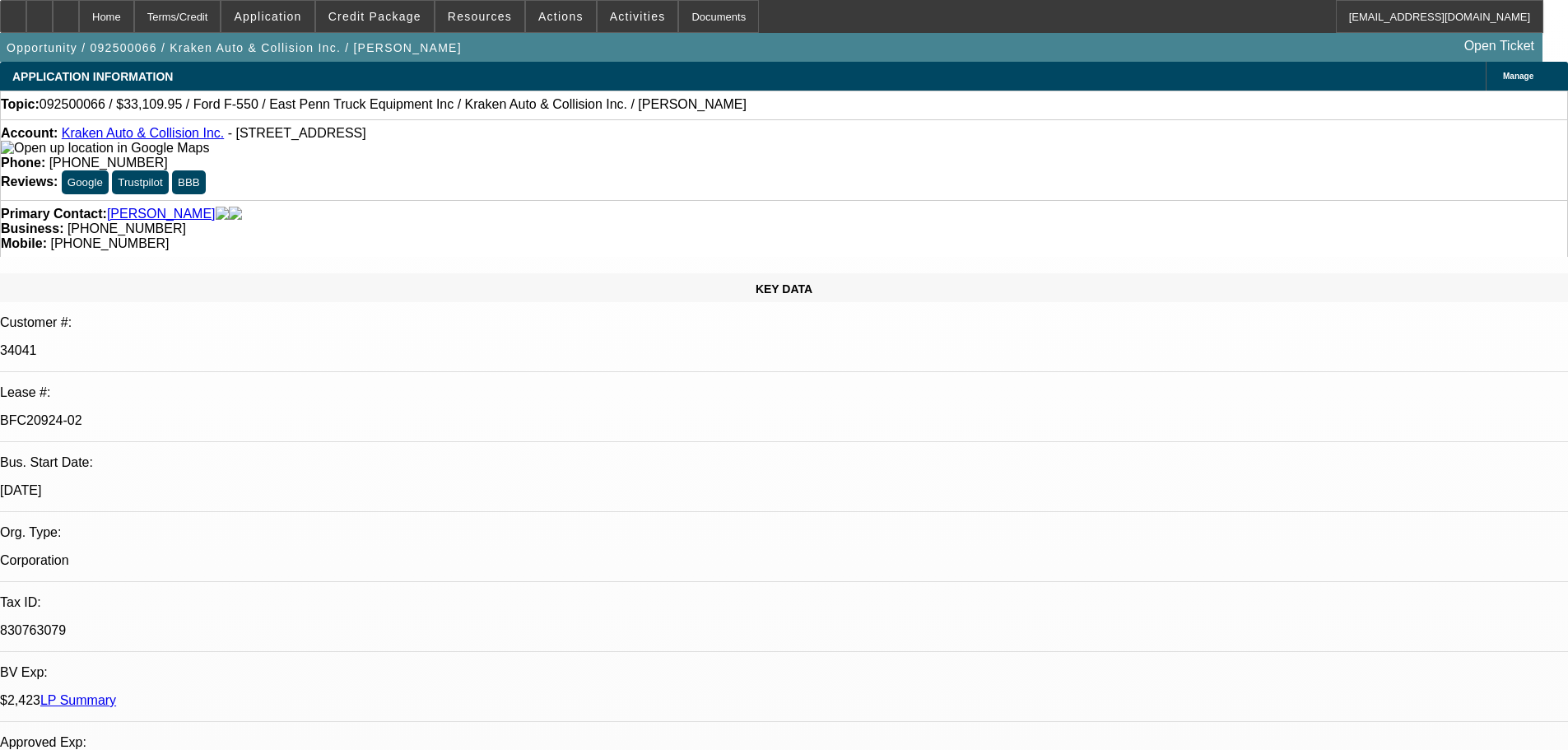
select select "4"
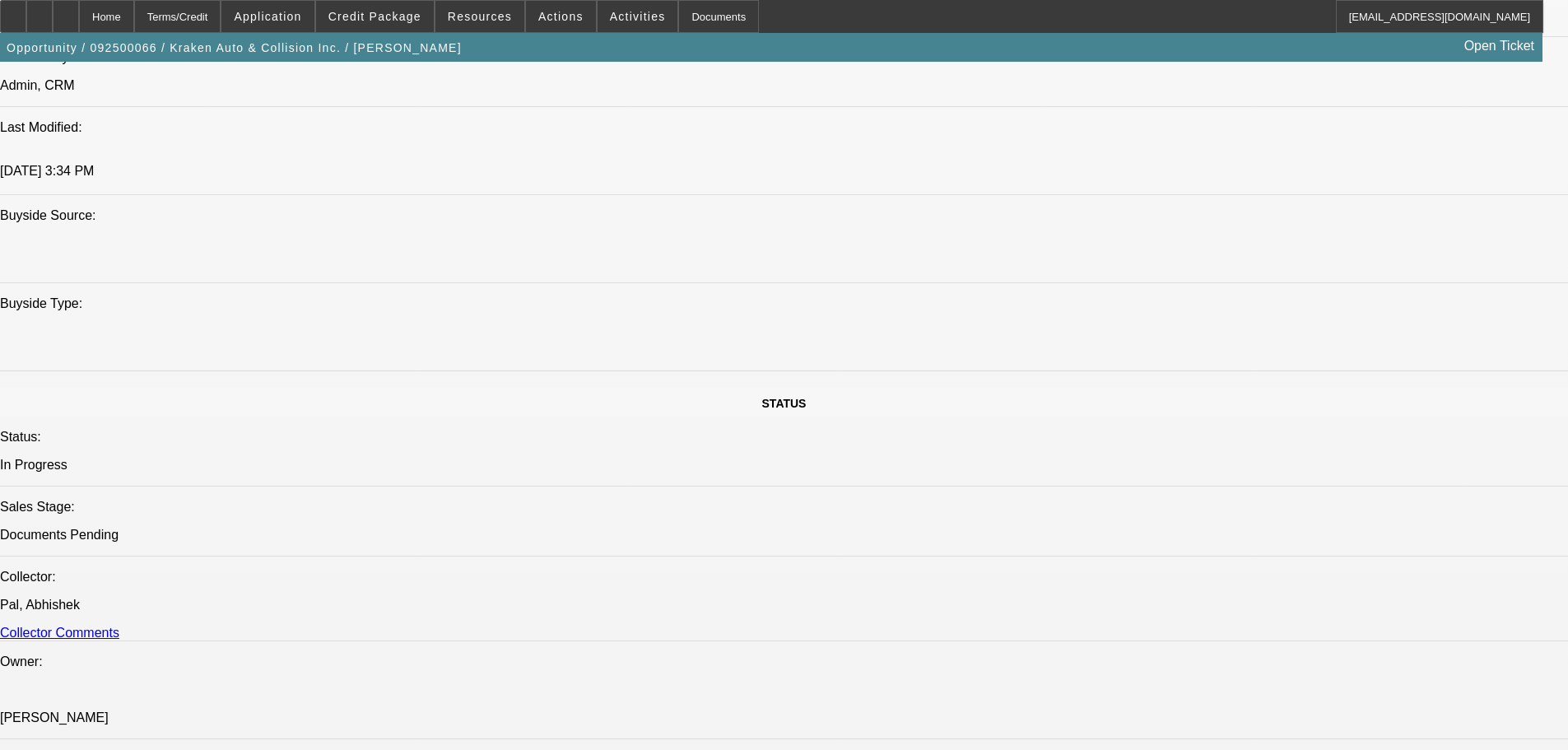
scroll to position [1648, 0]
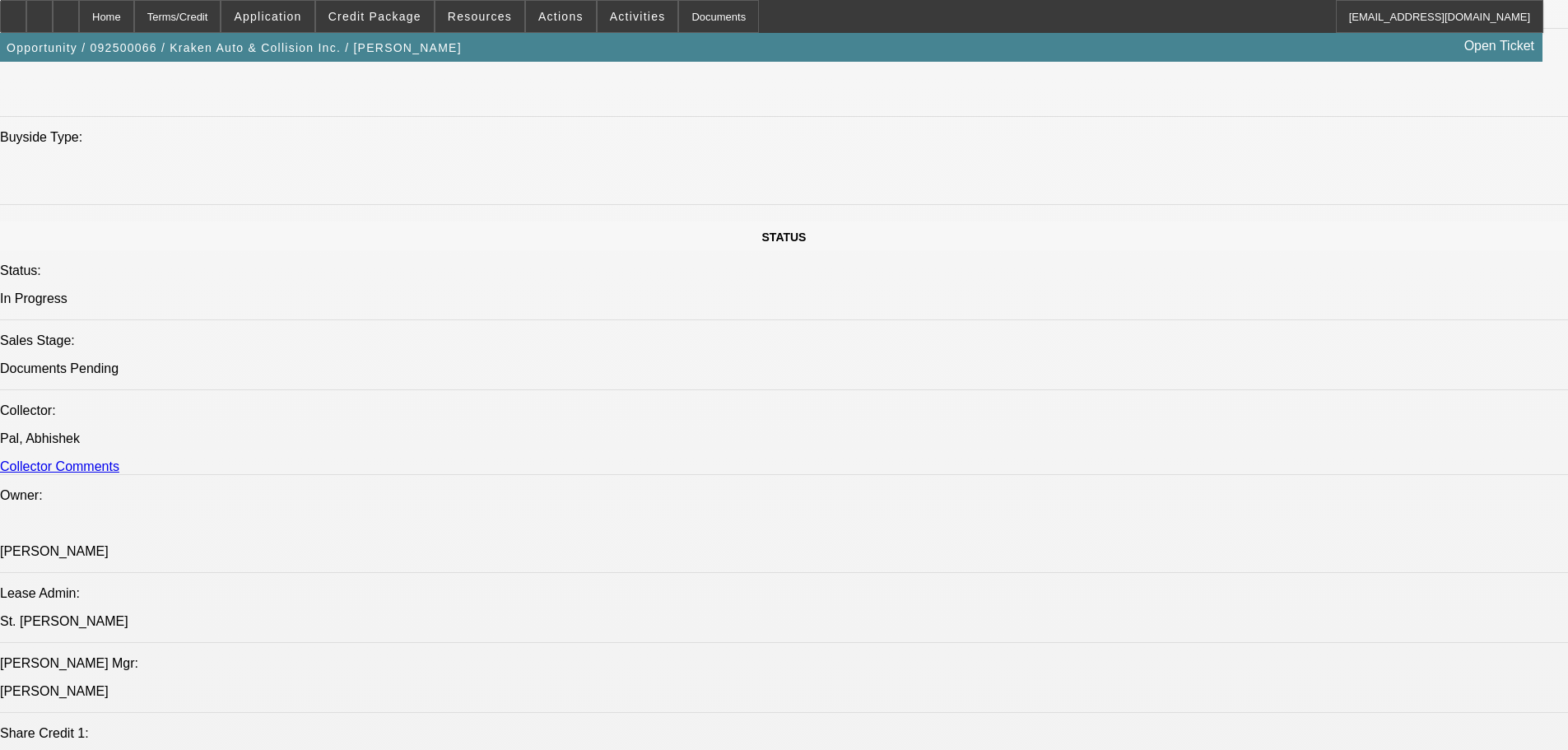
click at [390, 17] on span "Credit Package" at bounding box center [375, 16] width 93 height 13
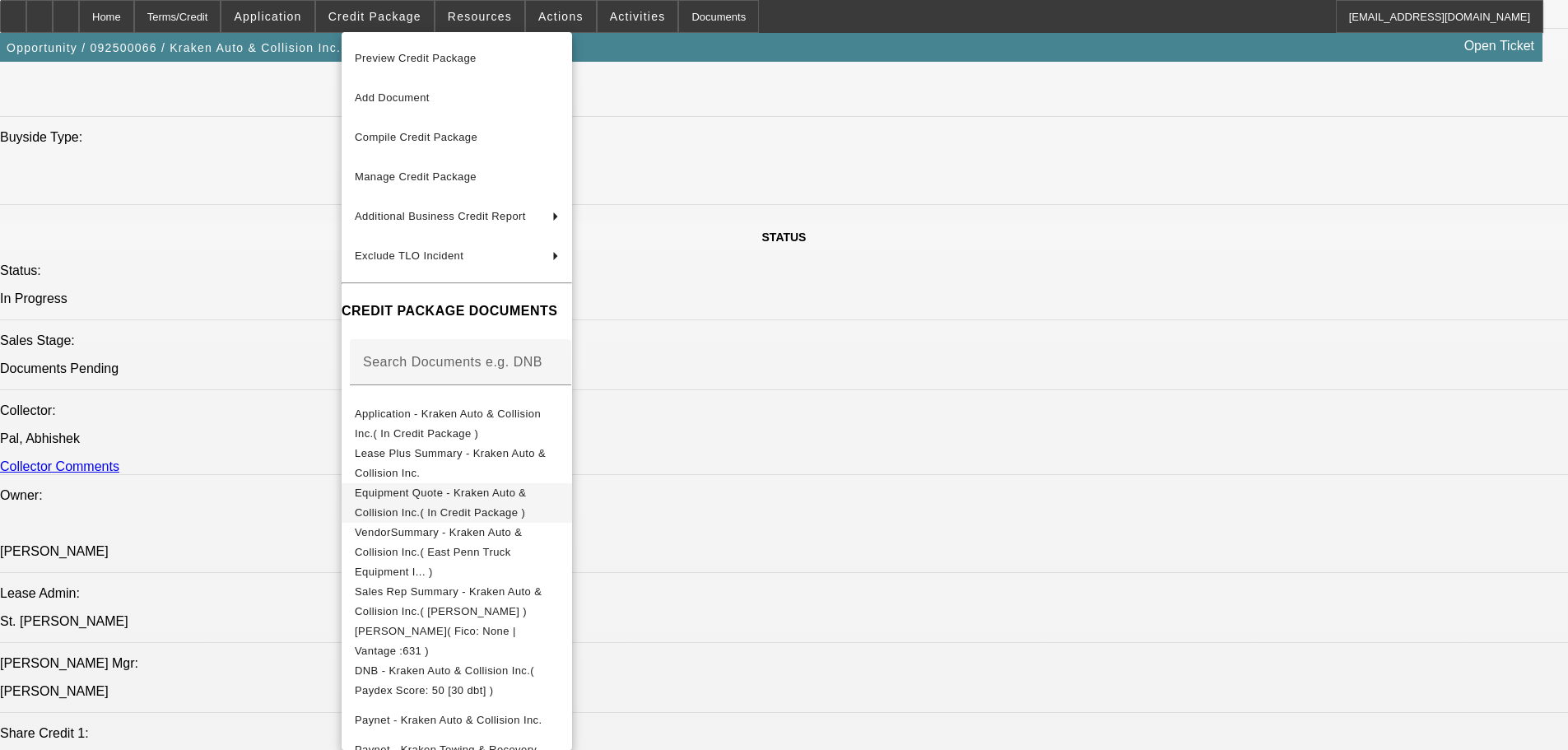
click at [423, 495] on span "Equipment Quote - Kraken Auto & Collision Inc.( In Credit Package )" at bounding box center [440, 502] width 171 height 32
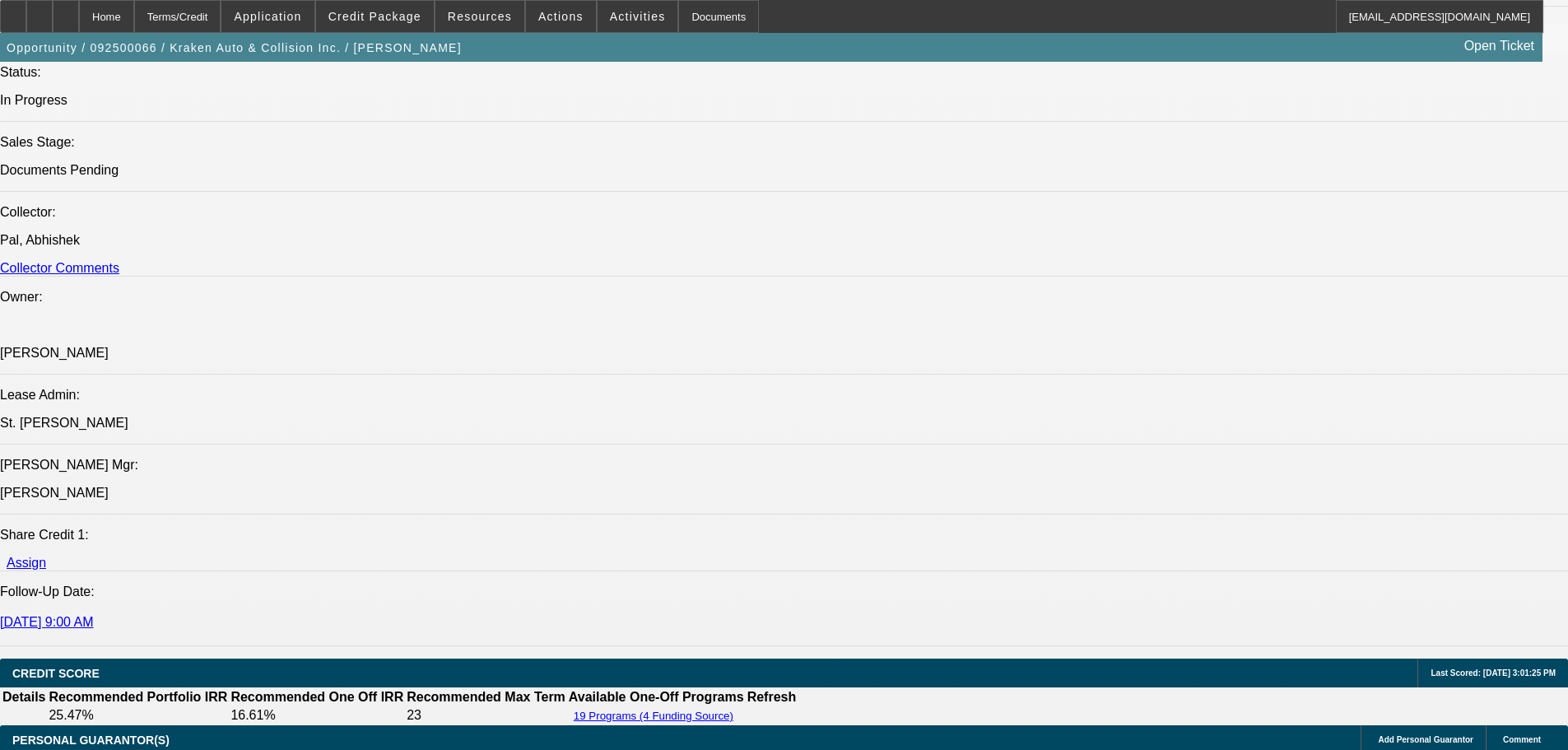
scroll to position [1565, 0]
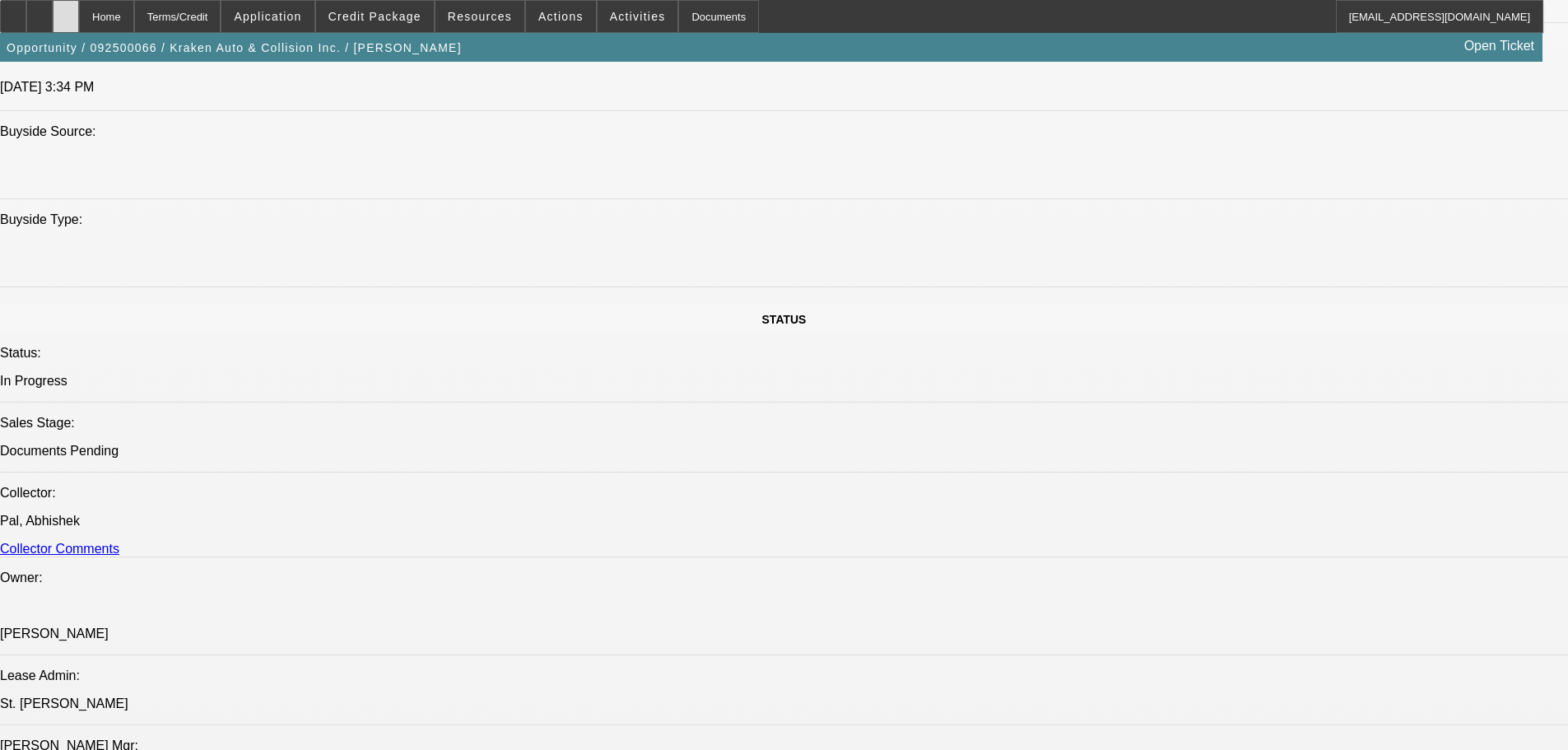
click at [66, 11] on icon at bounding box center [66, 11] width 0 height 0
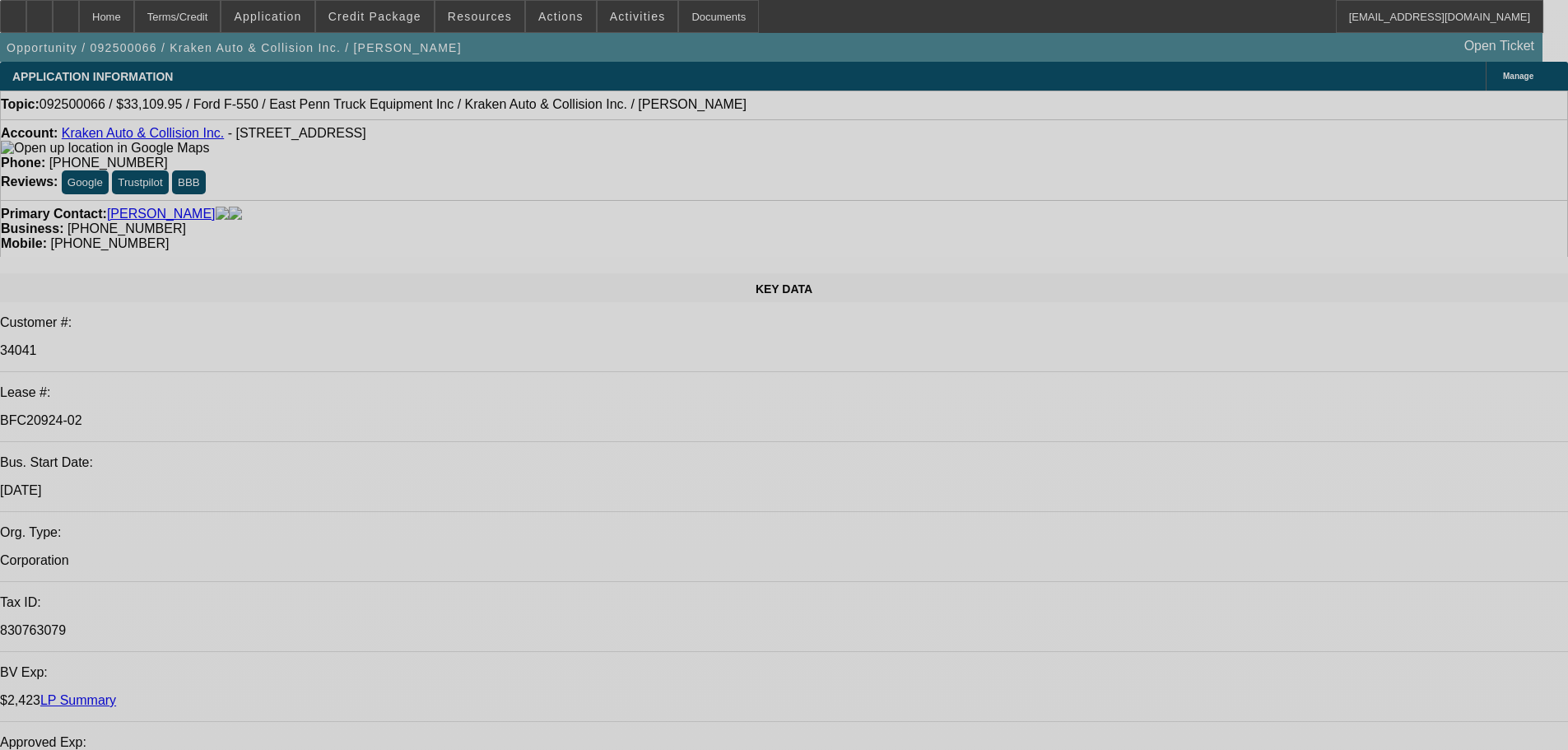
select select "0"
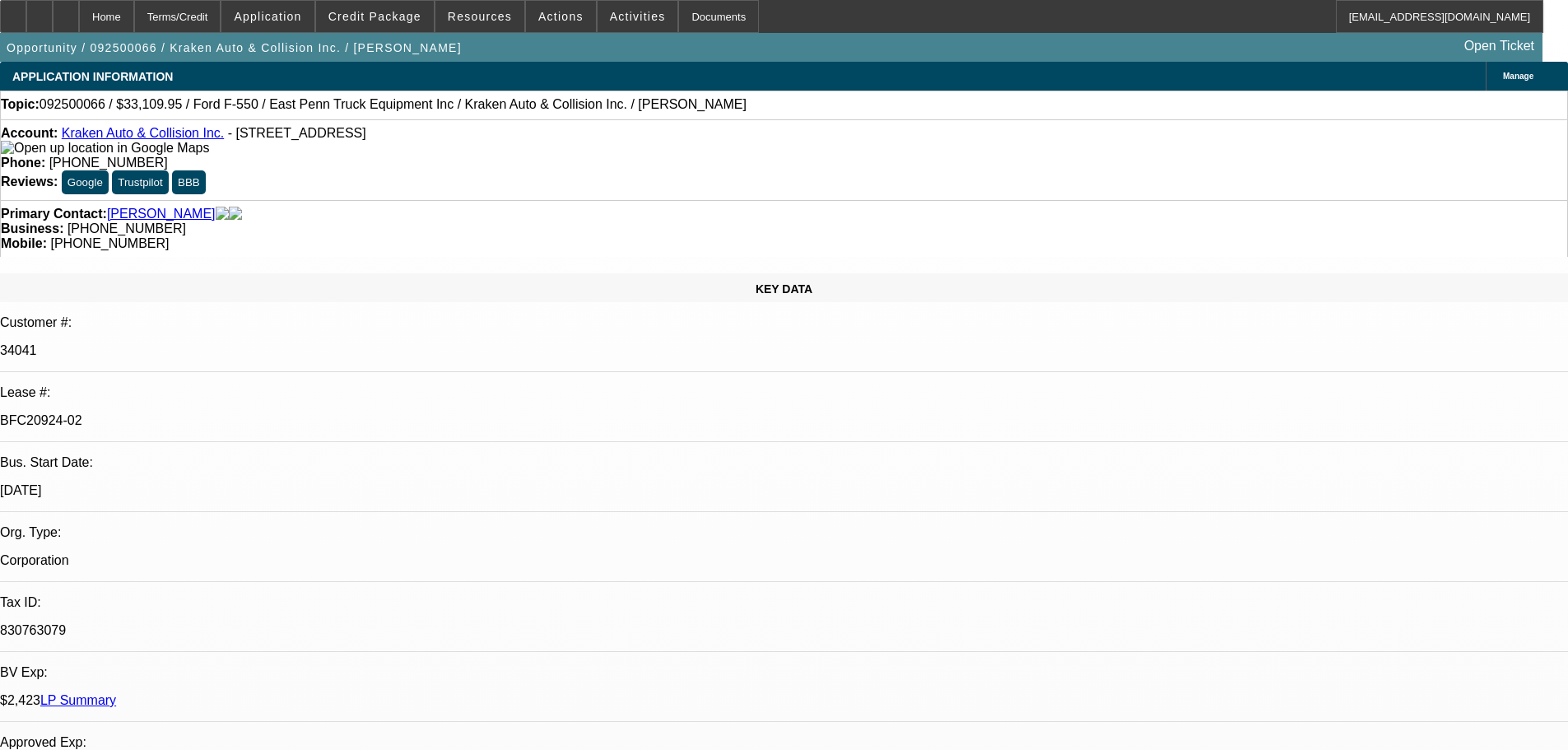
select select "0"
select select "0.1"
select select "0"
select select "0.1"
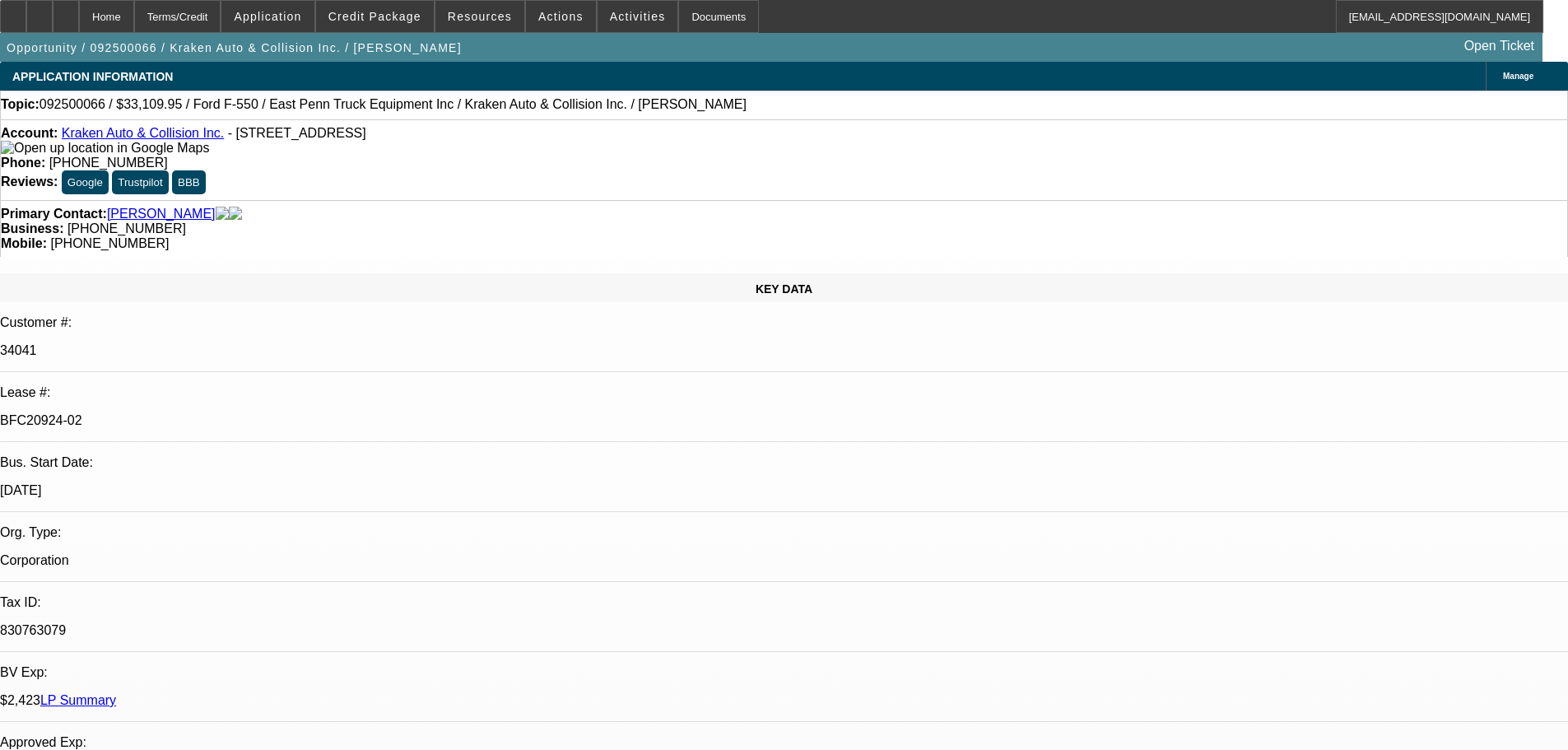
select select "0"
select select "0.1"
select select "0"
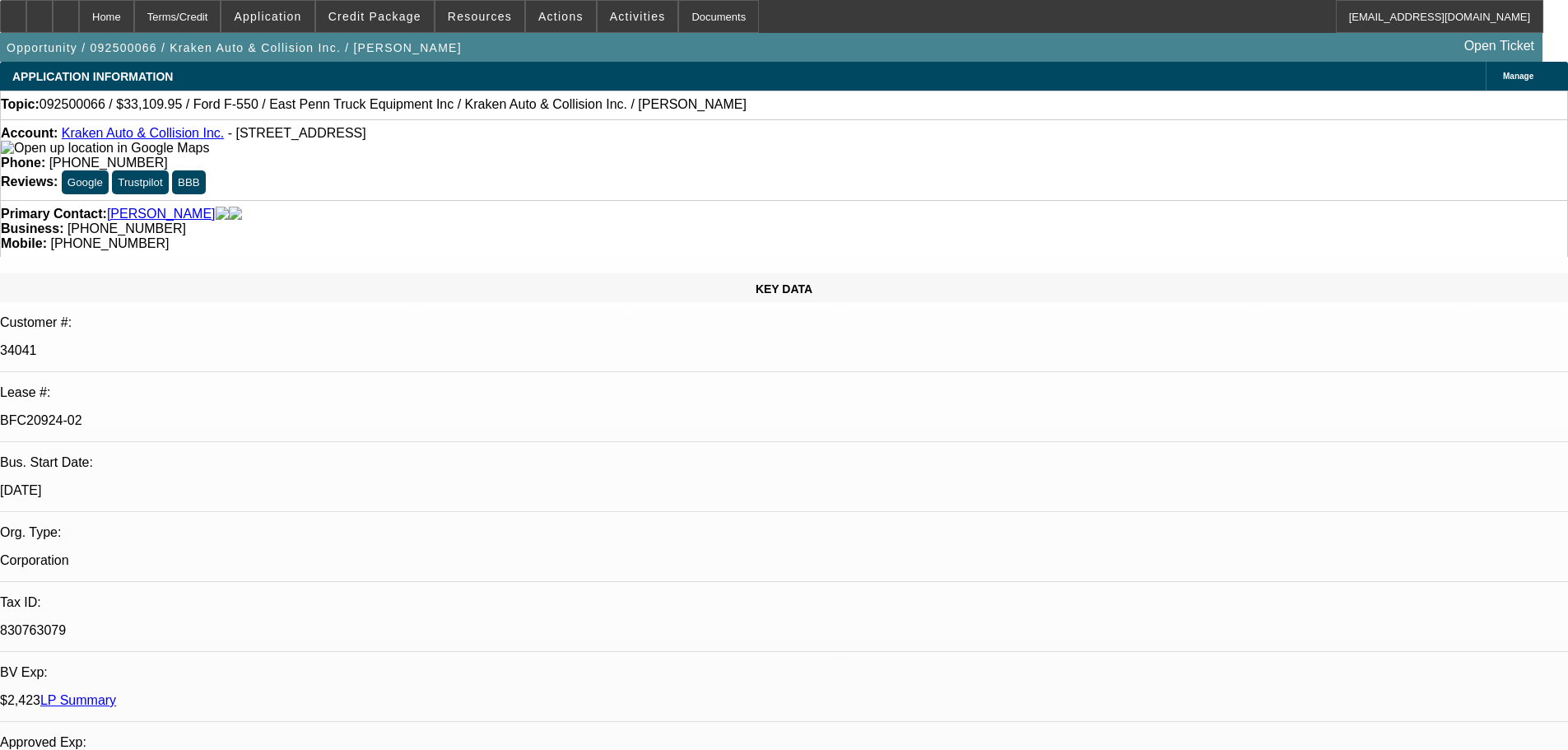
select select "0.1"
select select "1"
select select "4"
select select "1"
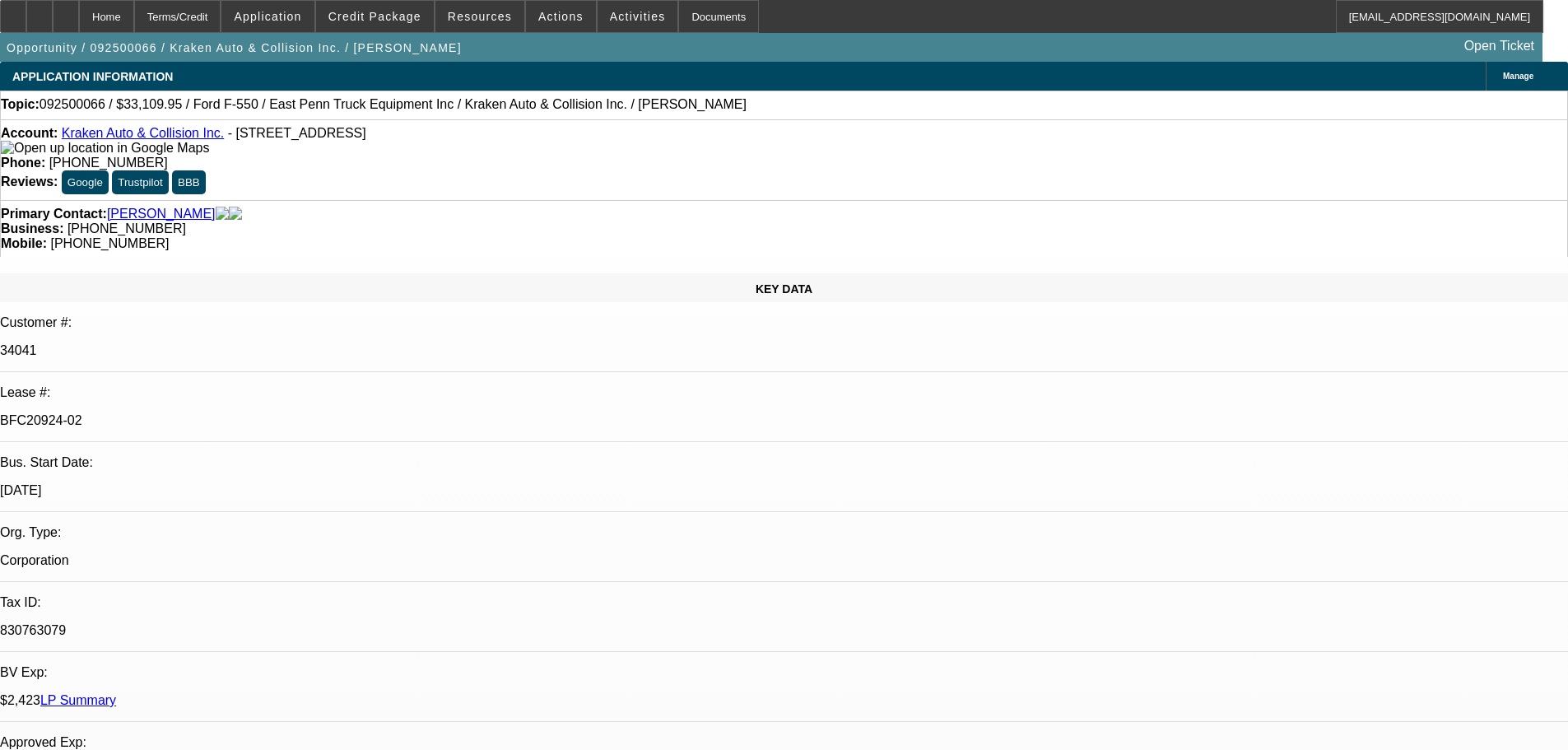
select select "1"
select select "4"
select select "1"
select select "4"
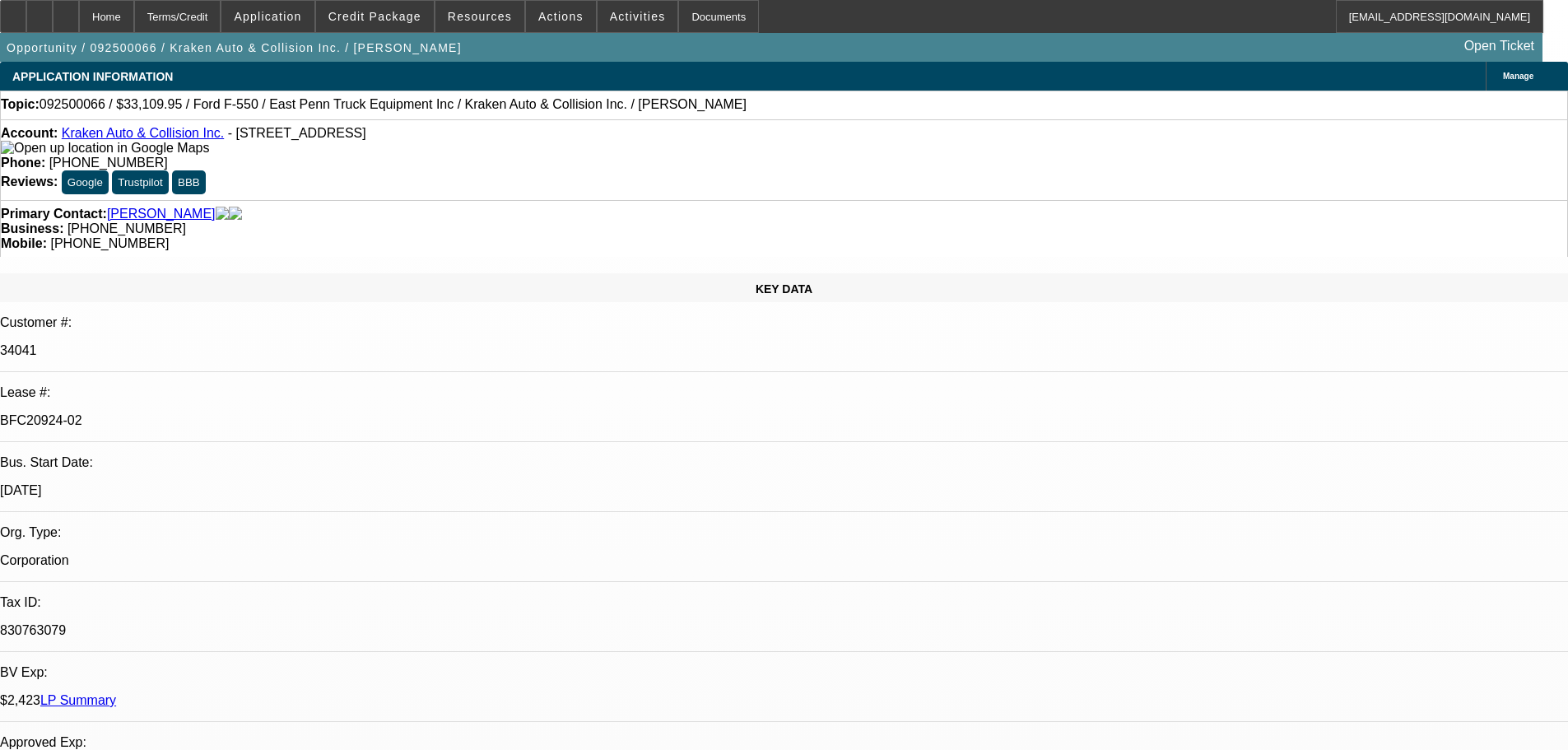
select select "1"
select select "4"
